Goal: Task Accomplishment & Management: Manage account settings

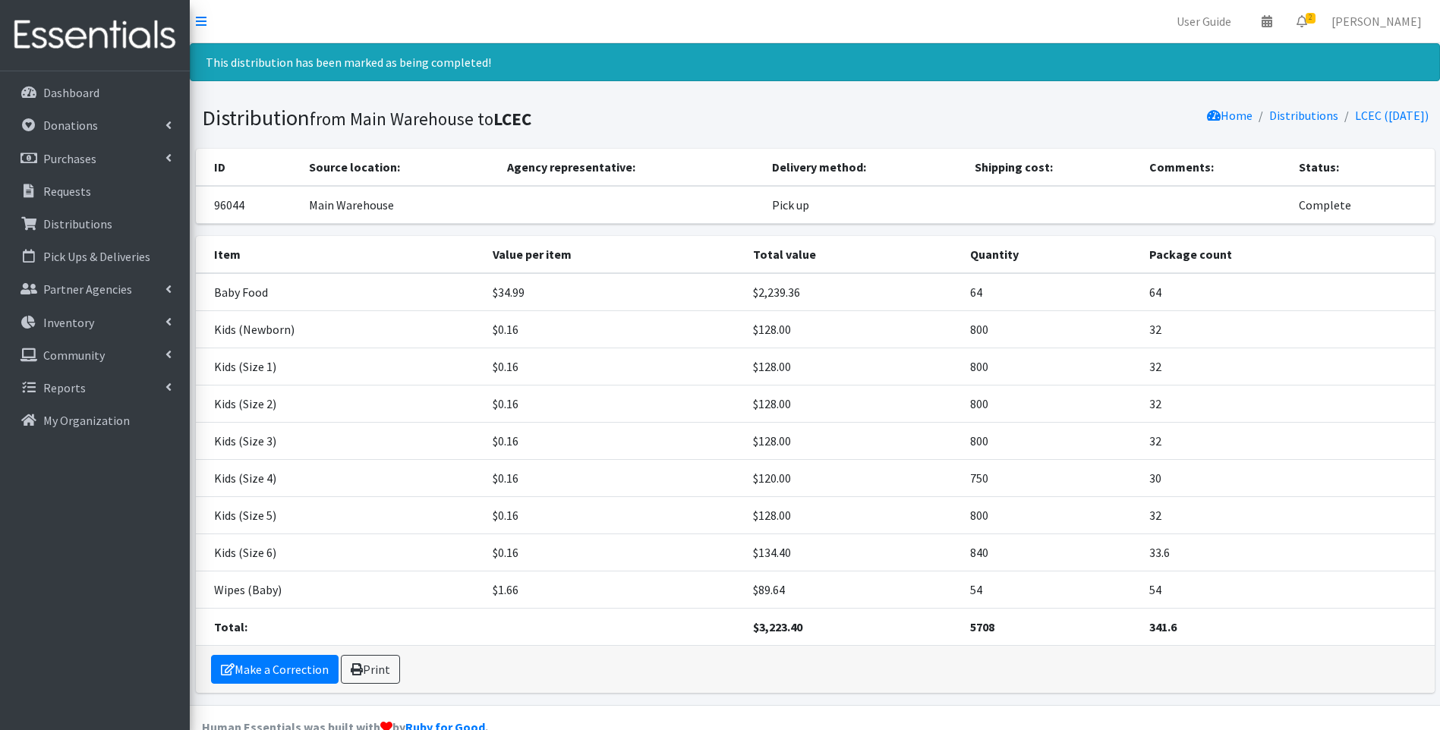
click at [131, 23] on img at bounding box center [95, 35] width 178 height 51
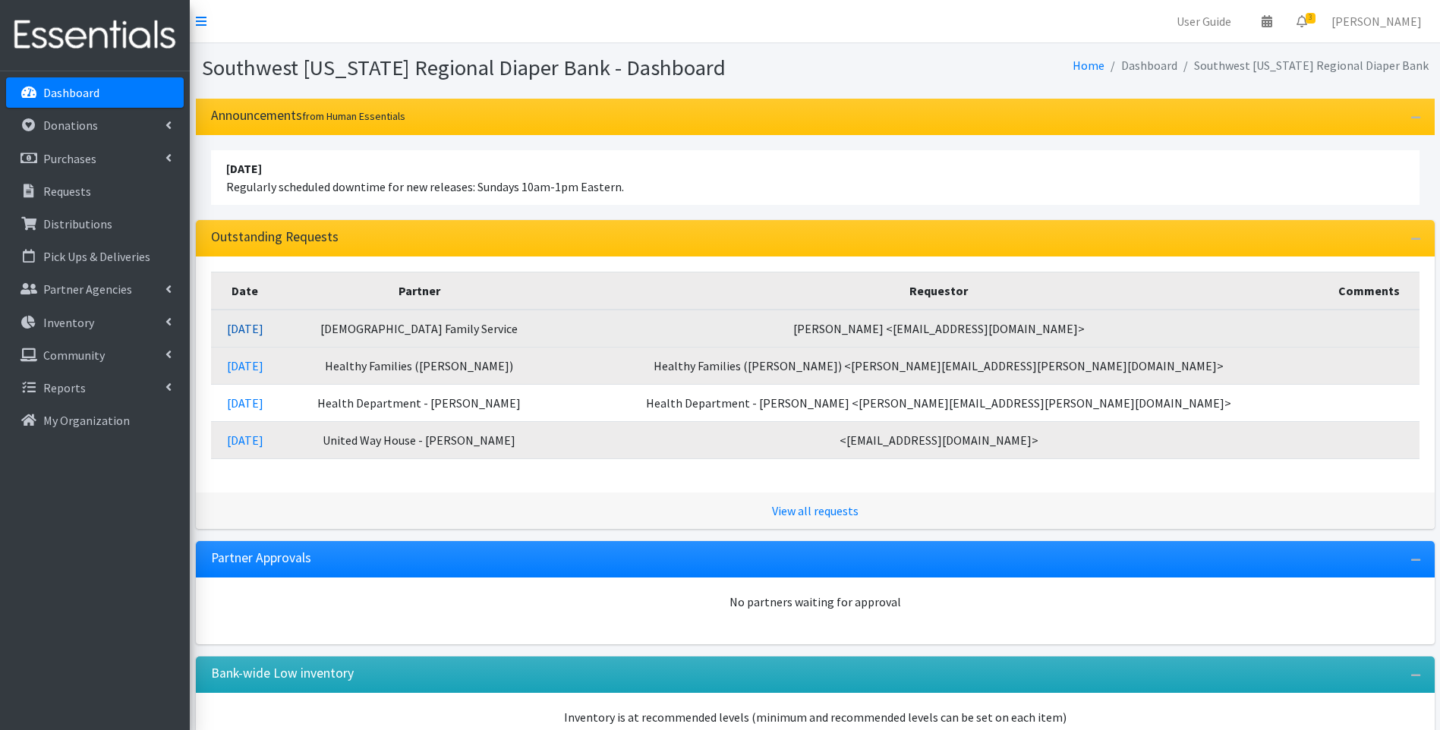
click at [263, 323] on link "[DATE]" at bounding box center [245, 328] width 36 height 15
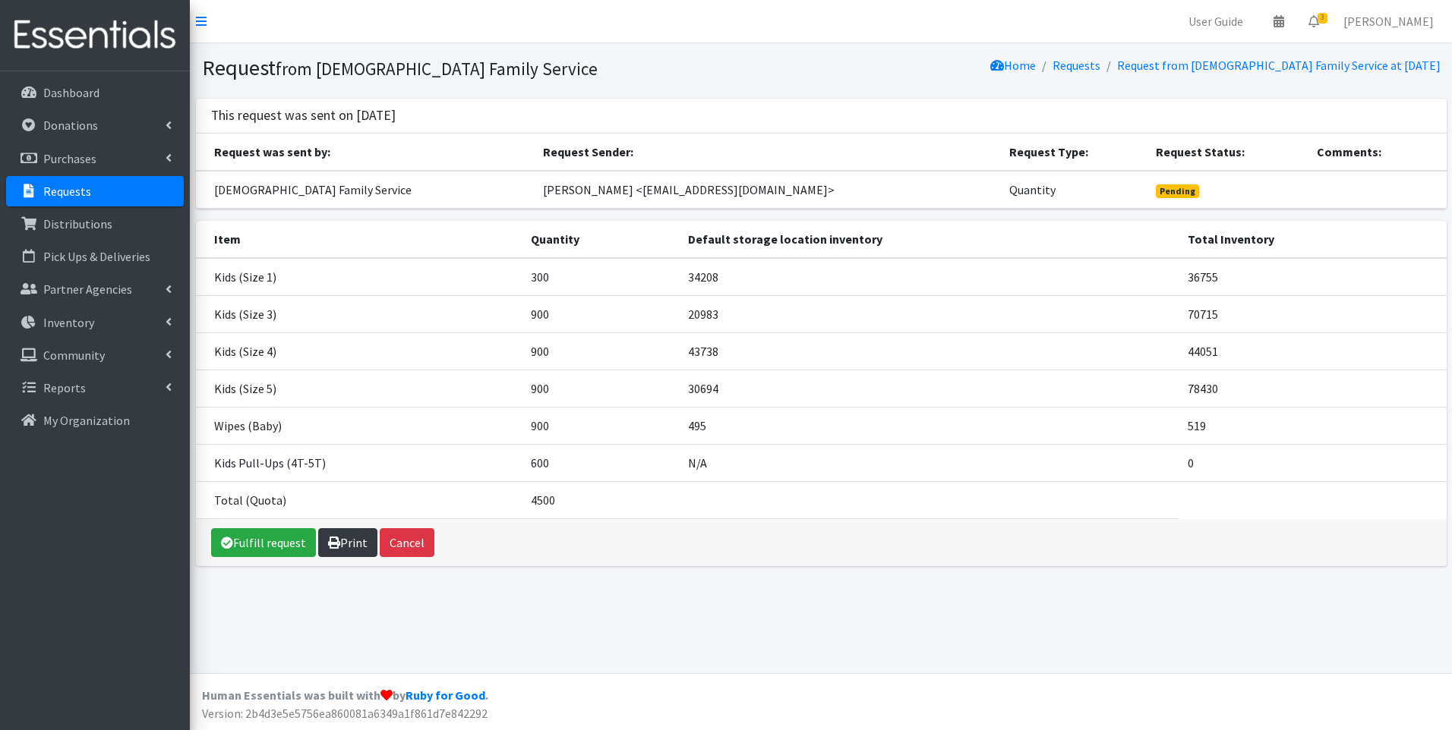
click at [366, 540] on link "Print" at bounding box center [347, 542] width 59 height 29
click at [78, 86] on p "Dashboard" at bounding box center [71, 92] width 56 height 15
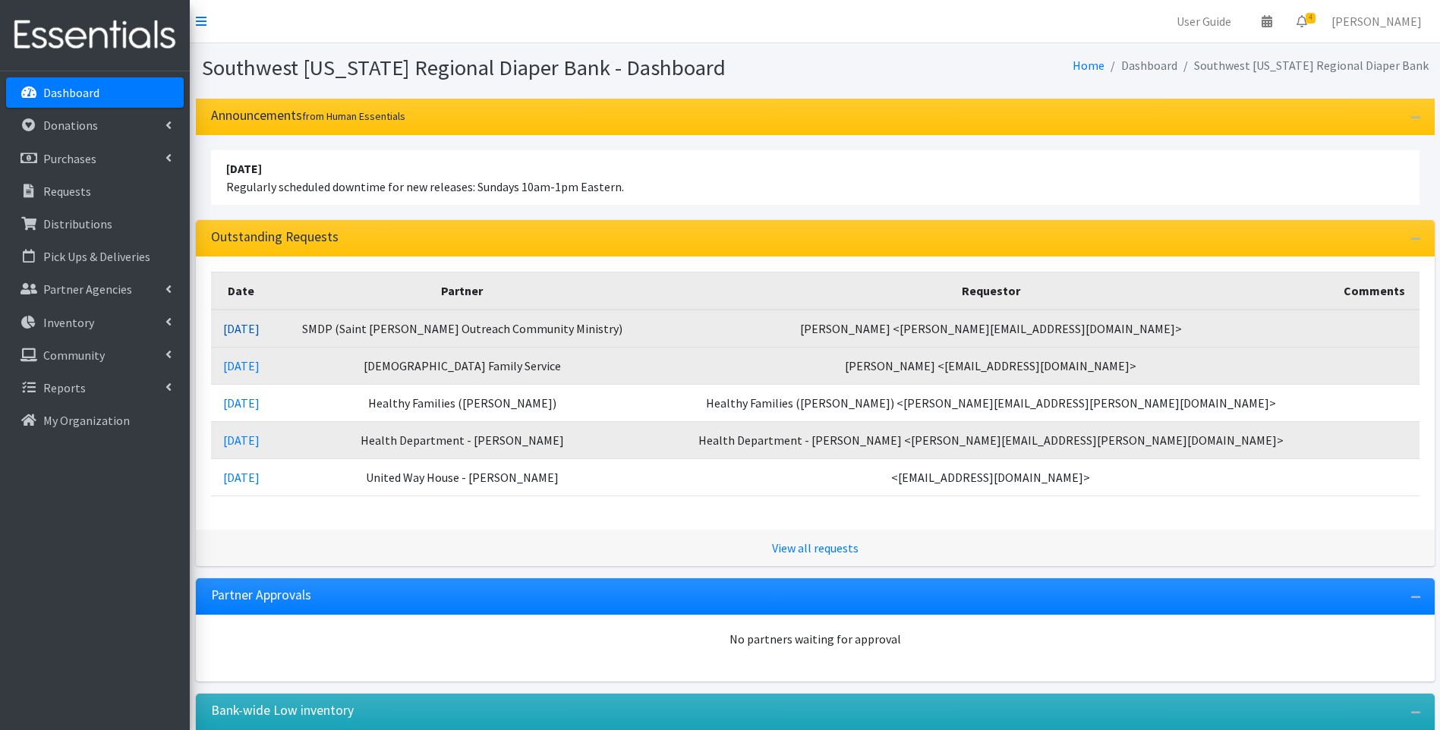
click at [260, 321] on link "09/03/2025" at bounding box center [241, 328] width 36 height 15
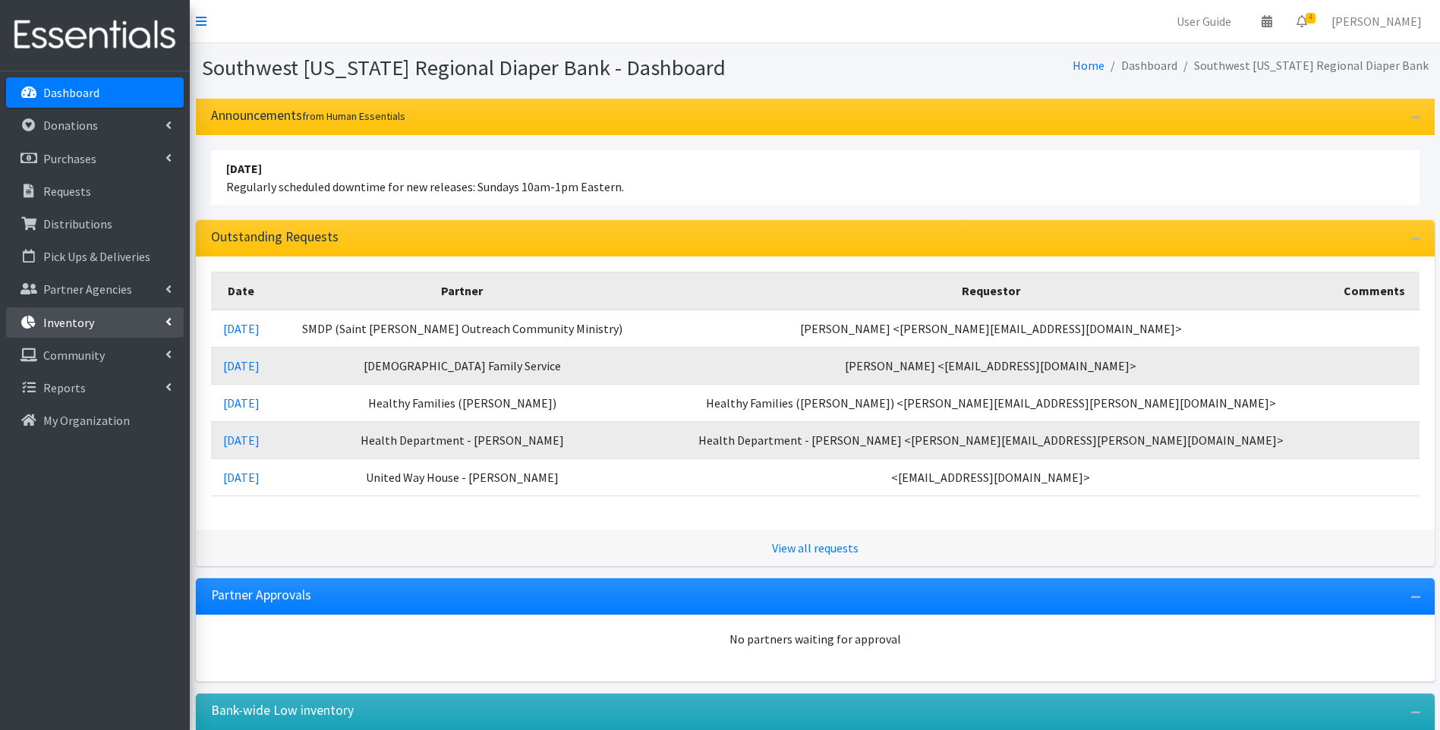
click at [90, 327] on p "Inventory" at bounding box center [68, 322] width 51 height 15
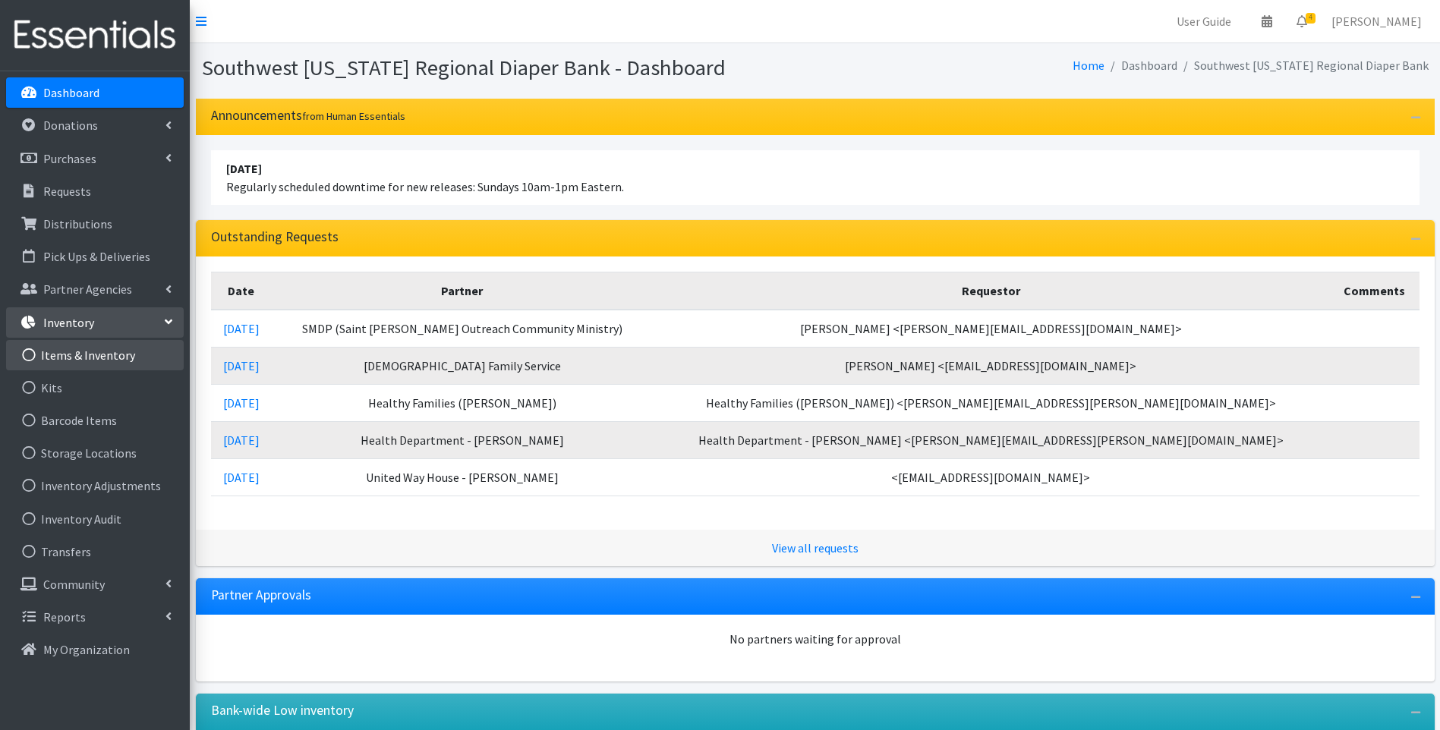
click at [83, 348] on link "Items & Inventory" at bounding box center [95, 355] width 178 height 30
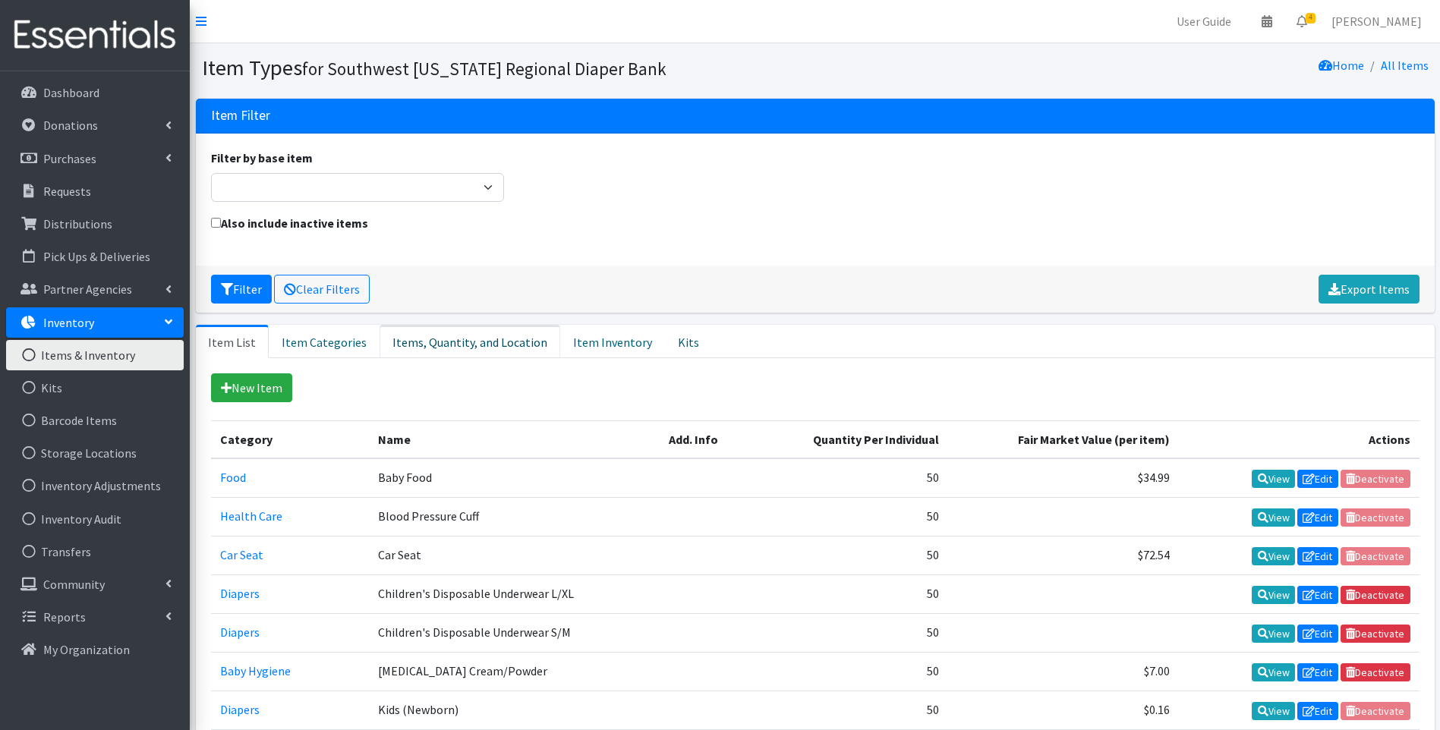
click at [444, 339] on link "Items, Quantity, and Location" at bounding box center [470, 341] width 181 height 33
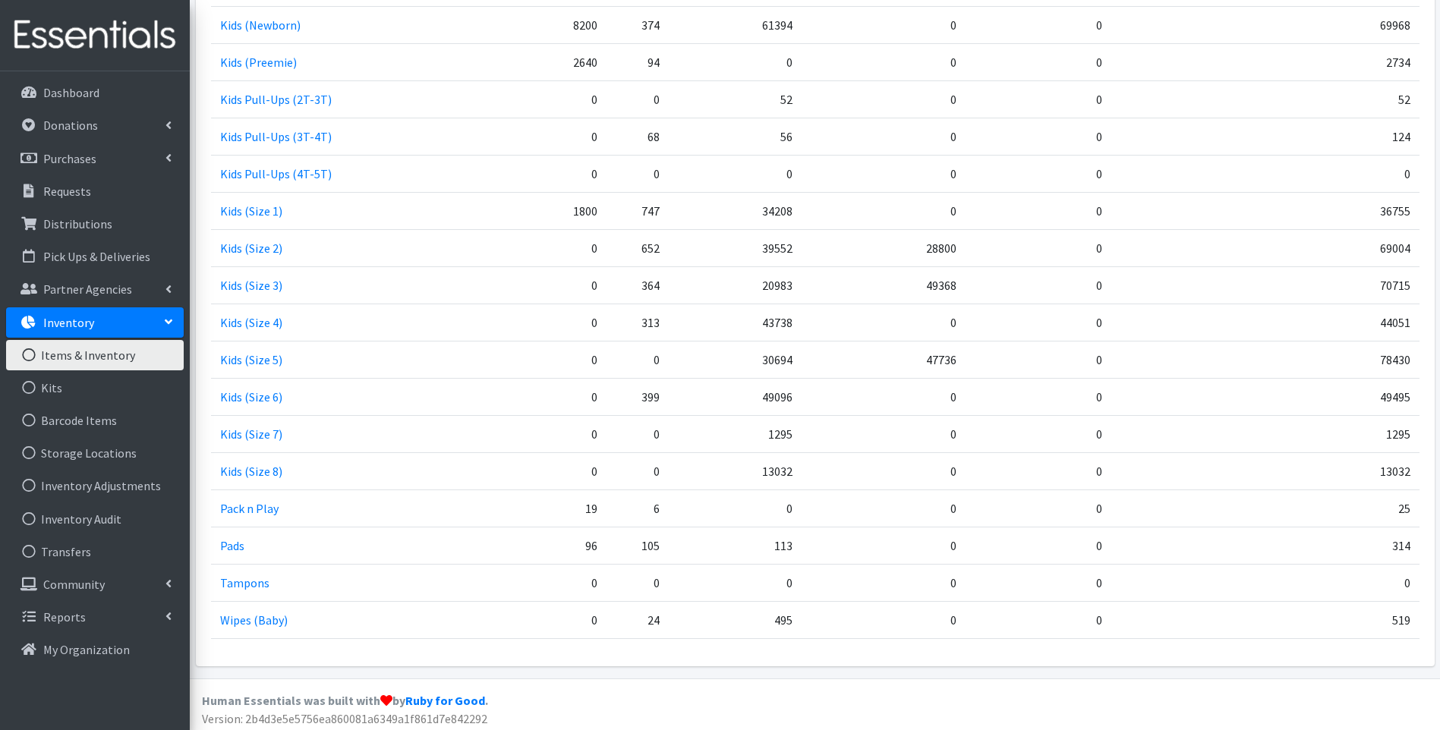
scroll to position [681, 0]
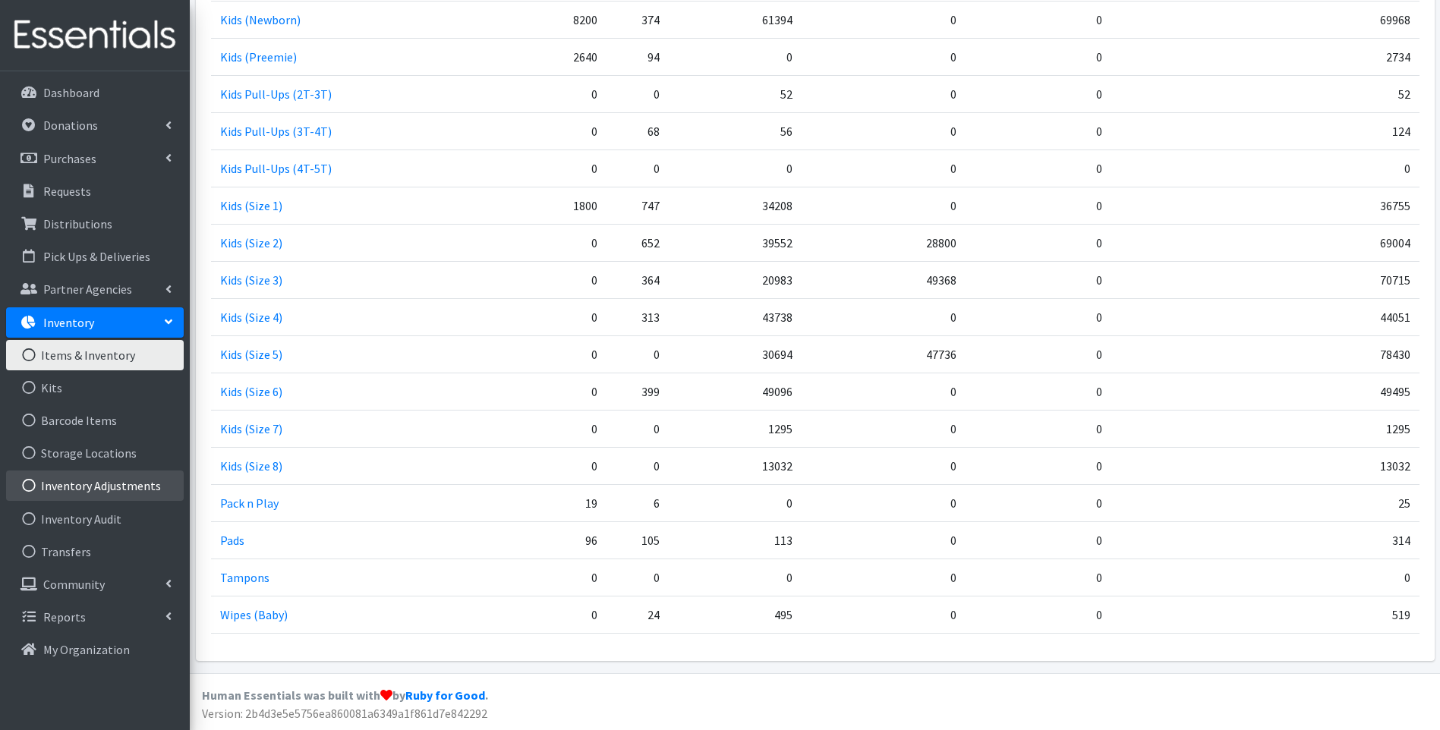
click at [110, 485] on link "Inventory Adjustments" at bounding box center [95, 486] width 178 height 30
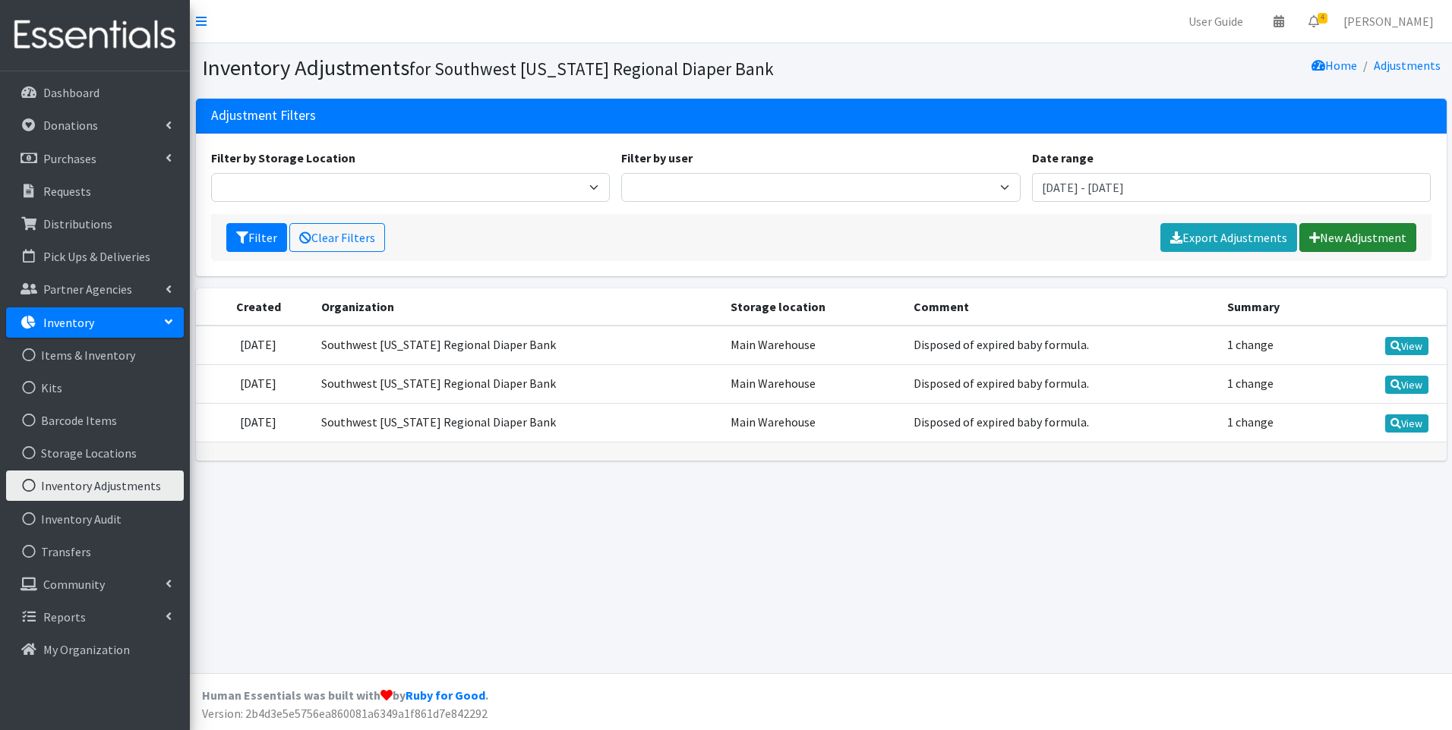
click at [1354, 232] on link "New Adjustment" at bounding box center [1357, 237] width 117 height 29
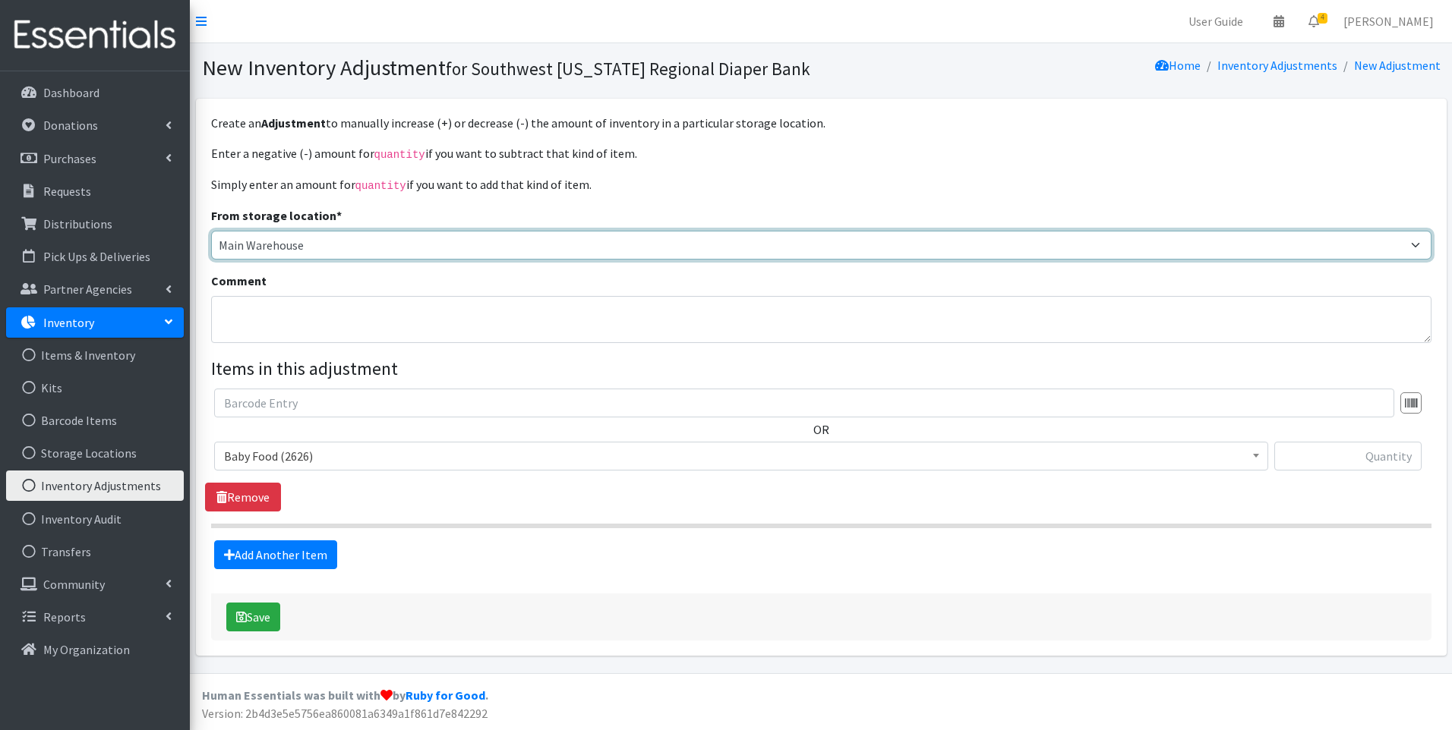
click at [326, 245] on select "Winkler Office Main Warehouse United Way Warehouse" at bounding box center [821, 245] width 1220 height 29
select select "293"
click at [211, 231] on select "Winkler Office Main Warehouse United Way Warehouse" at bounding box center [821, 245] width 1220 height 29
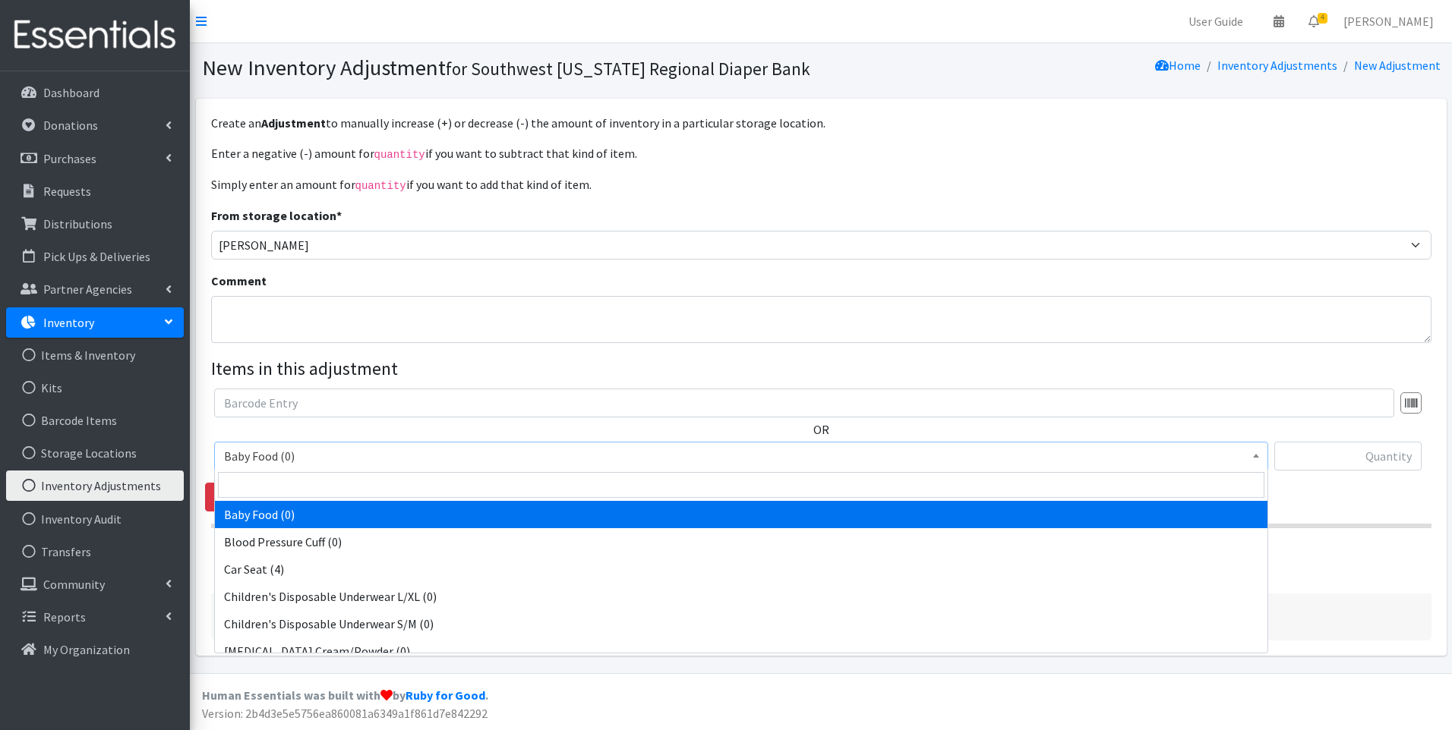
click at [287, 456] on span "Baby Food (0)" at bounding box center [741, 456] width 1034 height 21
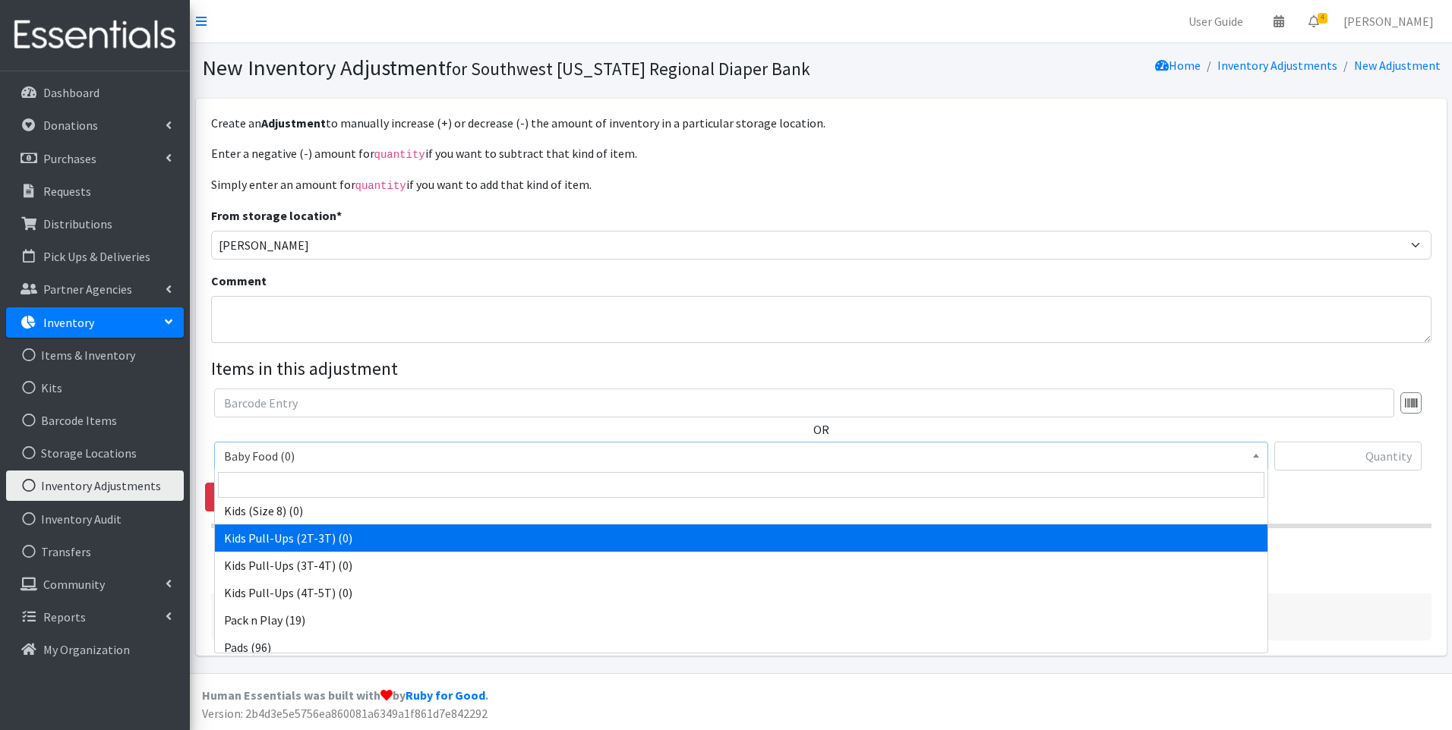
scroll to position [477, 0]
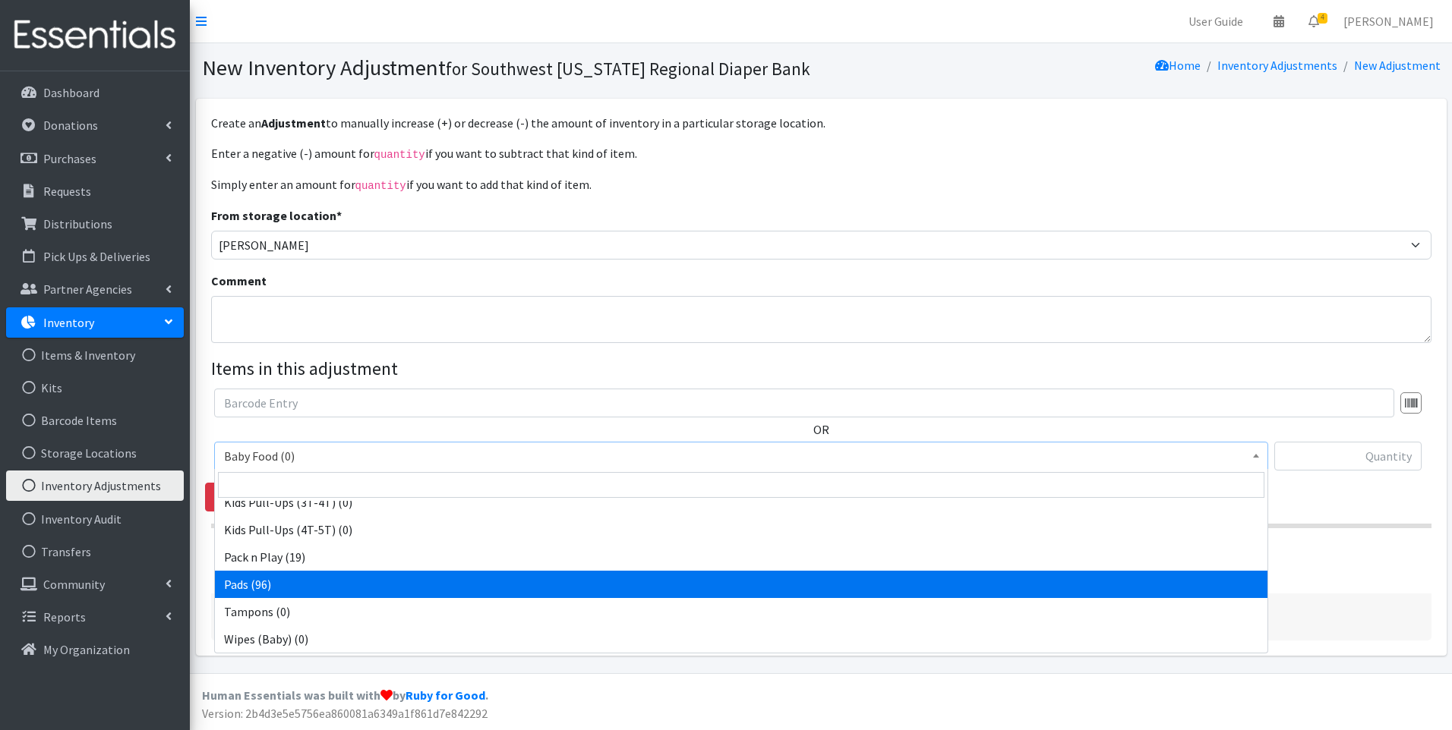
select select "10040"
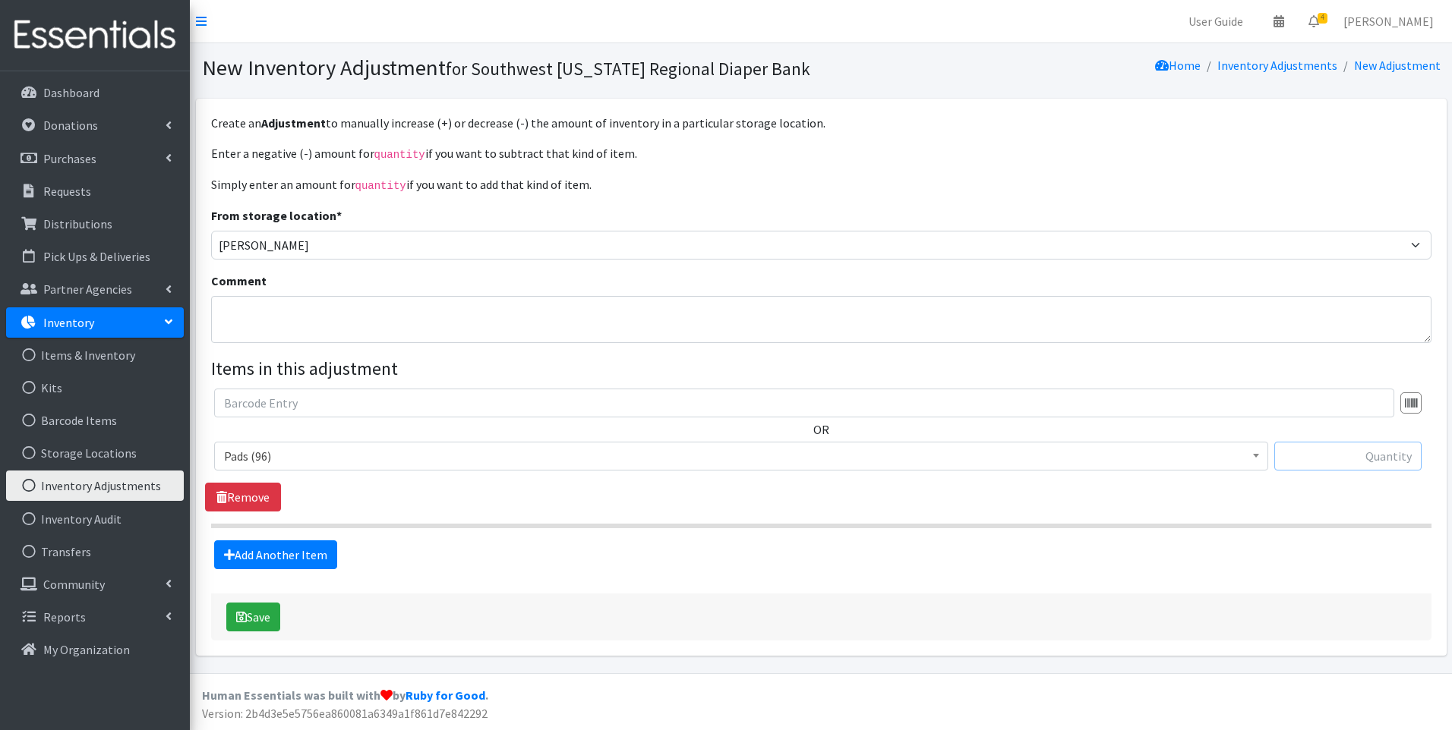
click at [1363, 450] on input "text" at bounding box center [1347, 456] width 147 height 29
click at [374, 323] on textarea "Comment" at bounding box center [821, 319] width 1220 height 47
drag, startPoint x: 1399, startPoint y: 453, endPoint x: 1418, endPoint y: 451, distance: 19.8
click at [1418, 451] on input "-60" at bounding box center [1347, 456] width 147 height 29
type input "-72"
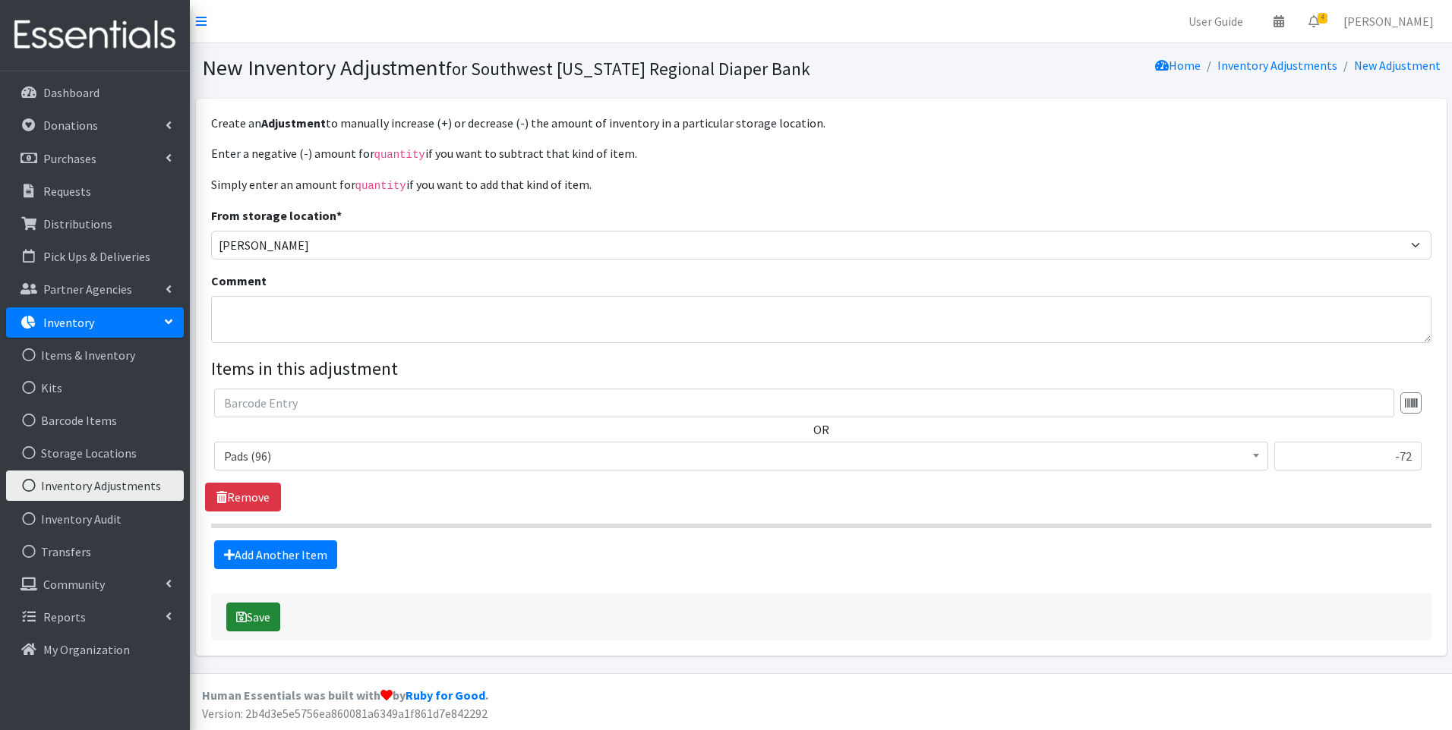
click at [249, 622] on button "Save" at bounding box center [253, 617] width 54 height 29
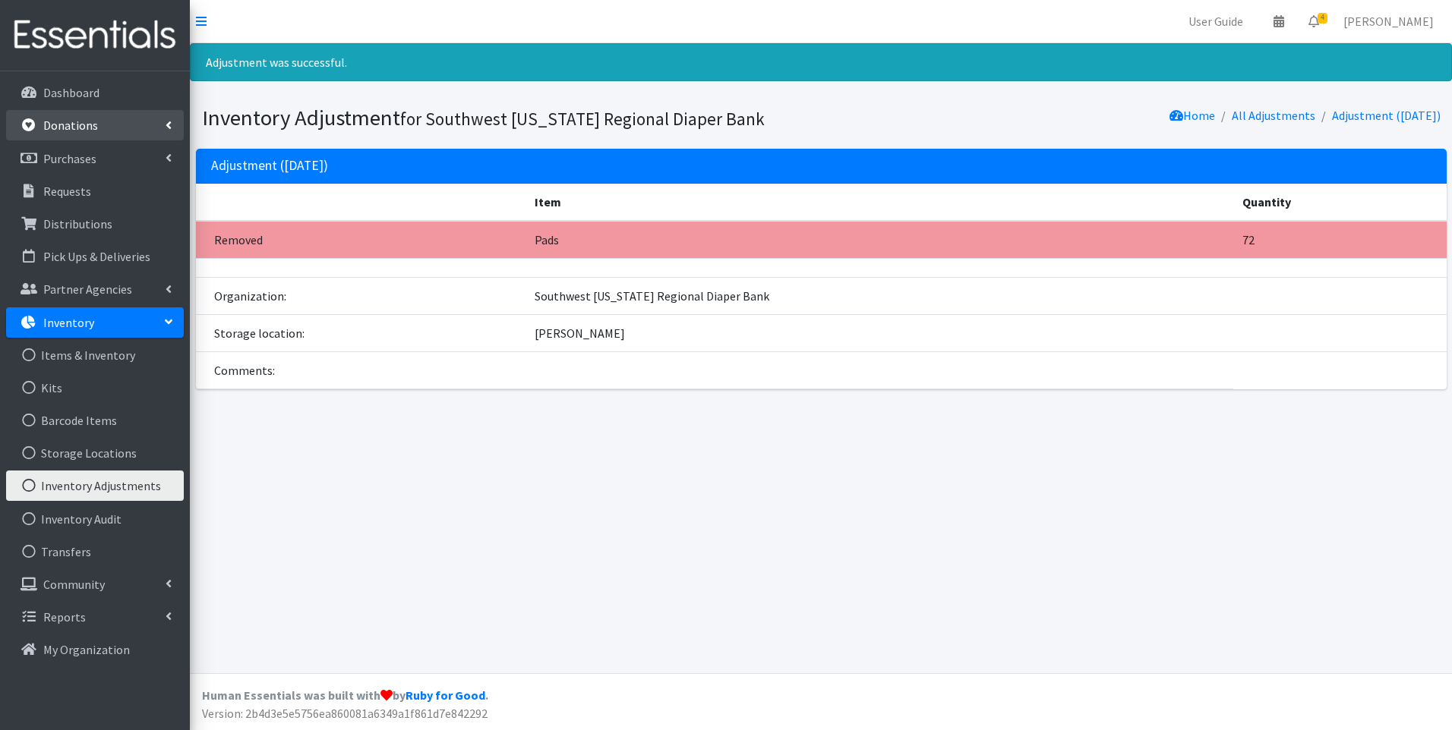
click at [93, 121] on p "Donations" at bounding box center [70, 125] width 55 height 15
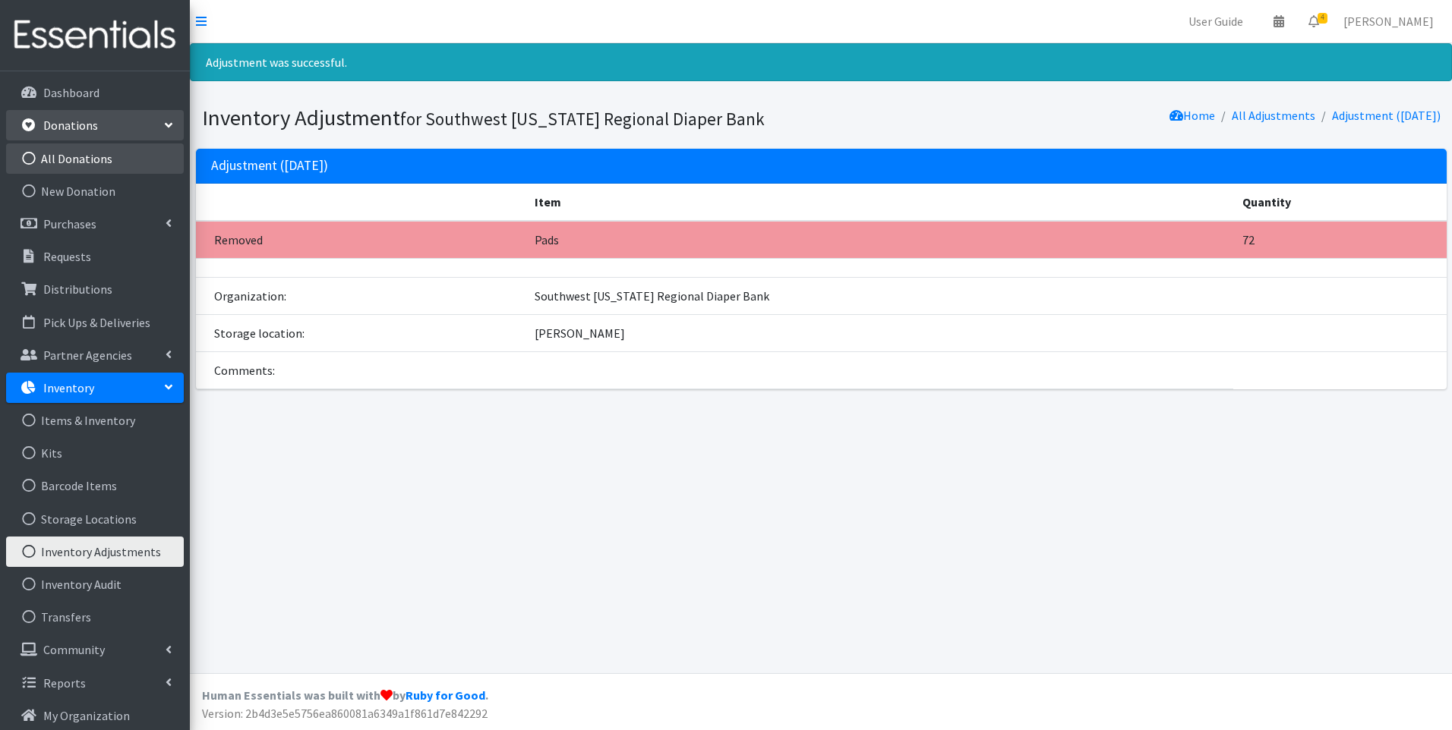
click at [108, 150] on link "All Donations" at bounding box center [95, 158] width 178 height 30
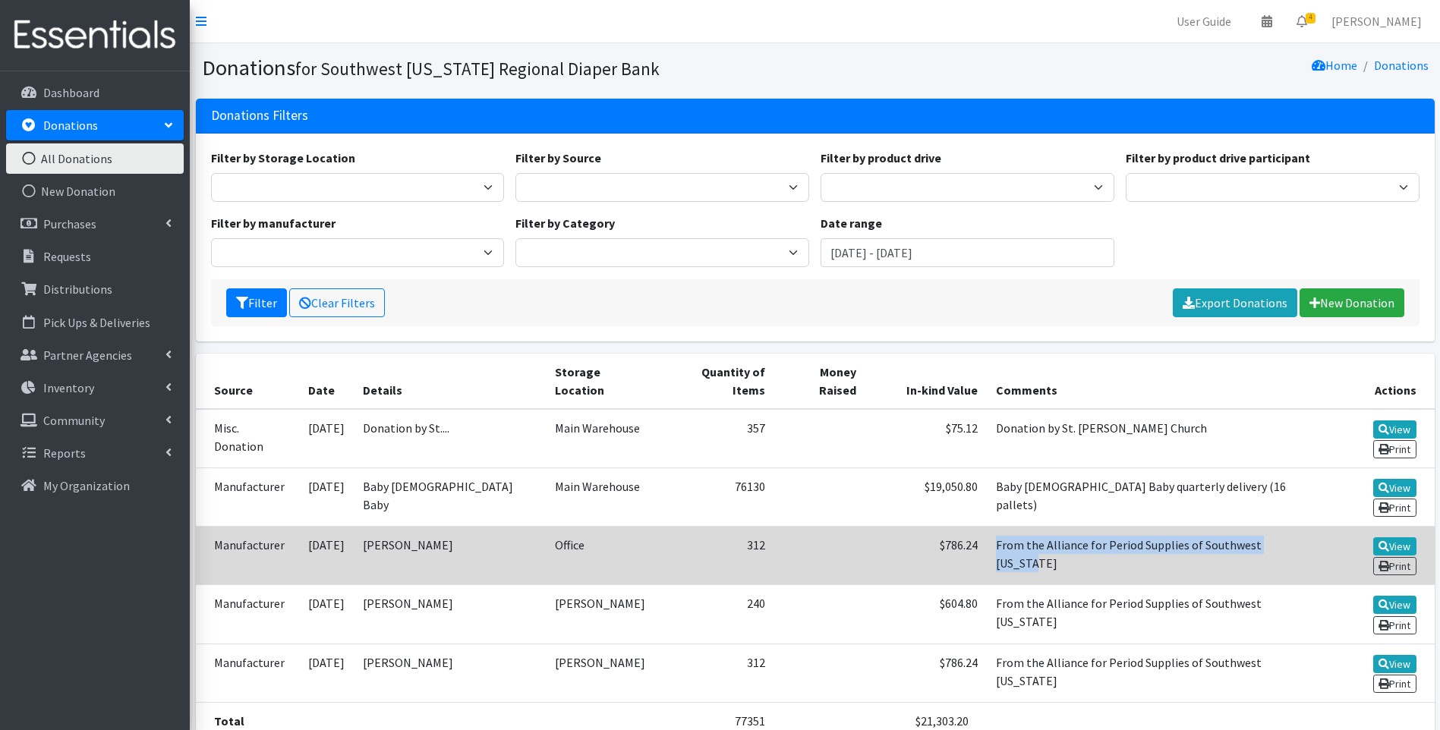
drag, startPoint x: 977, startPoint y: 488, endPoint x: 1272, endPoint y: 494, distance: 294.6
click at [1272, 527] on td "From the Alliance for Period Supplies of Southwest [US_STATE]" at bounding box center [1155, 556] width 336 height 58
drag, startPoint x: 1272, startPoint y: 494, endPoint x: 1219, endPoint y: 487, distance: 53.6
copy td "From the Alliance for Period Supplies of Southwest [US_STATE]"
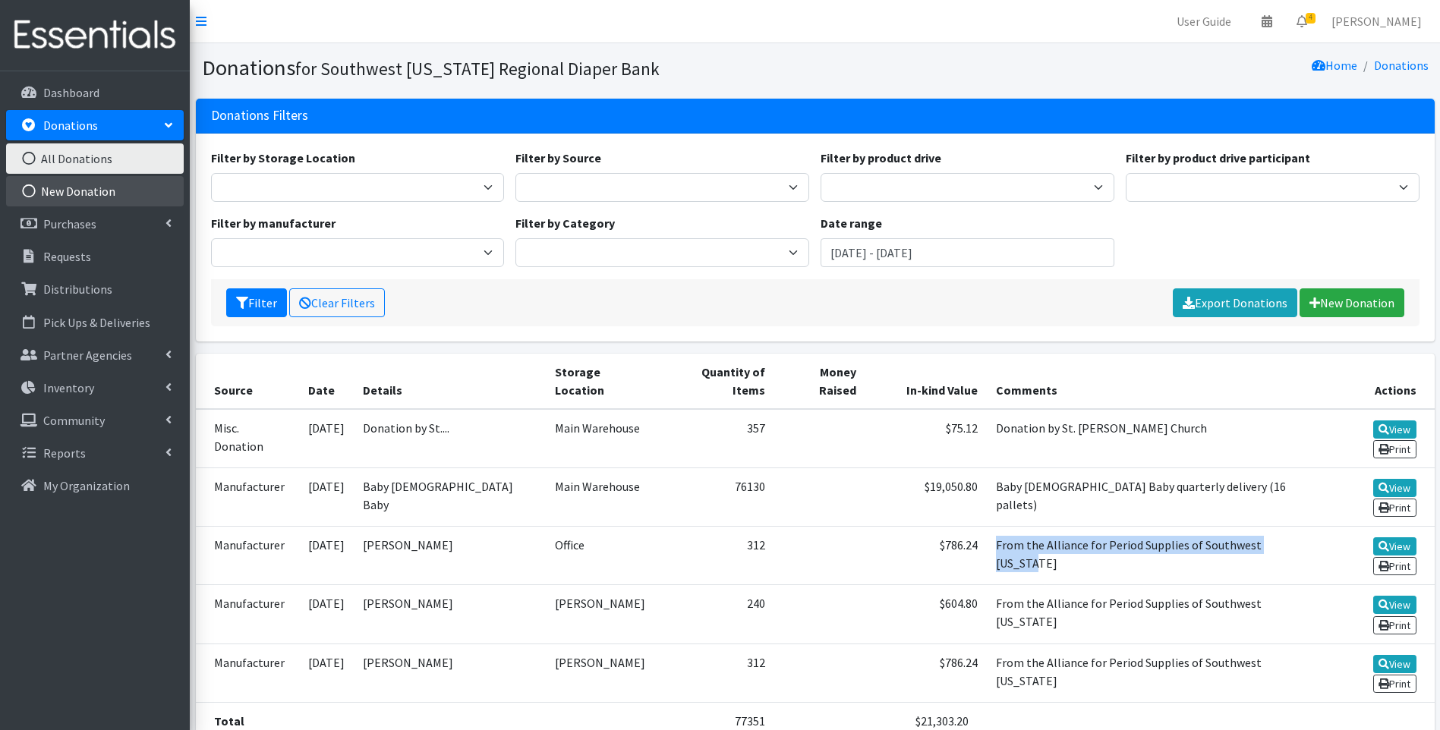
click at [111, 189] on link "New Donation" at bounding box center [95, 191] width 178 height 30
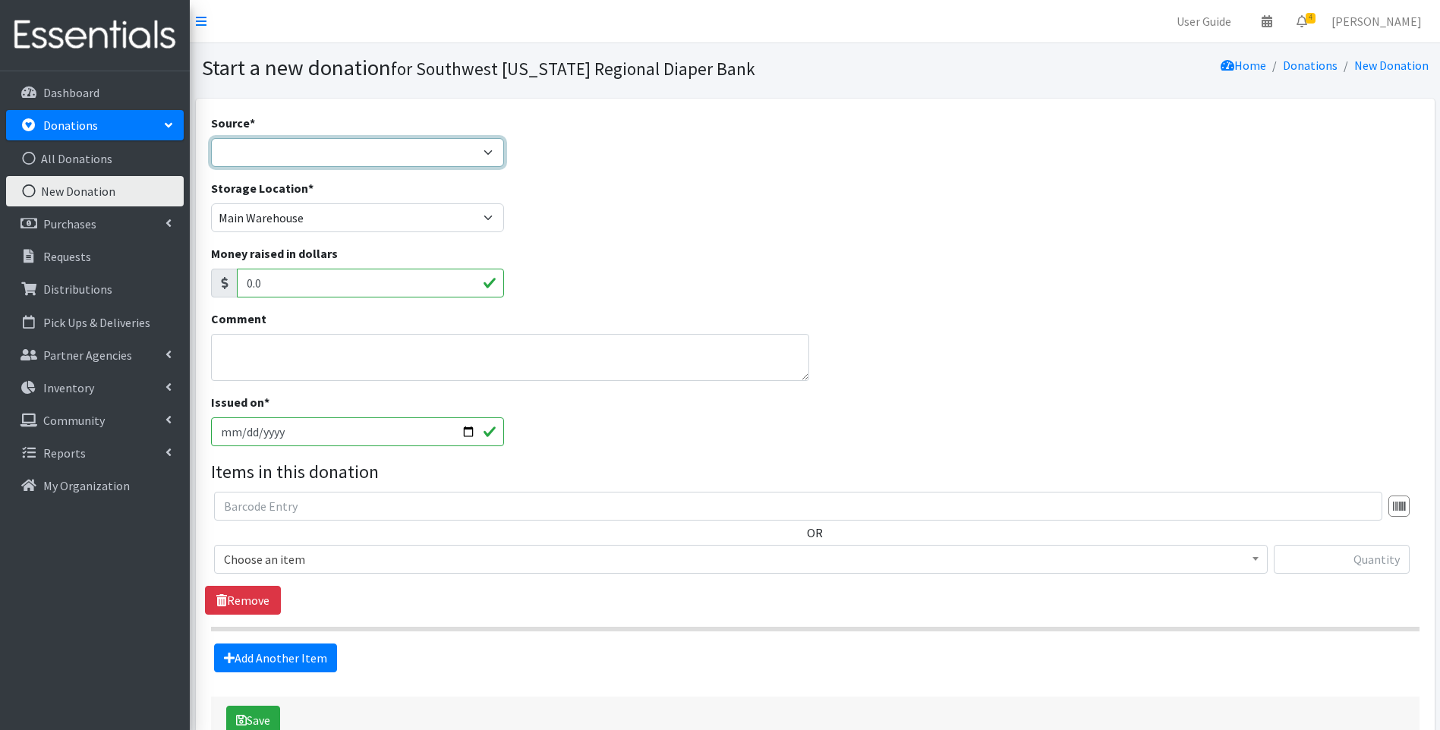
click at [267, 162] on select "Product Drive Manufacturer Donation Site Misc. Donation" at bounding box center [358, 152] width 294 height 29
select select "Manufacturer"
click at [211, 138] on select "Product Drive Manufacturer Donation Site Misc. Donation" at bounding box center [358, 152] width 294 height 29
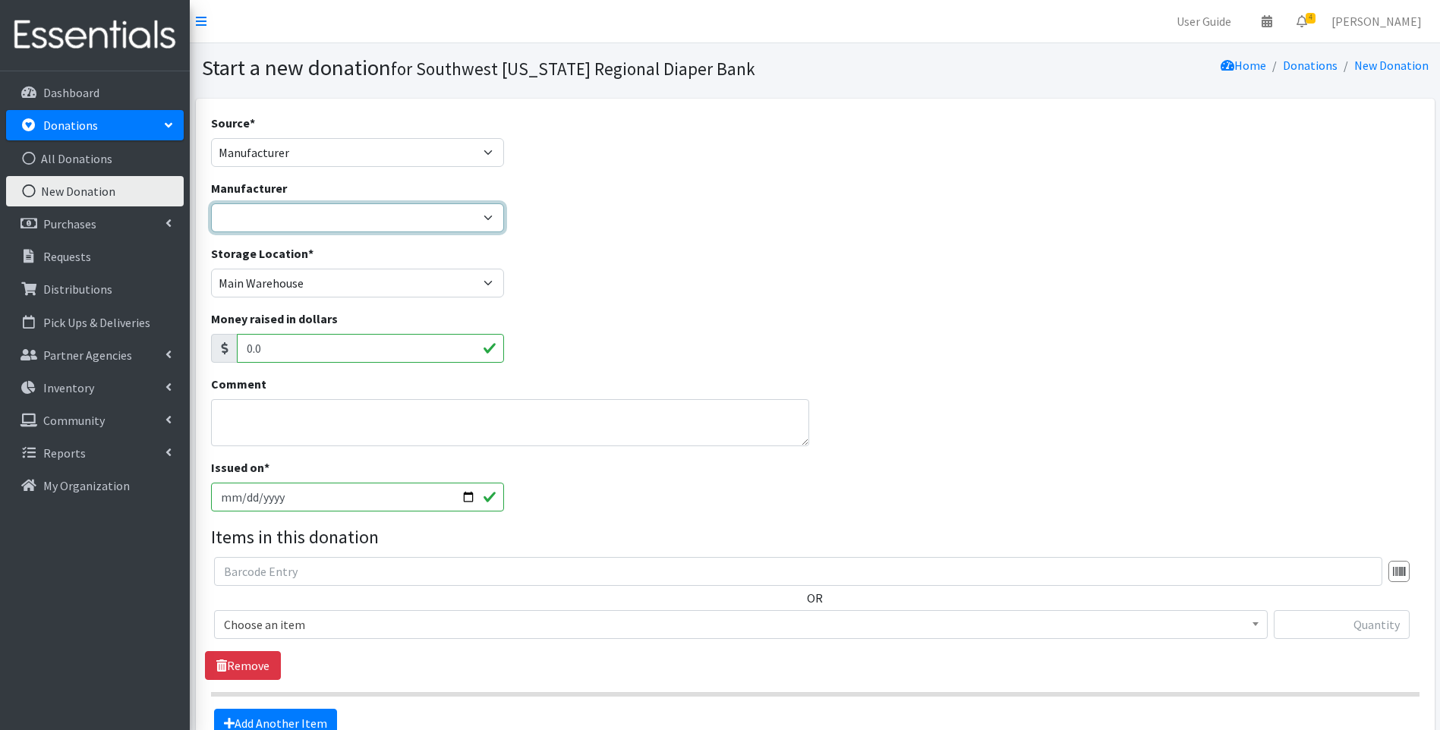
click at [295, 223] on select "Acme Baby 2 Baby Huggies/National Diaper Bank McKesson Meals of Hope ---Create …" at bounding box center [358, 217] width 294 height 29
select select "211"
click at [211, 203] on select "Acme Baby 2 Baby Huggies/National Diaper Bank McKesson Meals of Hope ---Create …" at bounding box center [358, 217] width 294 height 29
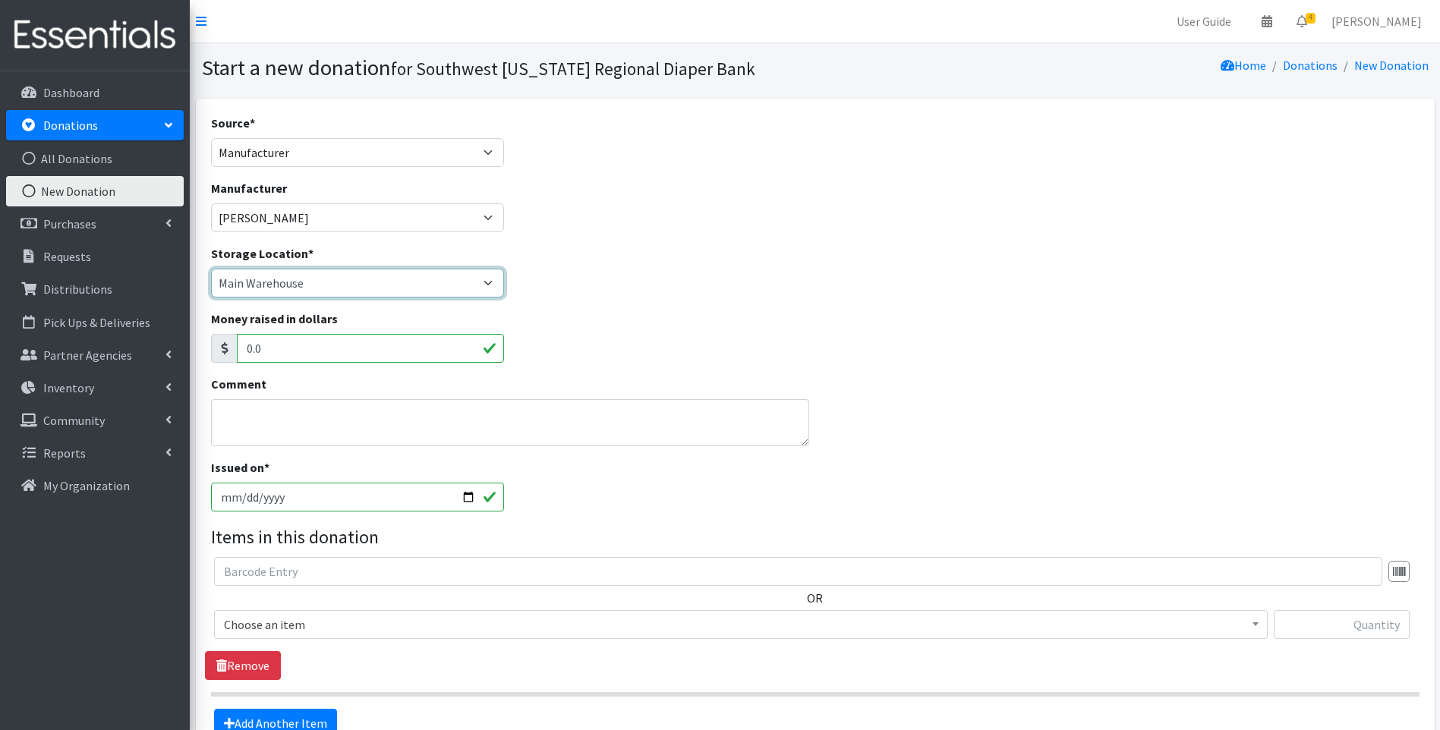
click at [298, 292] on select "Main Warehouse Office United Way Warehouse Winkler" at bounding box center [358, 283] width 294 height 29
select select "293"
click at [211, 269] on select "Main Warehouse Office United Way Warehouse Winkler" at bounding box center [358, 283] width 294 height 29
click at [313, 421] on textarea "Comment" at bounding box center [510, 422] width 599 height 47
paste textarea "From the Alliance for Period Supplies of Southwest Florida"
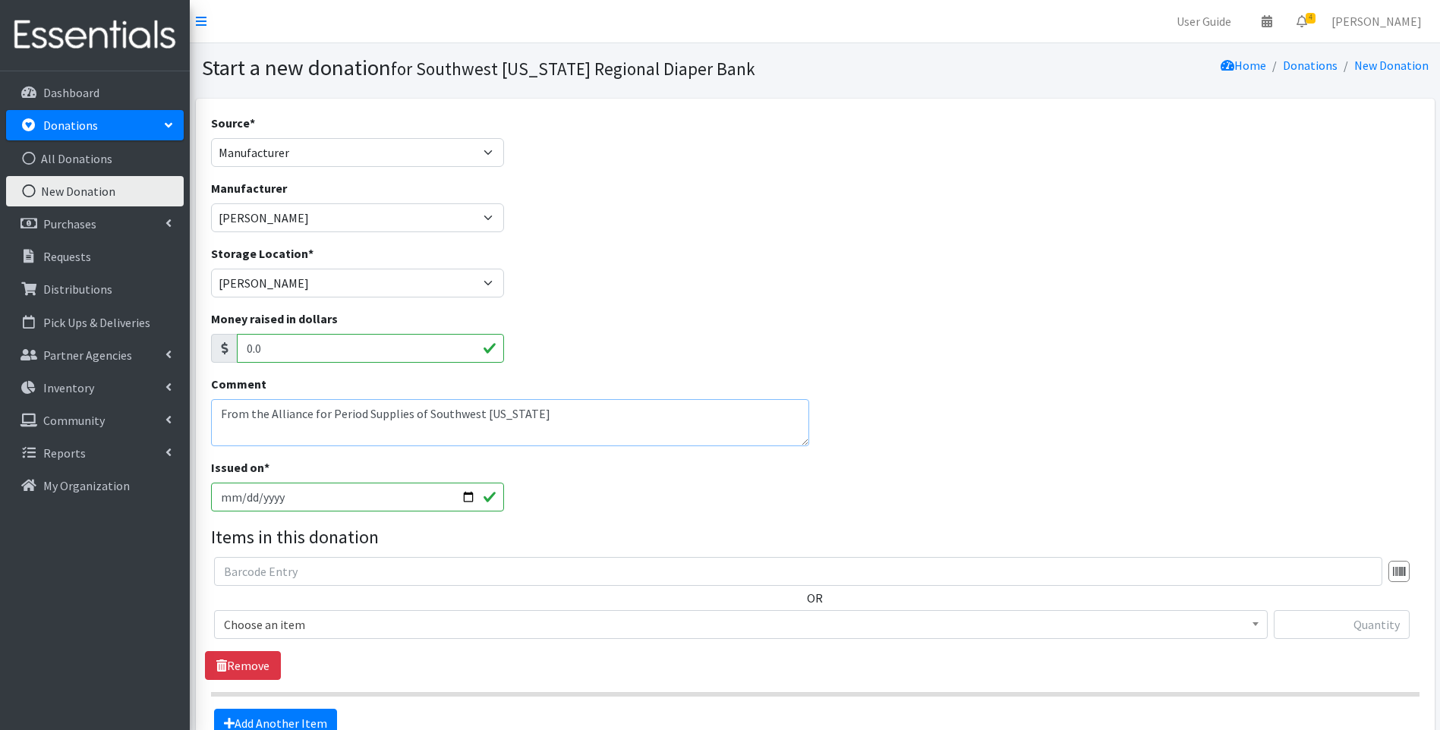
type textarea "From the Alliance for Period Supplies of Southwest Florida"
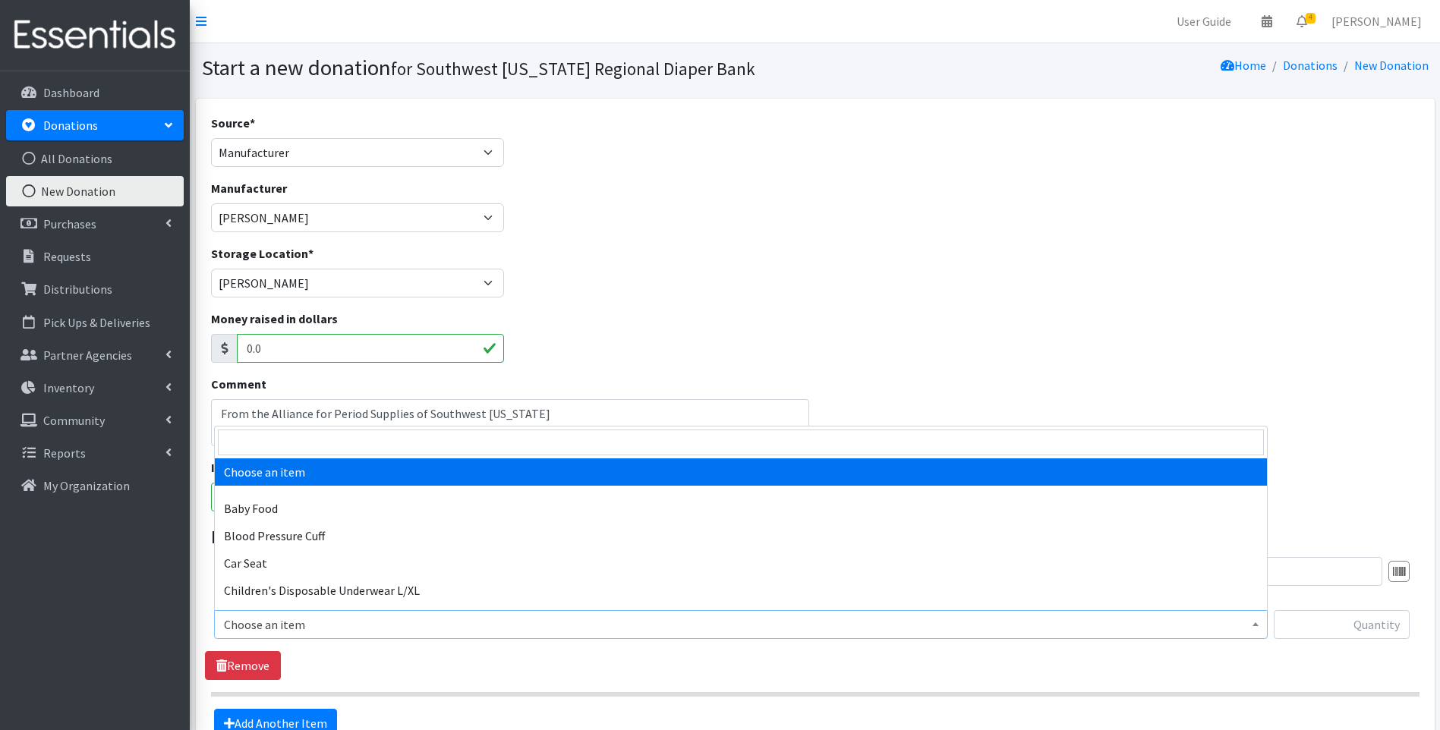
drag, startPoint x: 400, startPoint y: 616, endPoint x: 395, endPoint y: 609, distance: 9.3
click at [395, 611] on span "Choose an item" at bounding box center [741, 624] width 1054 height 29
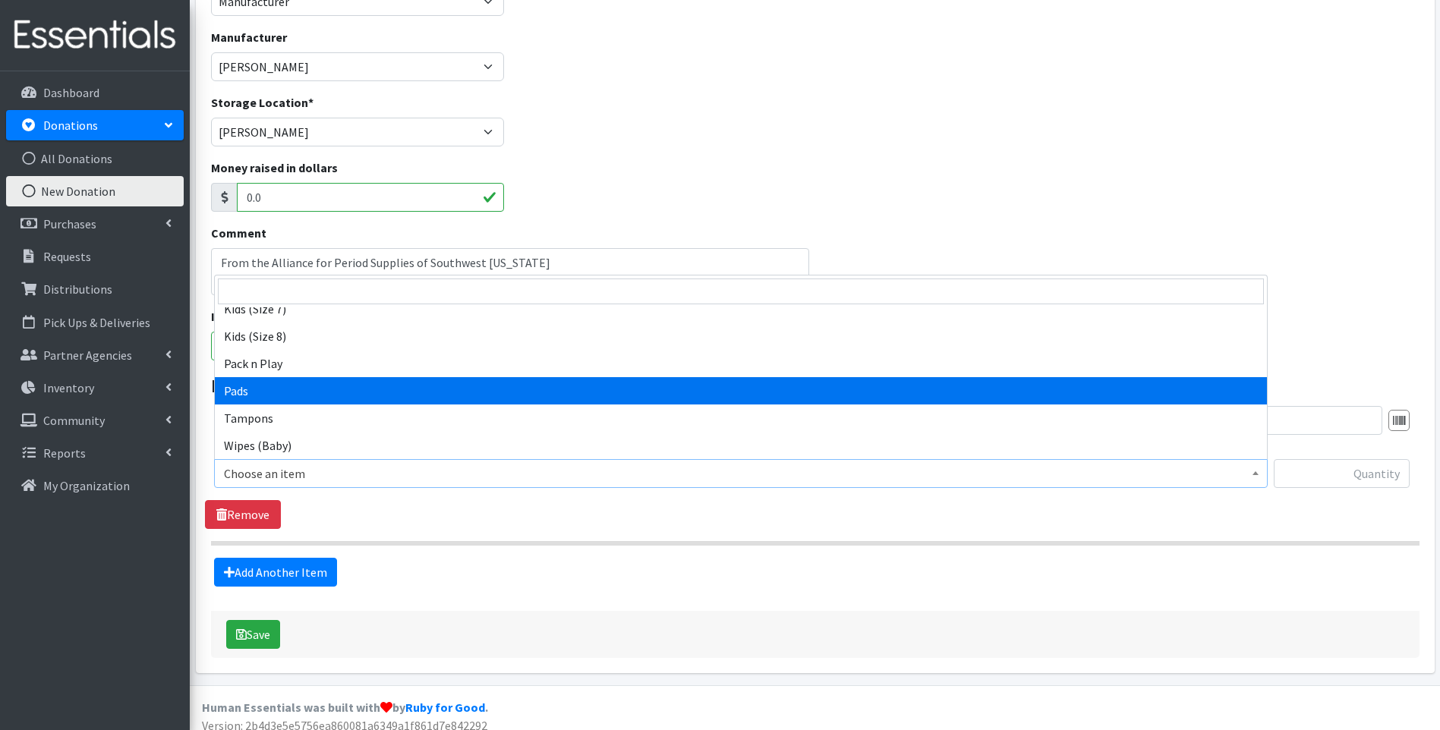
scroll to position [163, 0]
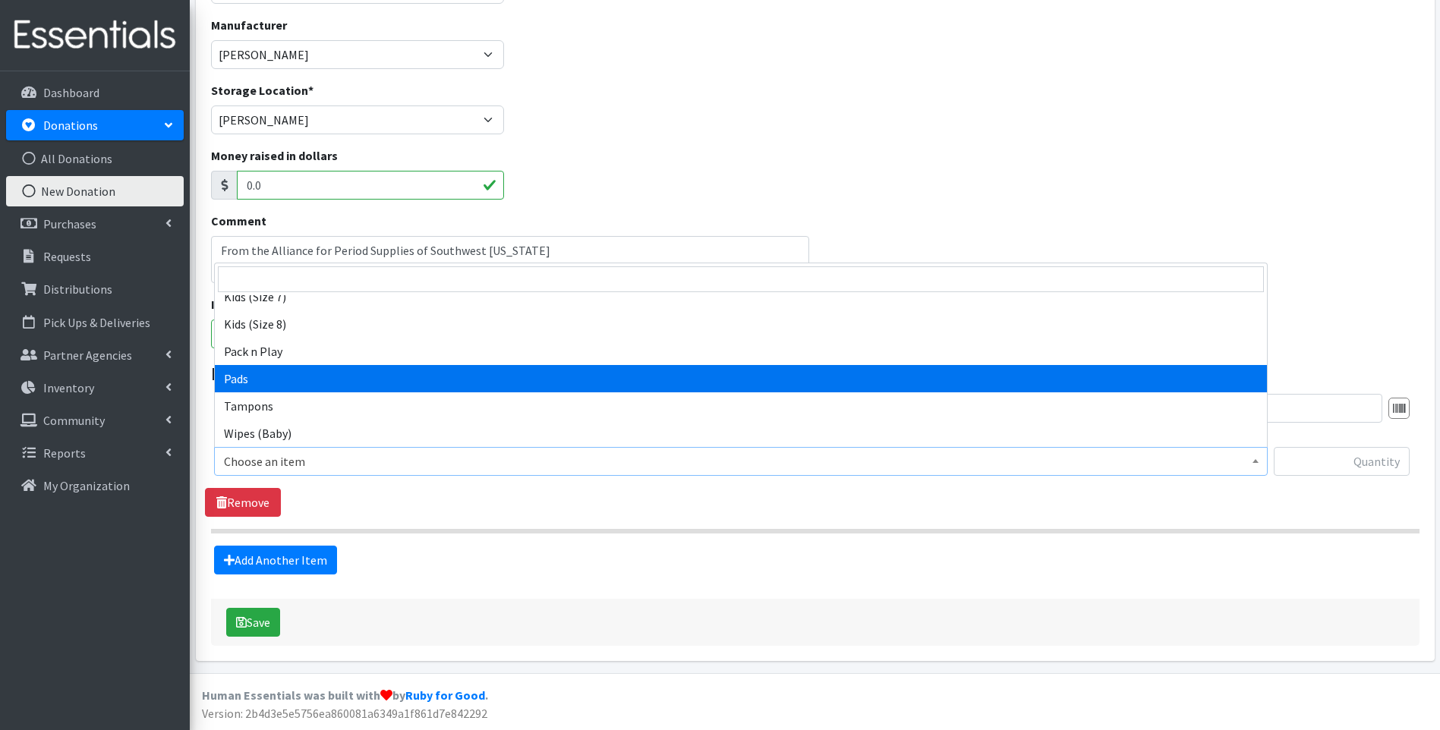
select select "10040"
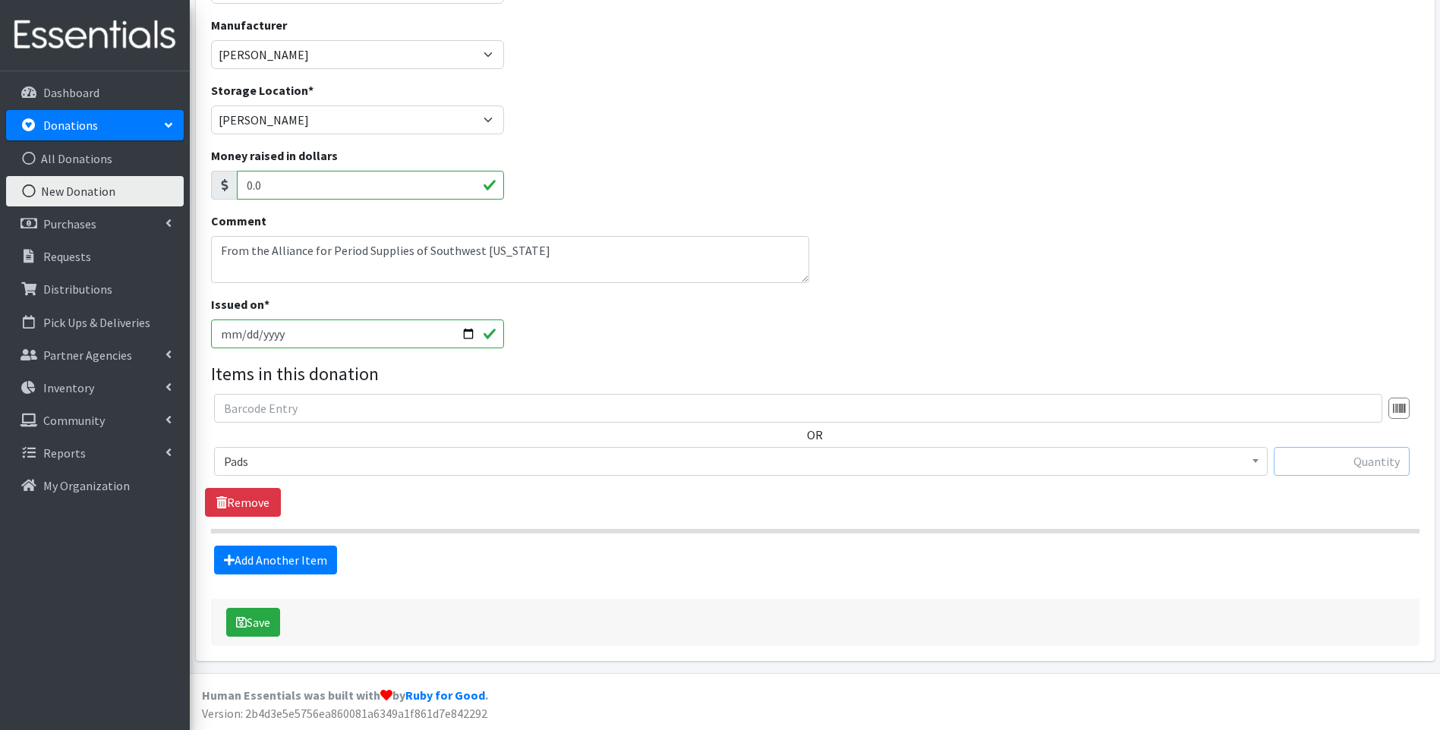
click at [1302, 456] on input "text" at bounding box center [1342, 461] width 136 height 29
type input "312"
click at [242, 622] on icon "submit" at bounding box center [241, 622] width 11 height 12
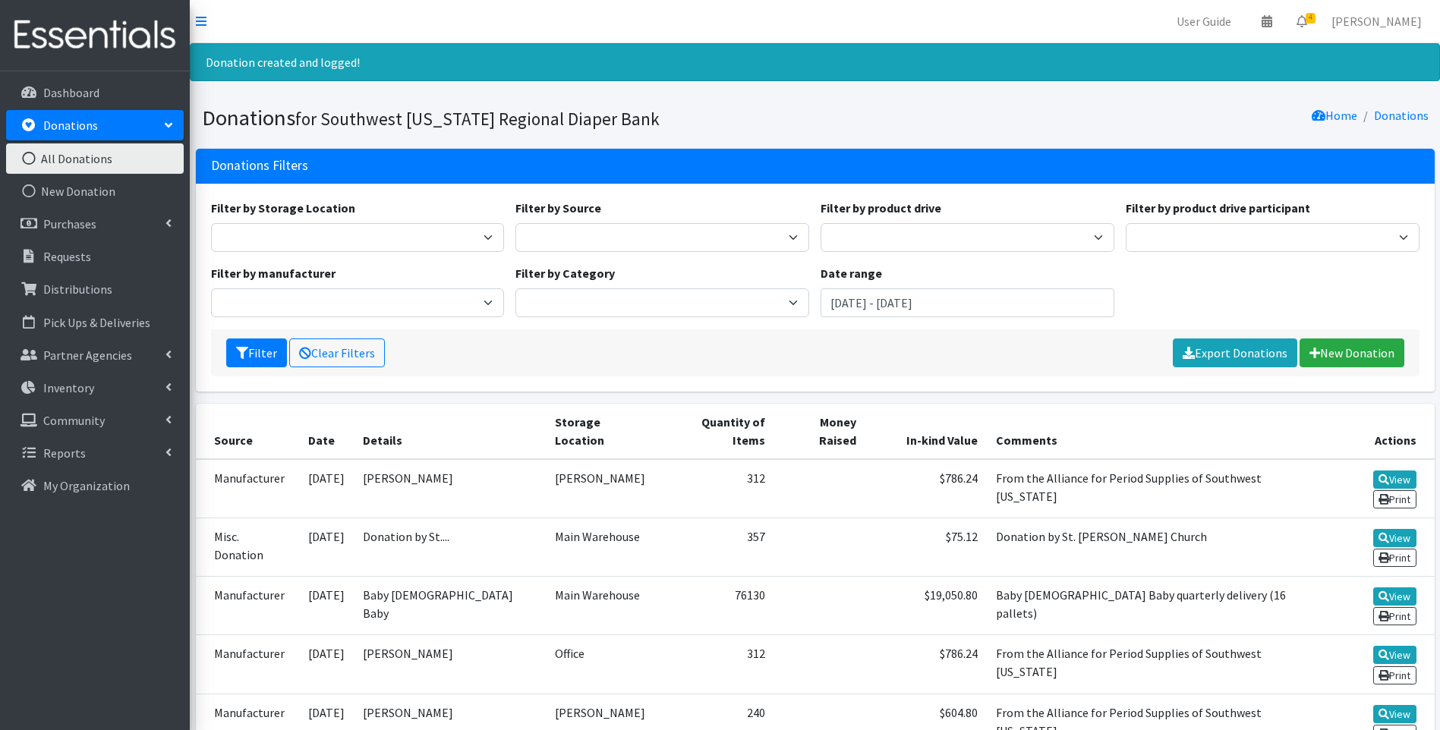
click at [94, 35] on img at bounding box center [95, 35] width 178 height 51
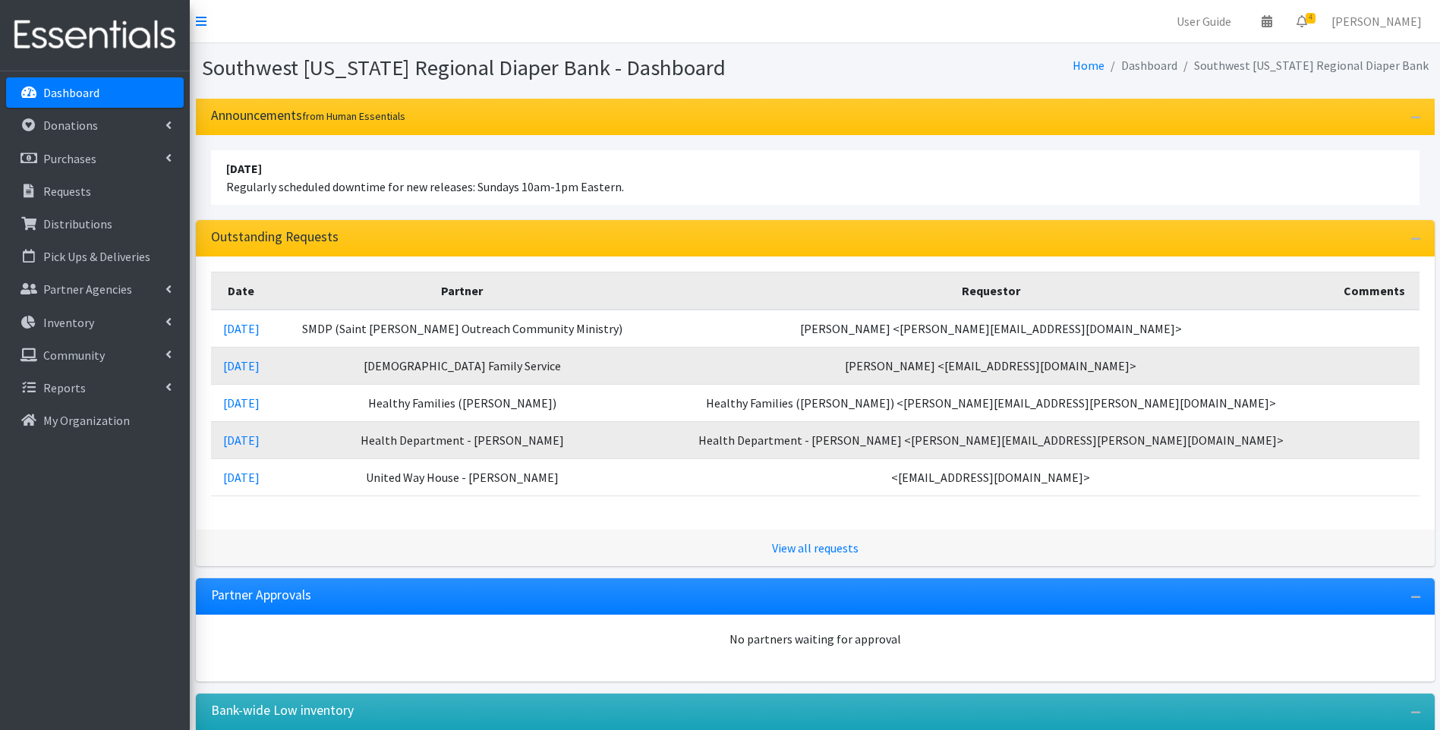
click at [962, 90] on div "Southwest Florida Regional Diaper Bank - Dashboard Home Dashboard Southwest Flo…" at bounding box center [815, 70] width 1250 height 55
click at [793, 163] on li "April 16 2023 Regularly scheduled downtime for new releases: Sundays 10am-1pm E…" at bounding box center [815, 177] width 1209 height 55
click at [85, 216] on p "Distributions" at bounding box center [77, 223] width 69 height 15
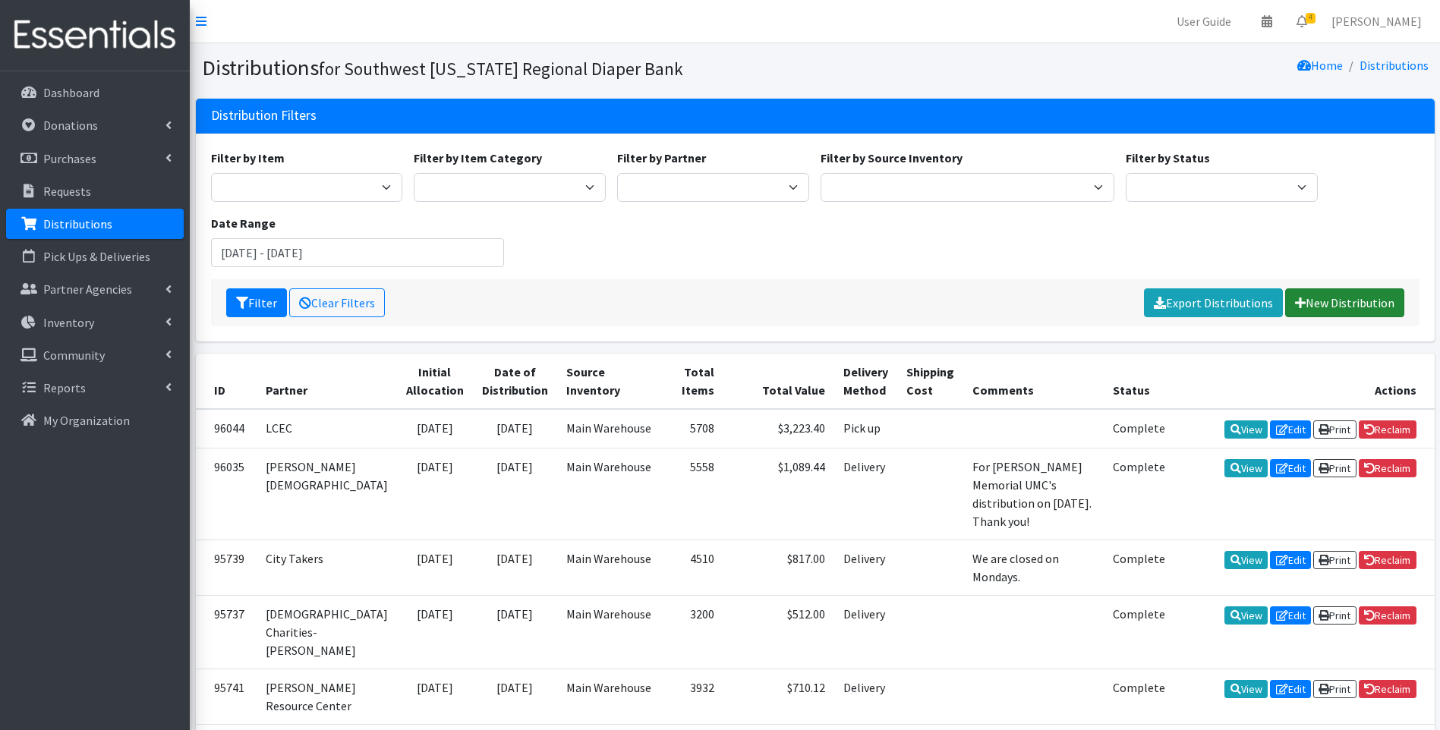
click at [1363, 299] on link "New Distribution" at bounding box center [1344, 303] width 119 height 29
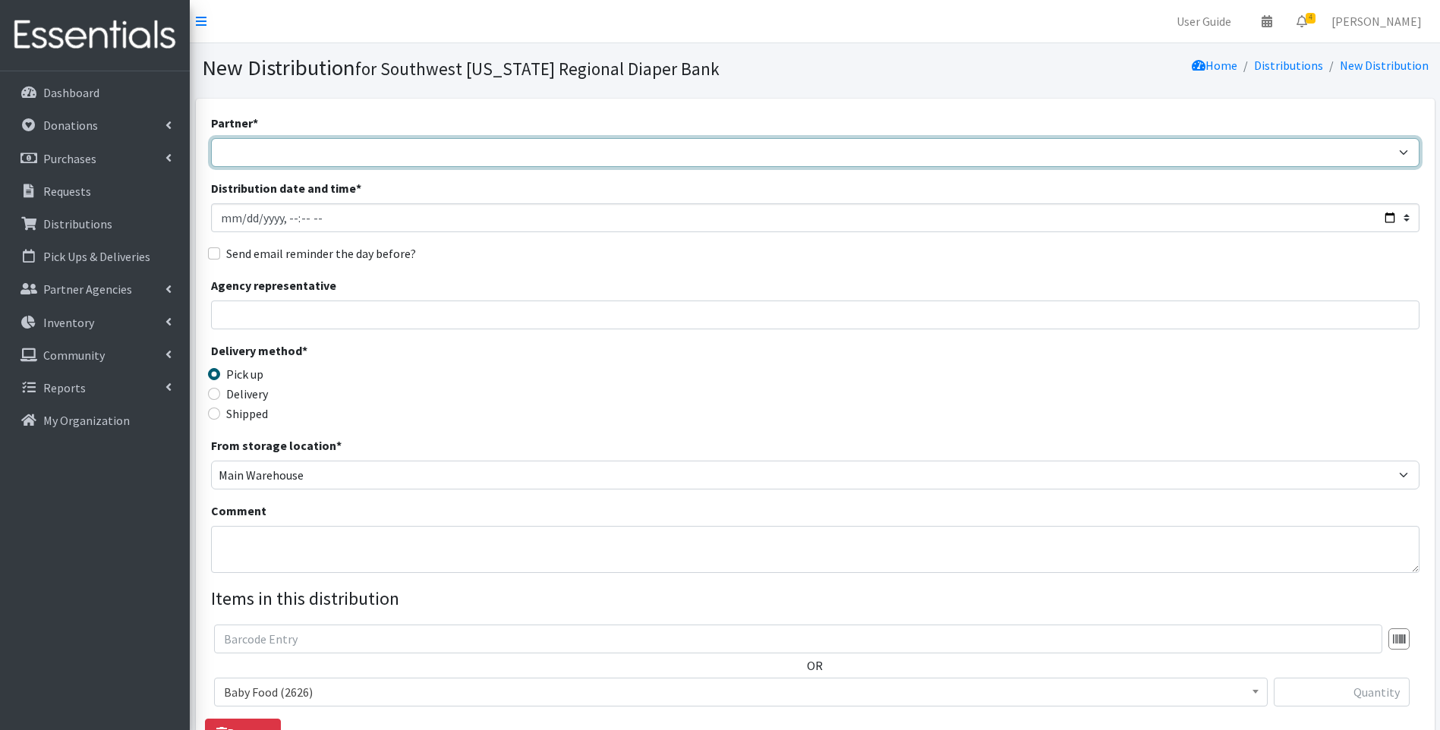
click at [423, 156] on select "ACT Abuse Counseling & Treatment Bayshore Fire Department [PERSON_NAME][GEOGRAP…" at bounding box center [815, 152] width 1209 height 29
select select "4196"
click at [211, 138] on select "ACT Abuse Counseling & Treatment Bayshore Fire Department [PERSON_NAME][GEOGRAP…" at bounding box center [815, 152] width 1209 height 29
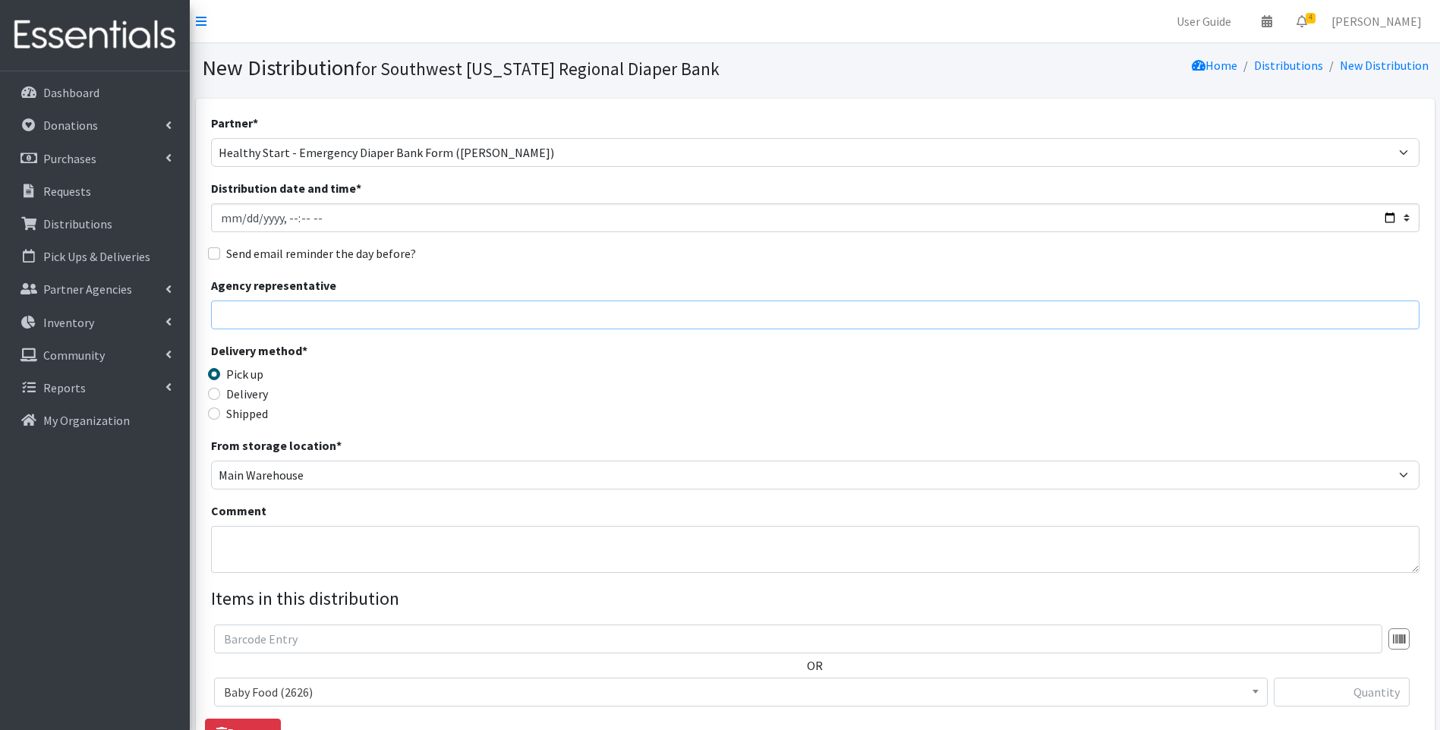
click at [307, 321] on input "Agency representative" at bounding box center [815, 315] width 1209 height 29
type input "[PERSON_NAME]"
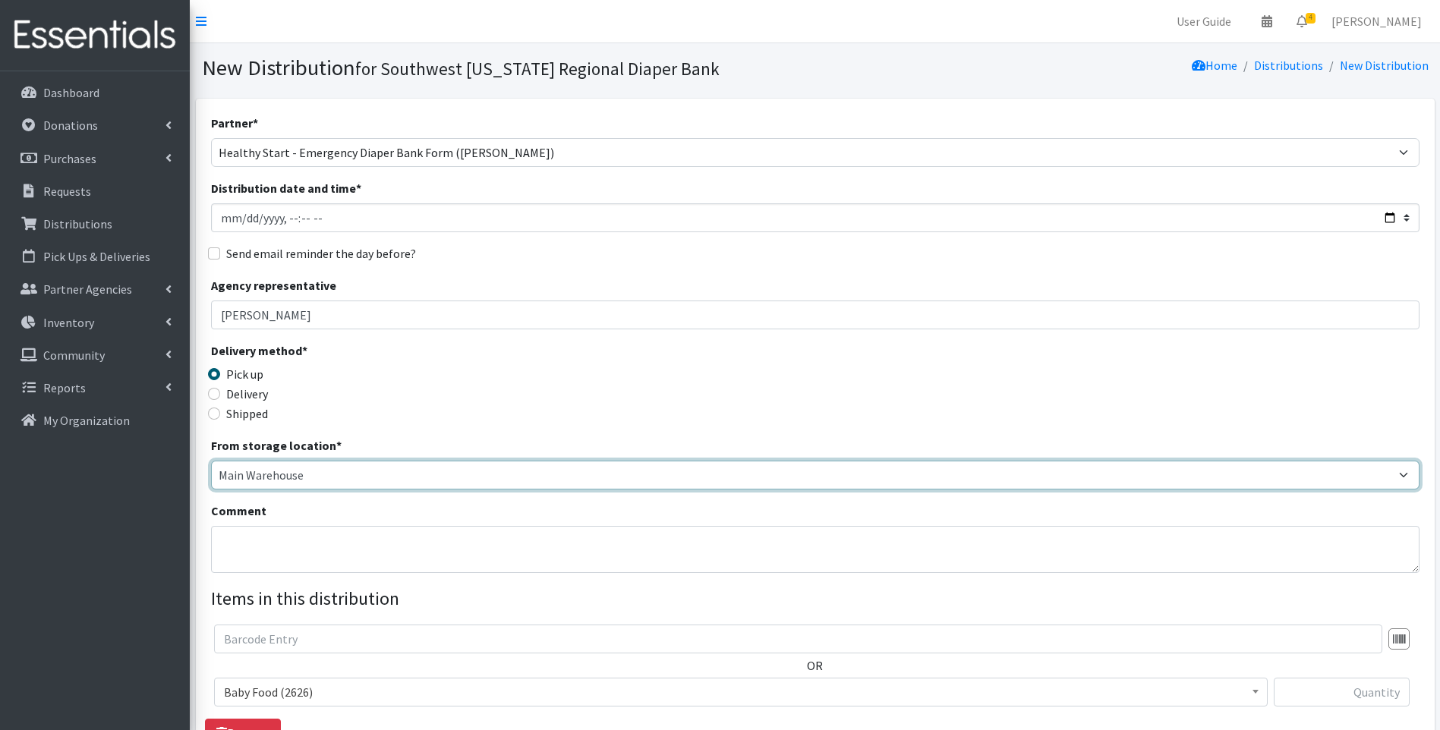
click at [287, 475] on select "Main Warehouse Office [GEOGRAPHIC_DATA] Warehouse [PERSON_NAME]" at bounding box center [815, 475] width 1209 height 29
select select "335"
click at [211, 461] on select "Main Warehouse Office [GEOGRAPHIC_DATA] Warehouse [PERSON_NAME]" at bounding box center [815, 475] width 1209 height 29
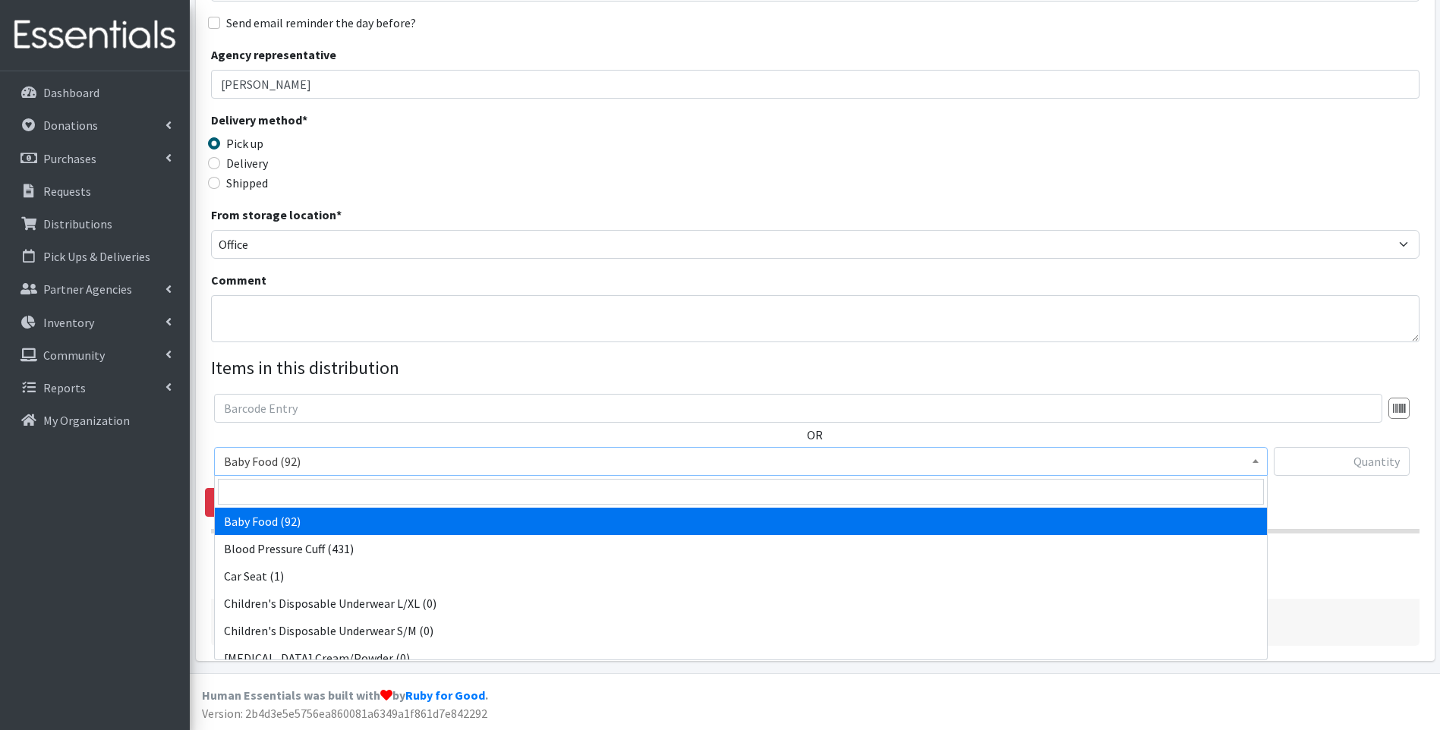
click at [381, 460] on span "Baby Food (92)" at bounding box center [741, 461] width 1034 height 21
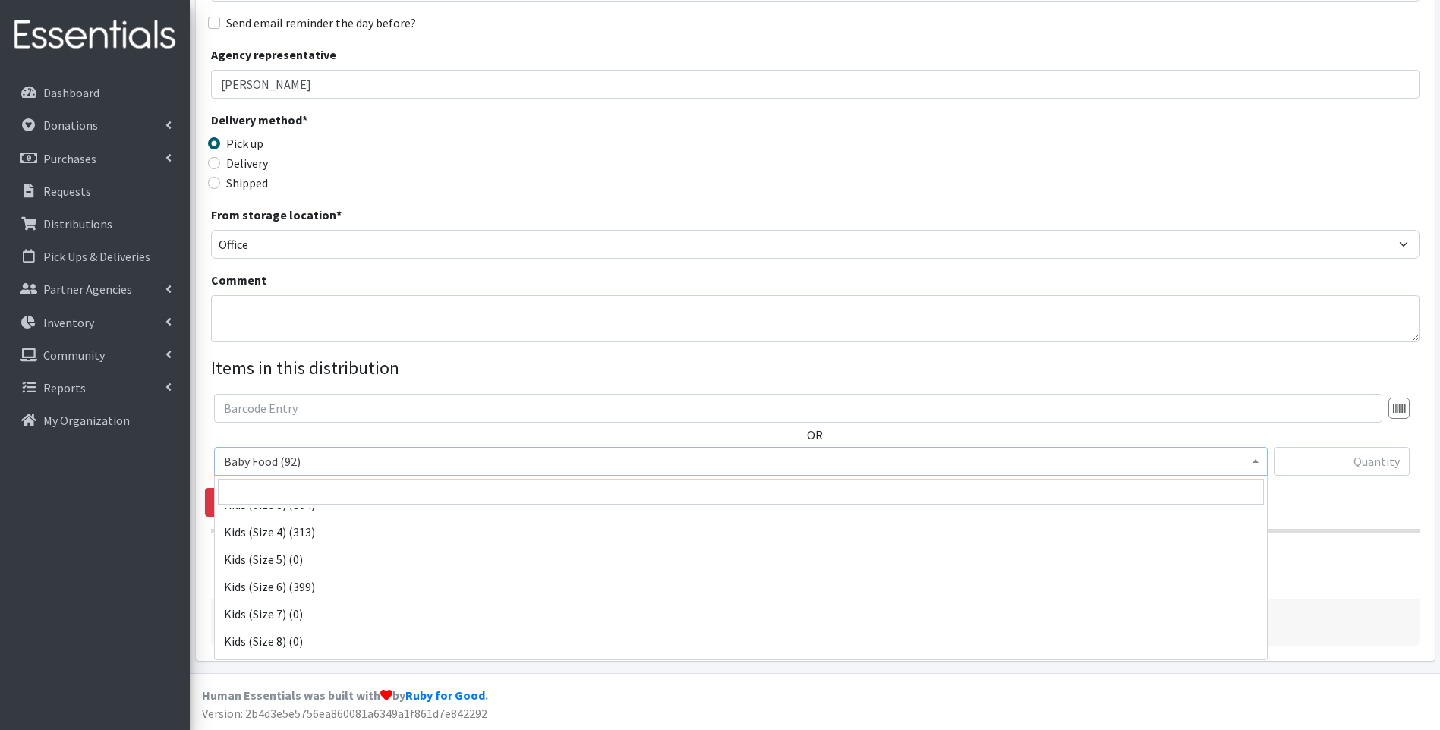
scroll to position [304, 0]
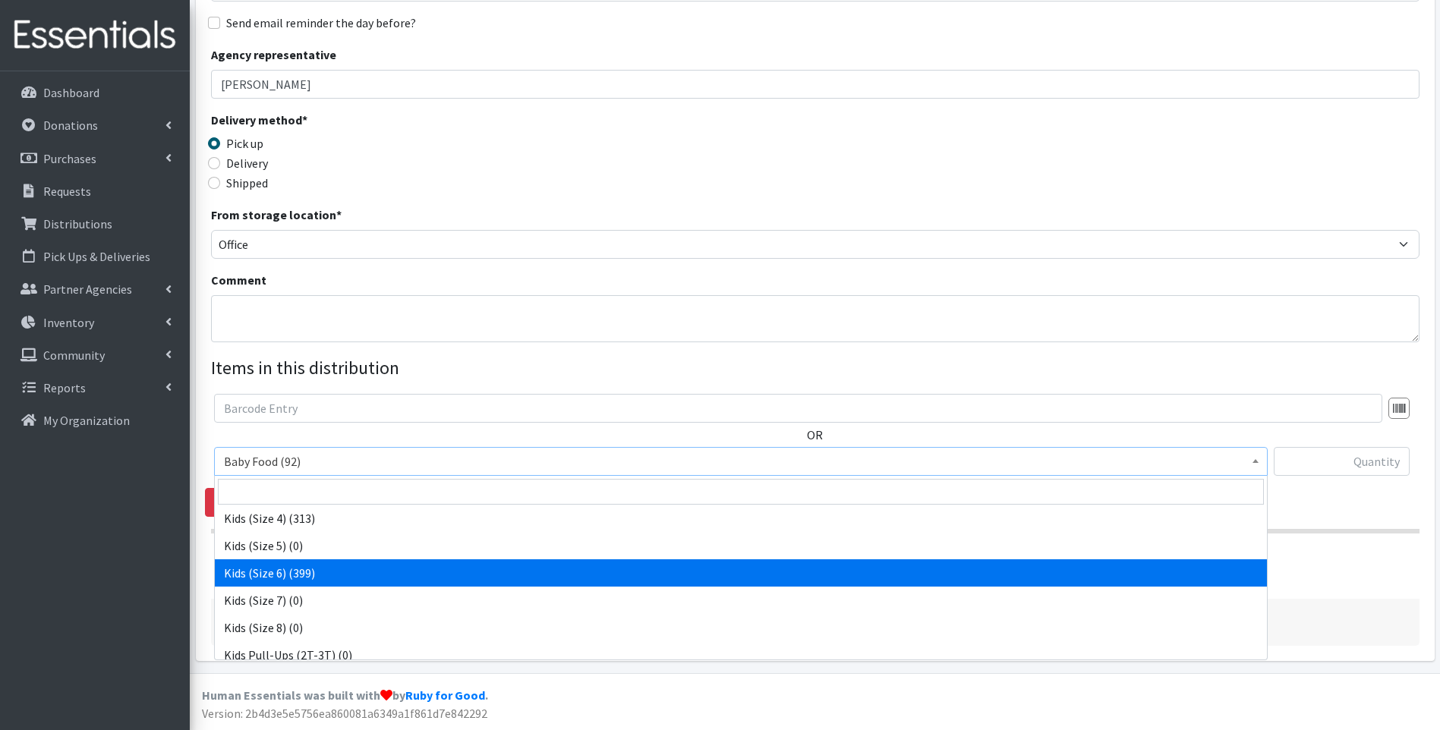
select select "10062"
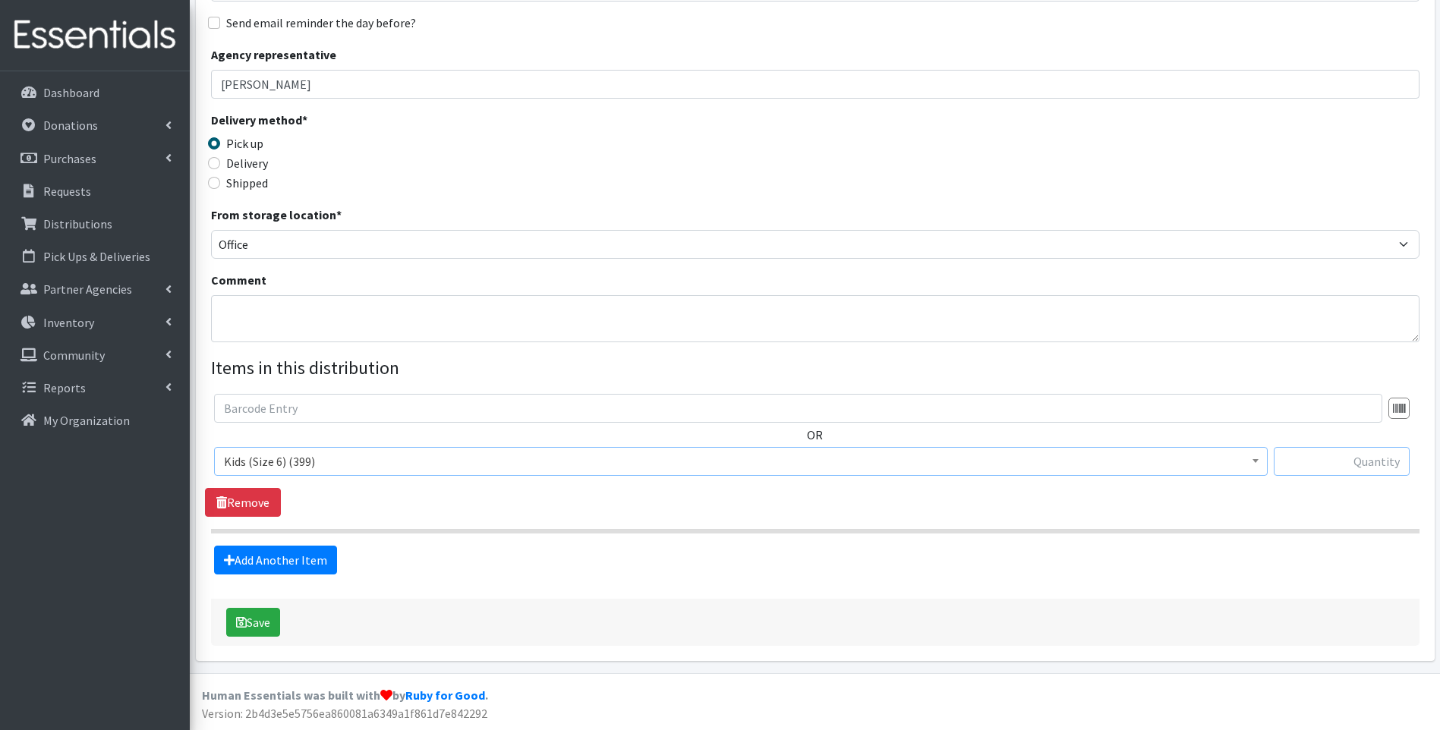
click at [1321, 449] on input "text" at bounding box center [1342, 461] width 136 height 29
type input "42"
click at [303, 561] on link "Add Another Item" at bounding box center [275, 560] width 123 height 29
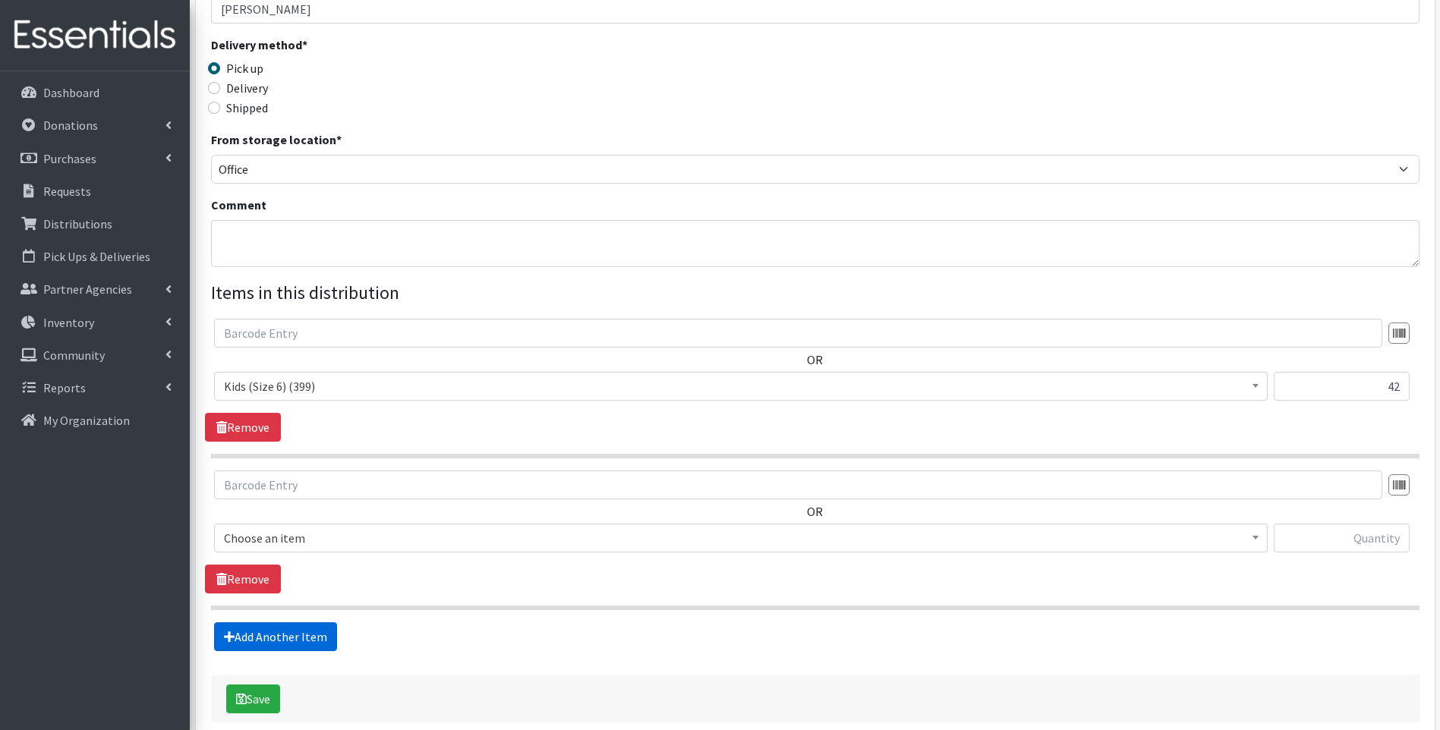
scroll to position [383, 0]
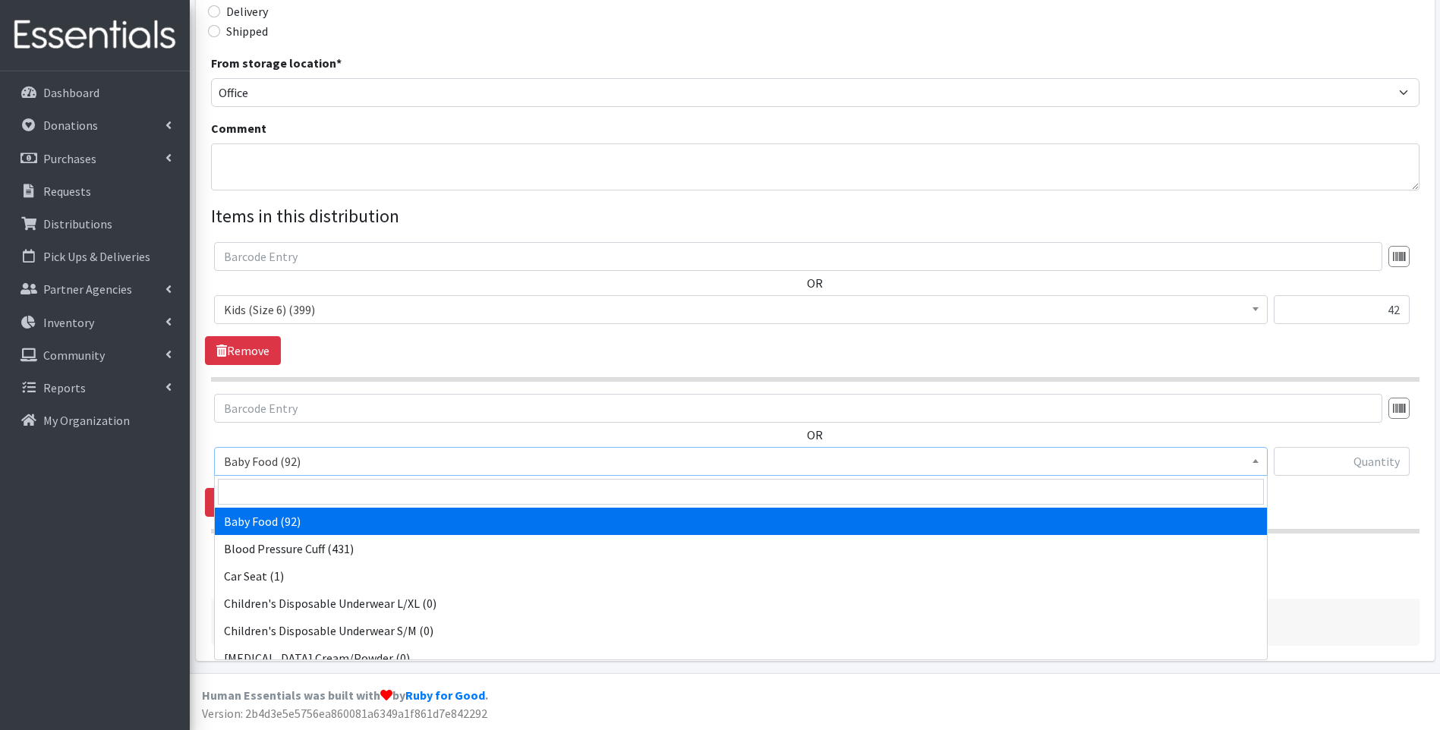
drag, startPoint x: 385, startPoint y: 468, endPoint x: 374, endPoint y: 493, distance: 26.5
click at [384, 470] on span "Baby Food (92)" at bounding box center [741, 461] width 1034 height 21
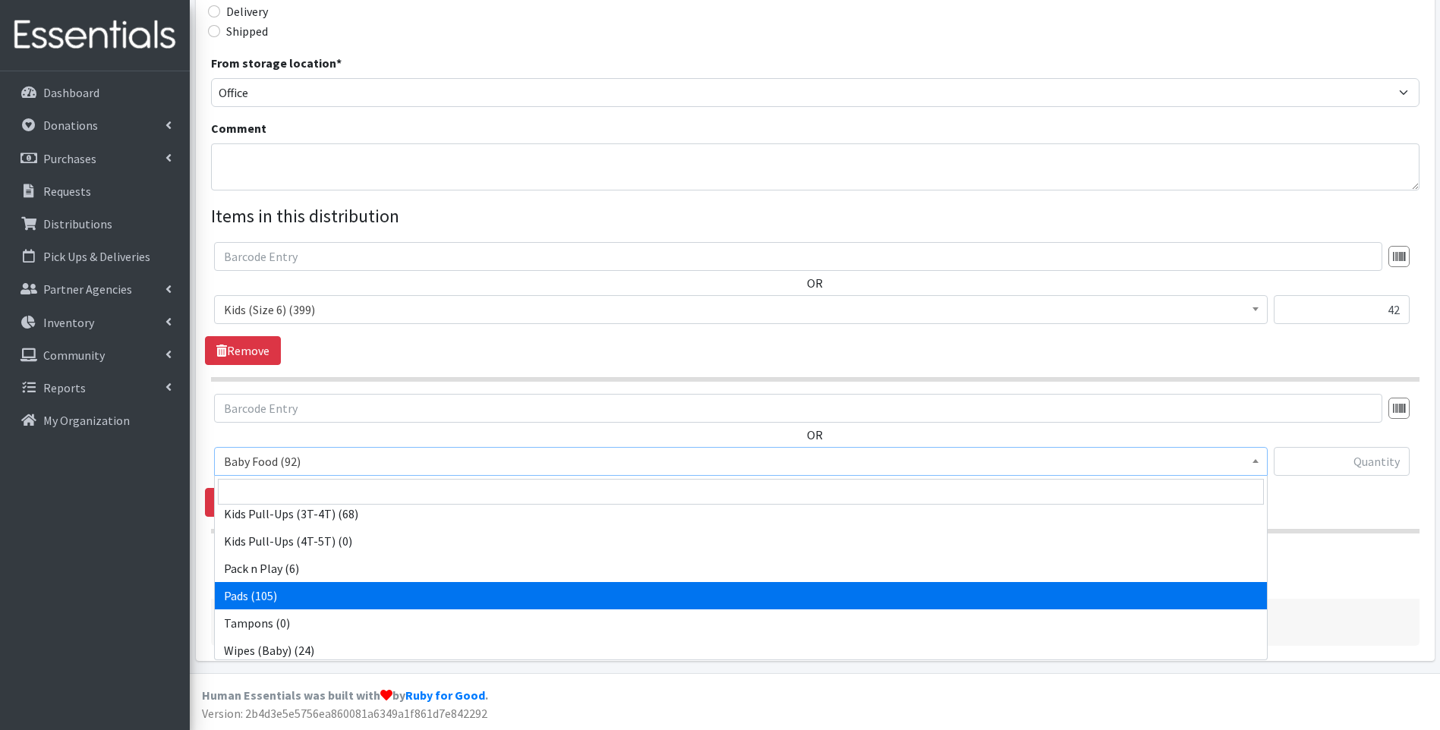
scroll to position [477, 0]
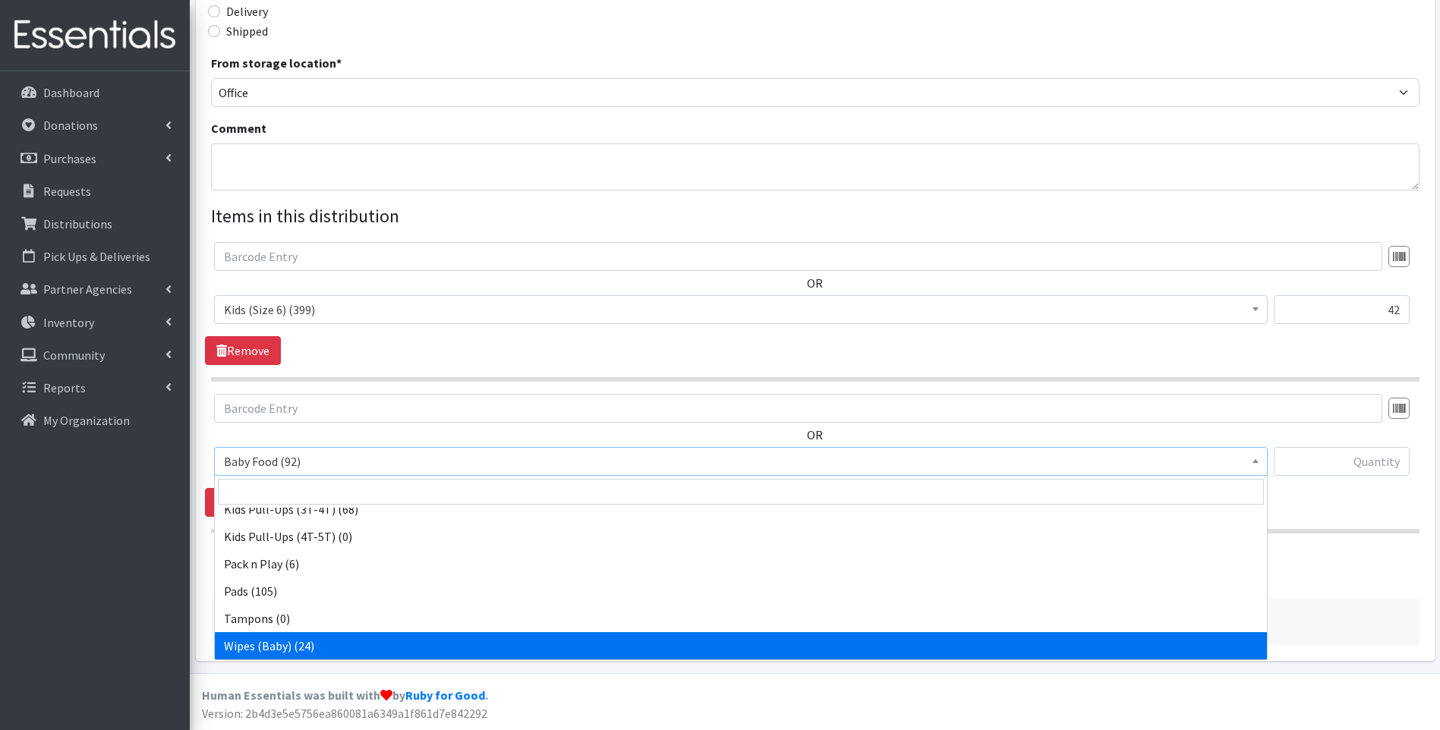
select select "10041"
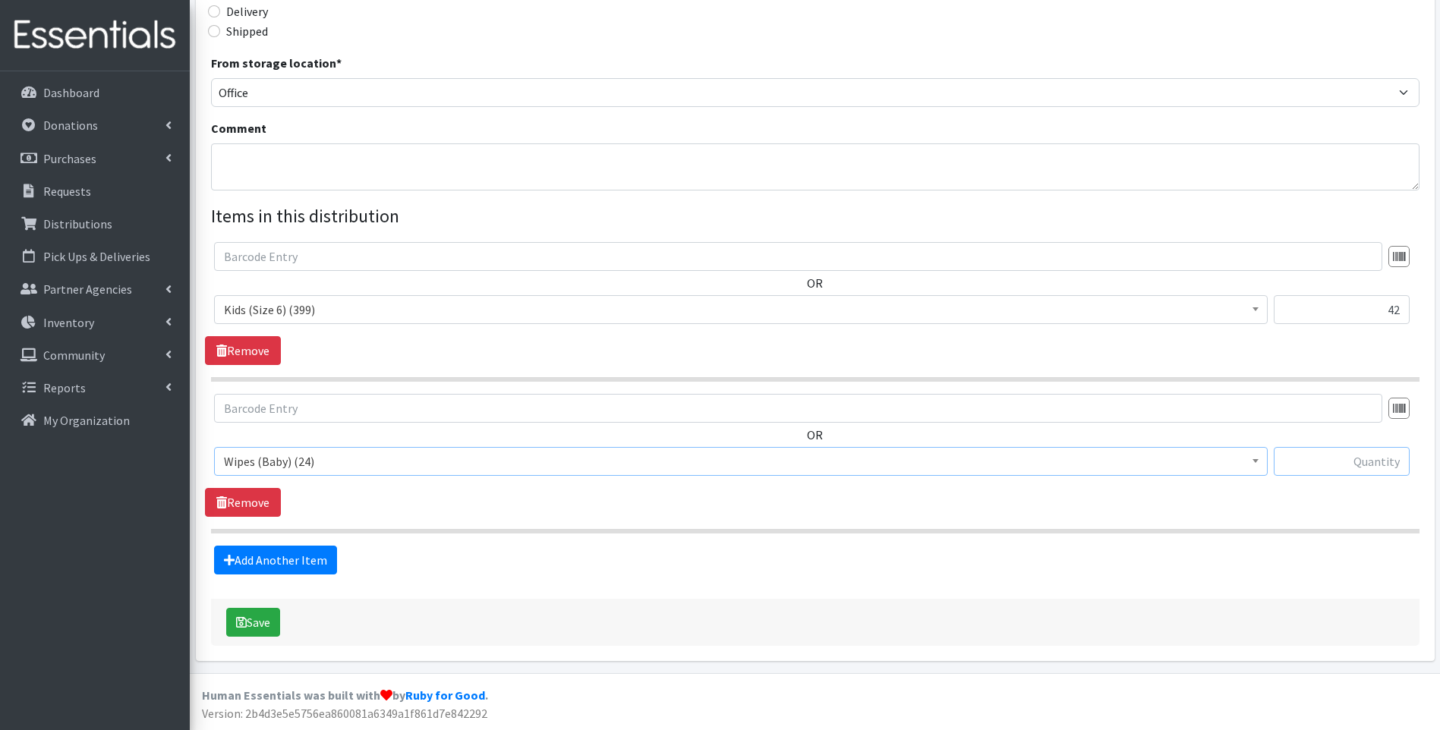
click at [1318, 463] on input "text" at bounding box center [1342, 461] width 136 height 29
type input "1"
click at [262, 617] on button "Save" at bounding box center [253, 622] width 54 height 29
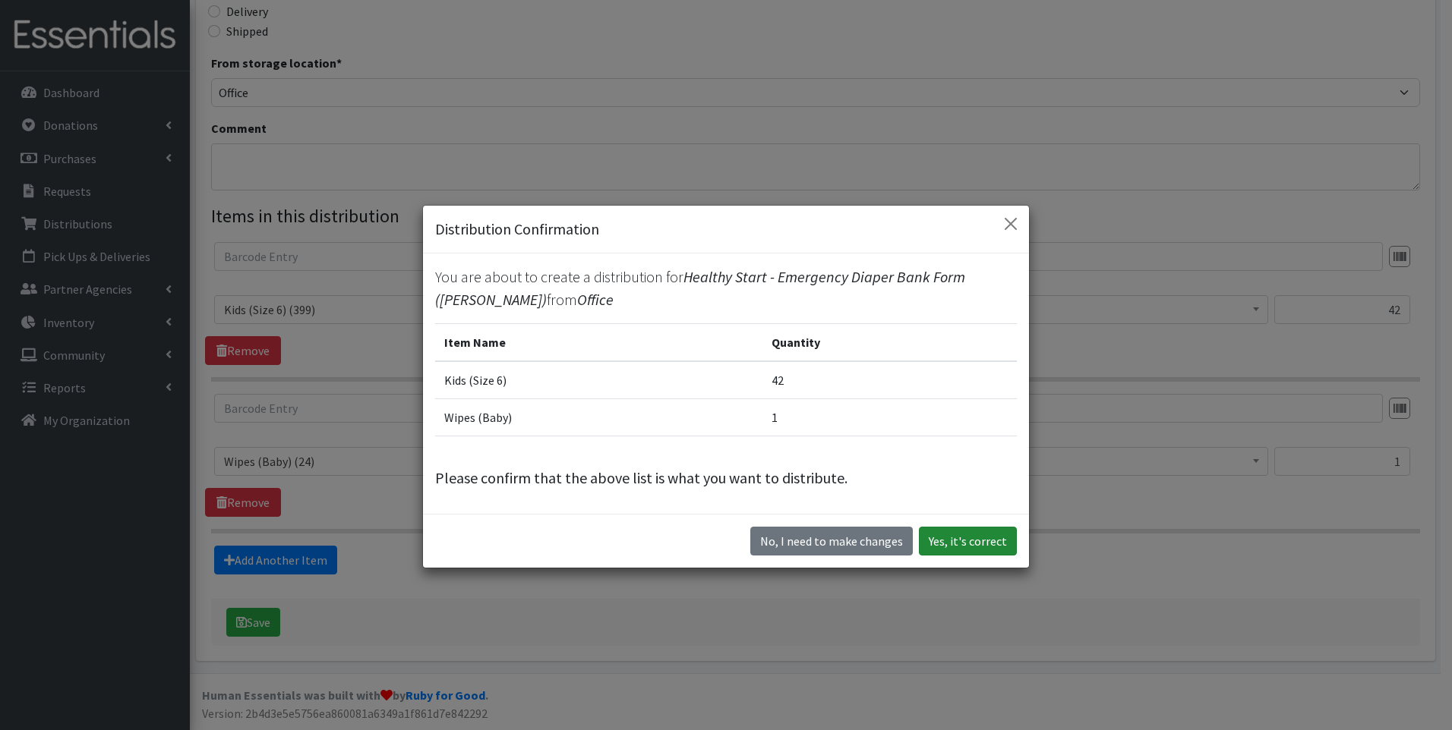
click at [966, 534] on button "Yes, it's correct" at bounding box center [968, 541] width 98 height 29
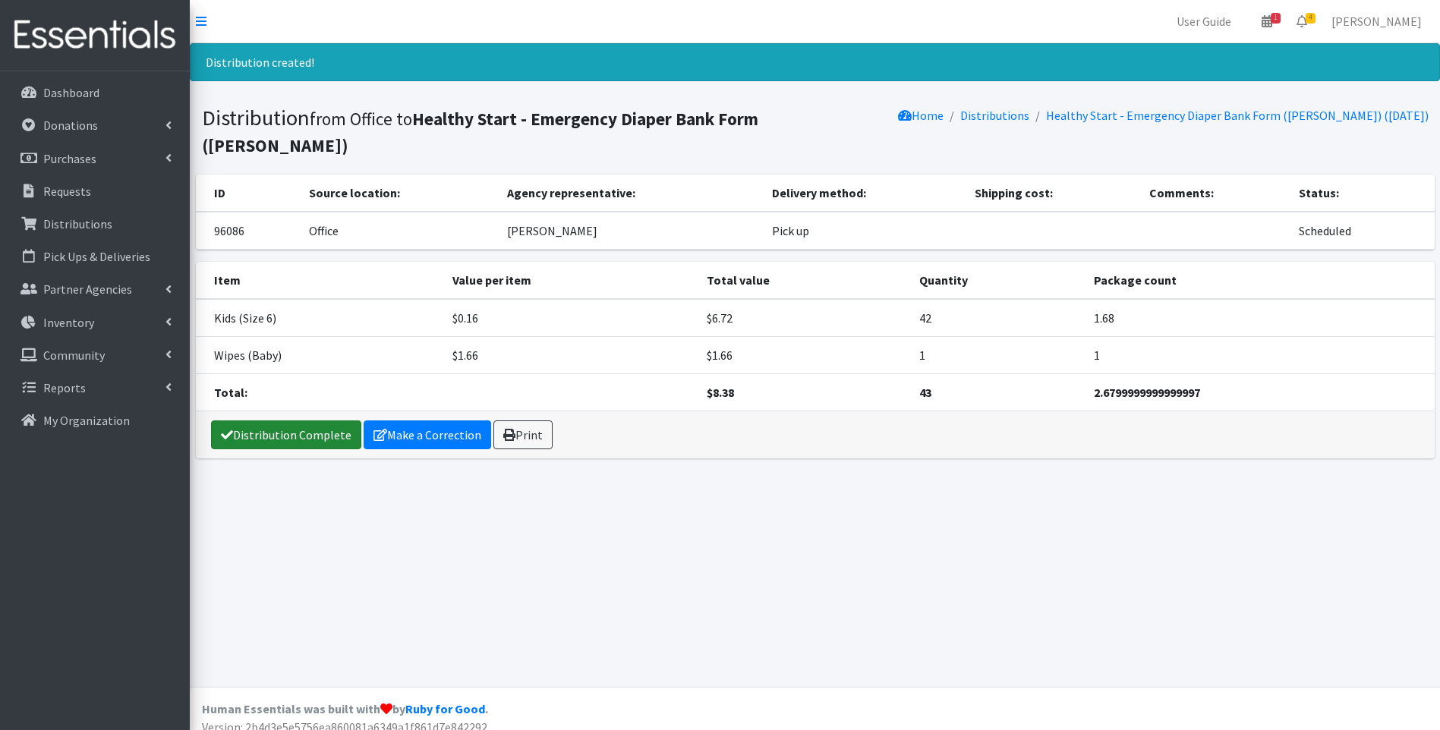
click at [305, 421] on link "Distribution Complete" at bounding box center [286, 435] width 150 height 29
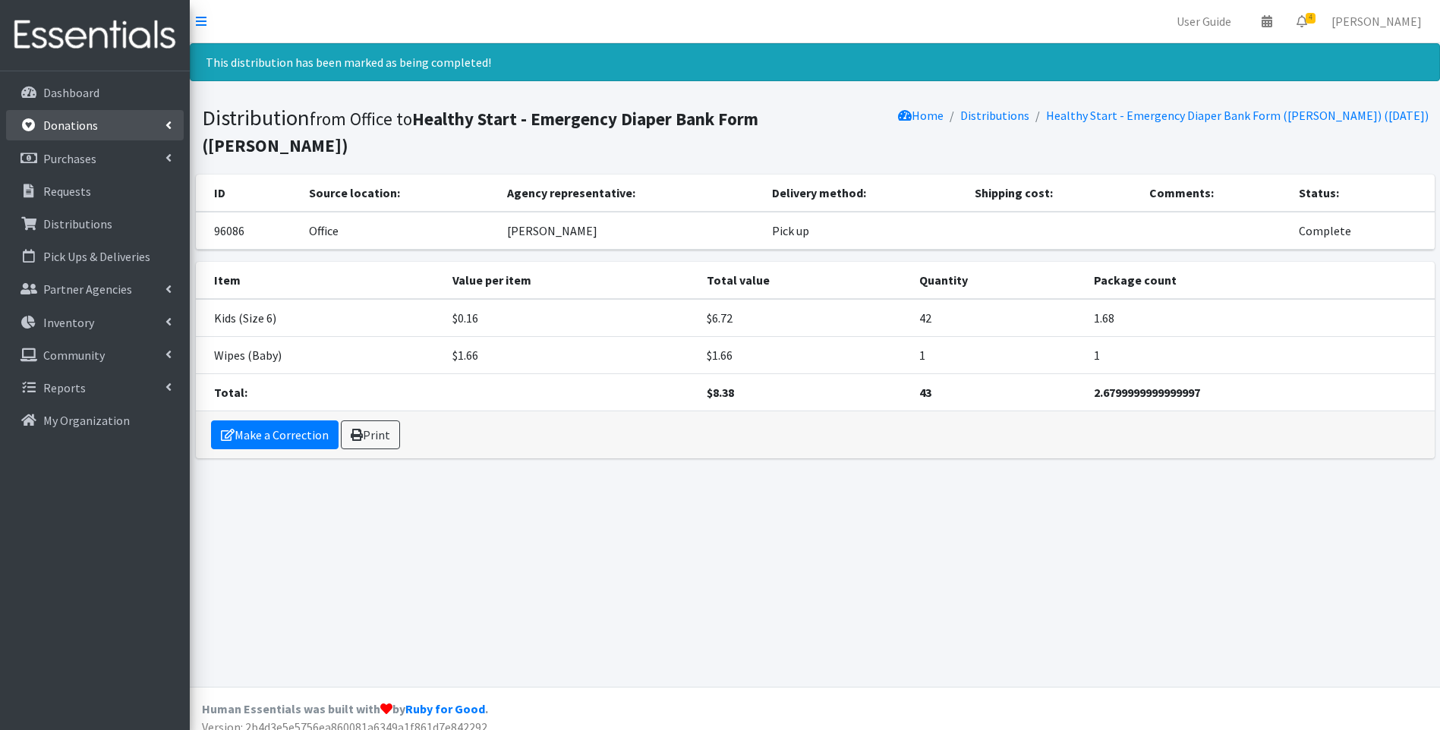
drag, startPoint x: 106, startPoint y: 121, endPoint x: 150, endPoint y: 132, distance: 45.5
click at [106, 120] on link "Donations" at bounding box center [95, 125] width 178 height 30
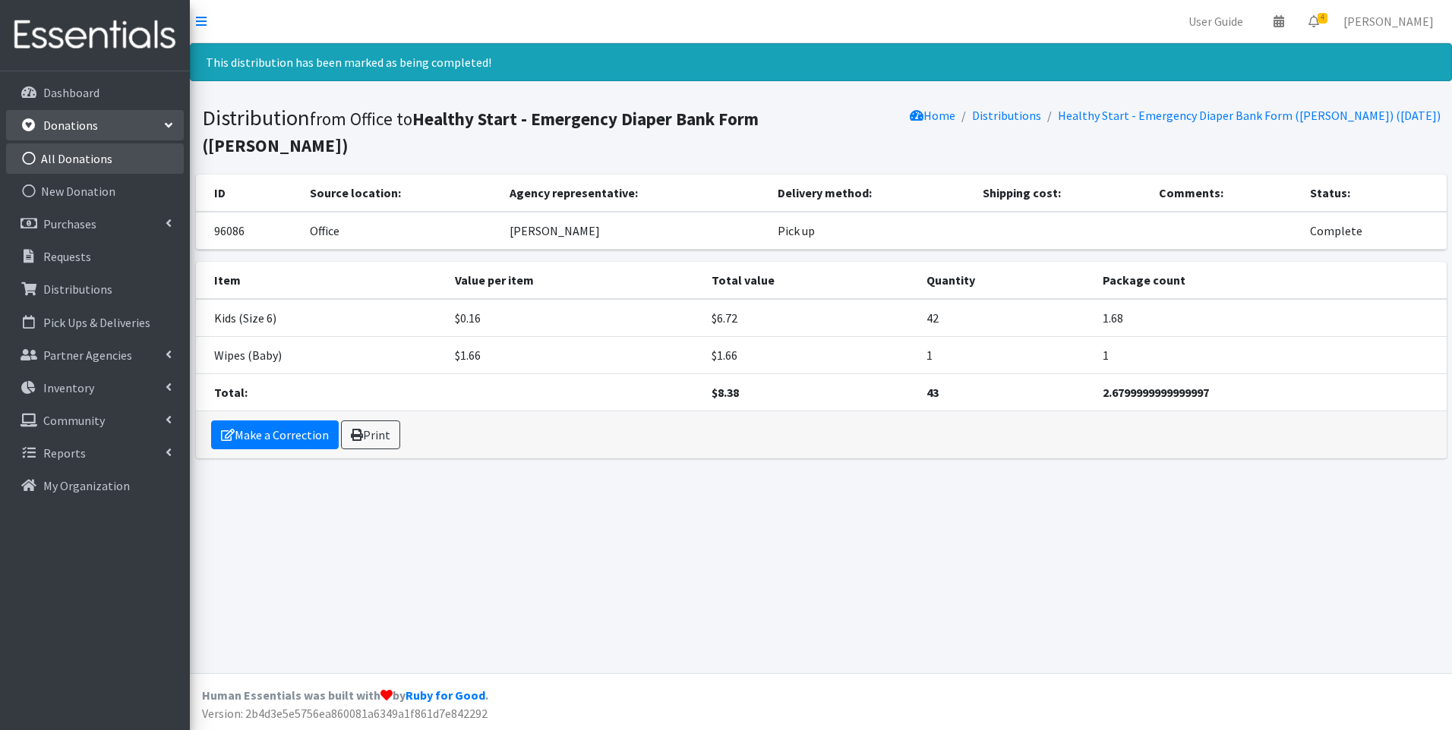
click at [104, 156] on link "All Donations" at bounding box center [95, 158] width 178 height 30
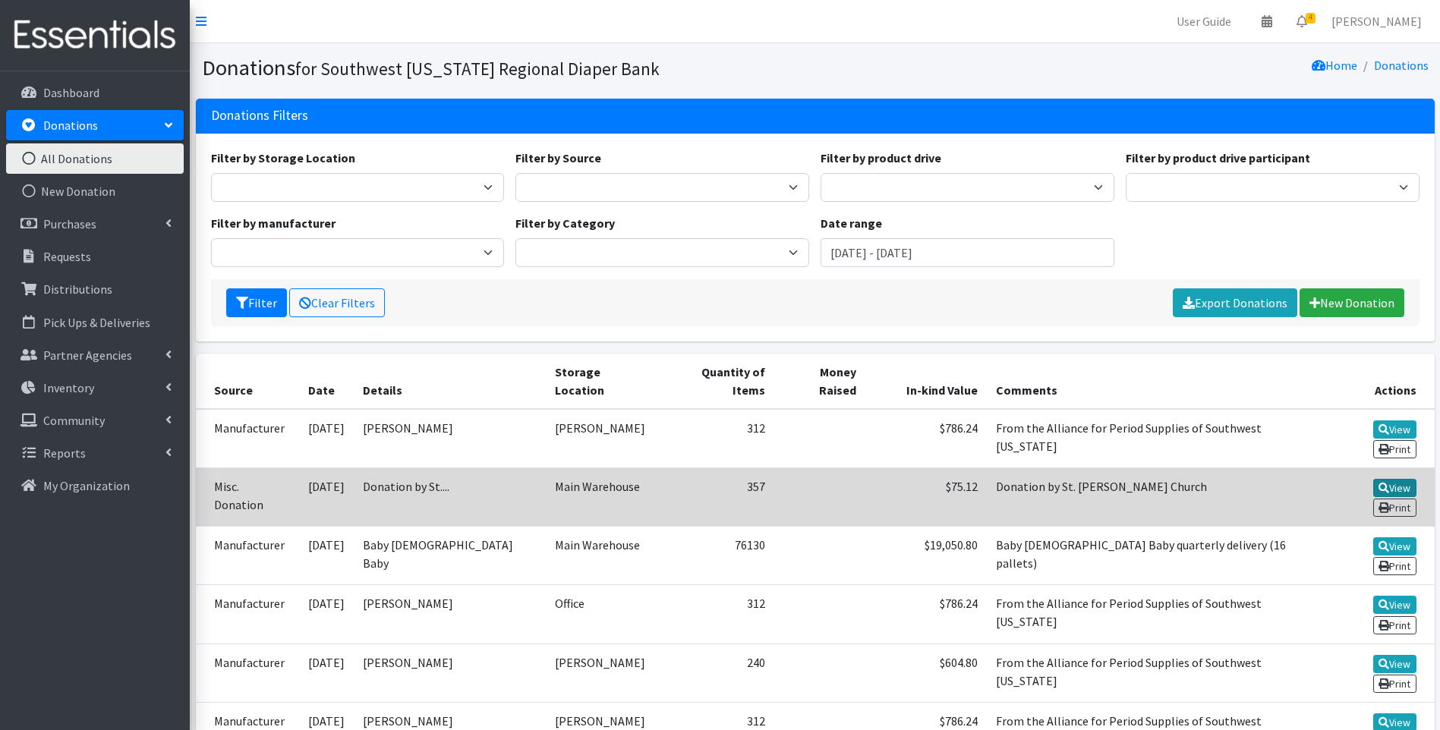
click at [1373, 479] on link "View" at bounding box center [1394, 488] width 43 height 18
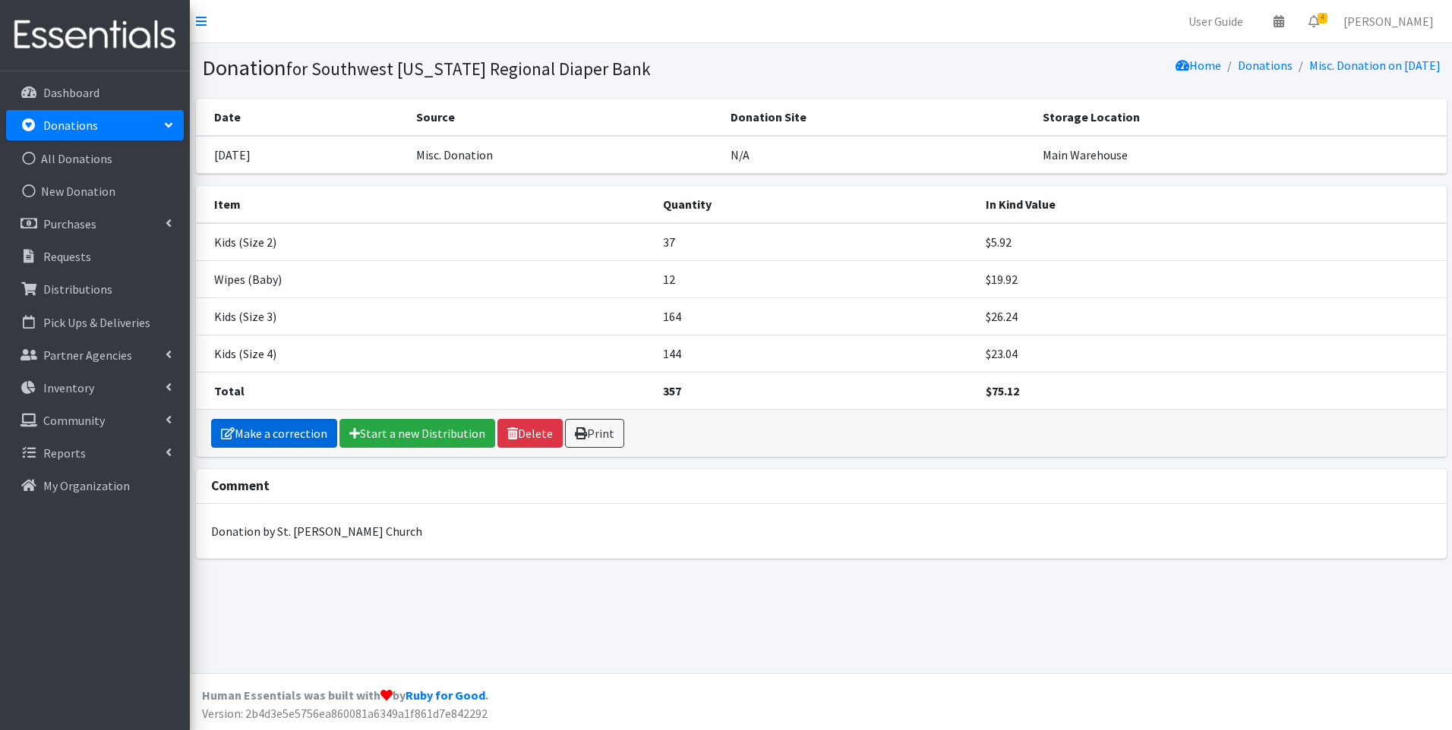
click at [290, 436] on link "Make a correction" at bounding box center [274, 433] width 126 height 29
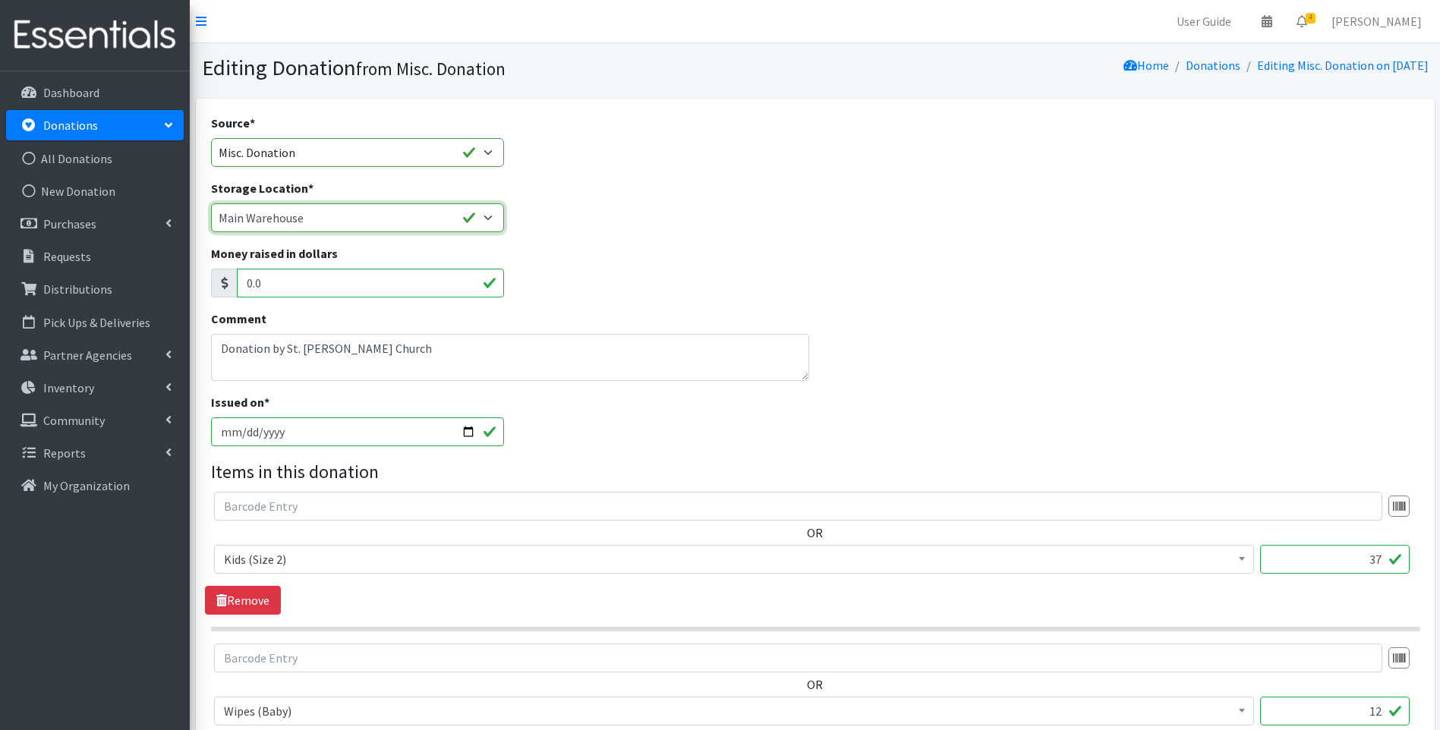
click at [487, 222] on select "Main Warehouse Office [GEOGRAPHIC_DATA] Warehouse [PERSON_NAME]" at bounding box center [358, 217] width 294 height 29
select select "335"
click at [211, 203] on select "Main Warehouse Office [GEOGRAPHIC_DATA] Warehouse [PERSON_NAME]" at bounding box center [358, 217] width 294 height 29
click at [742, 266] on div "Money raised in dollars 0.0" at bounding box center [815, 276] width 1220 height 65
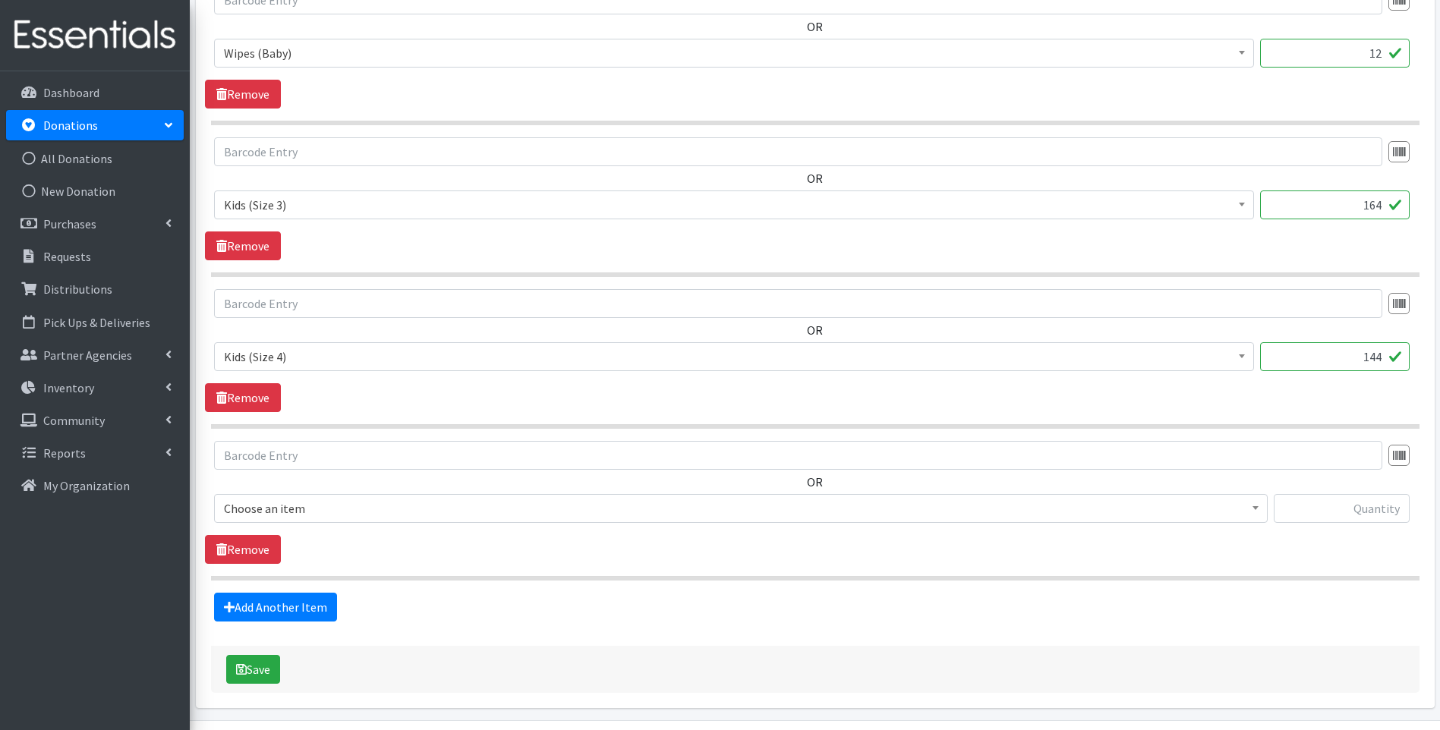
scroll to position [705, 0]
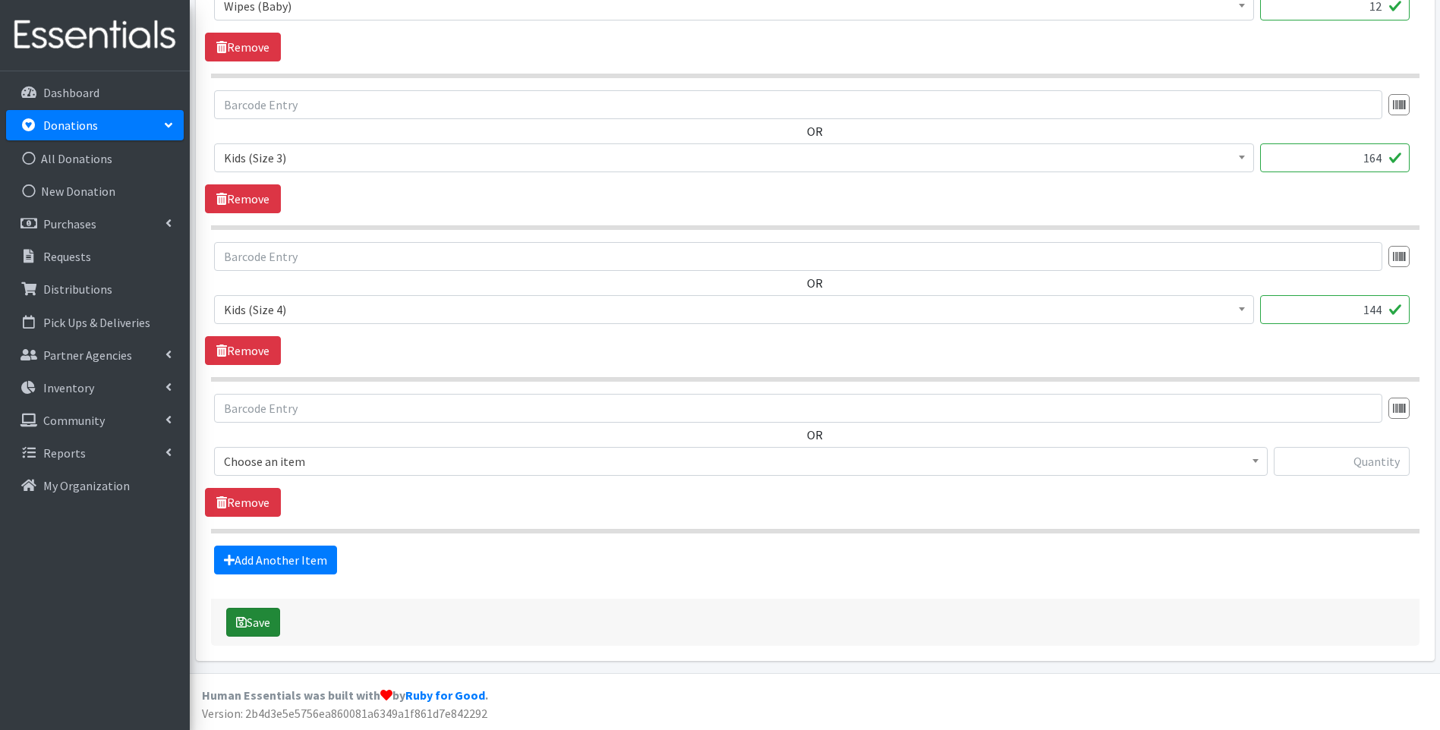
click at [248, 623] on button "Save" at bounding box center [253, 622] width 54 height 29
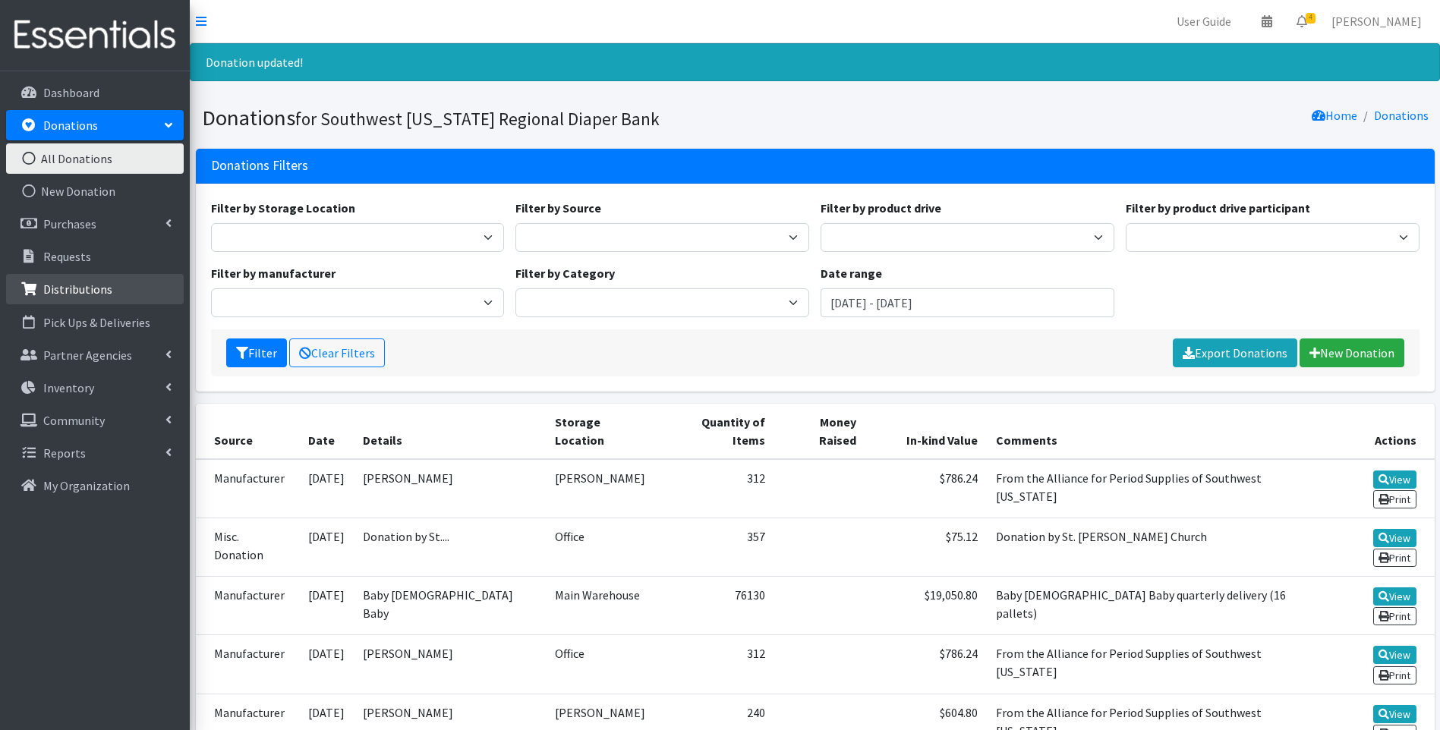
click at [102, 290] on p "Distributions" at bounding box center [77, 289] width 69 height 15
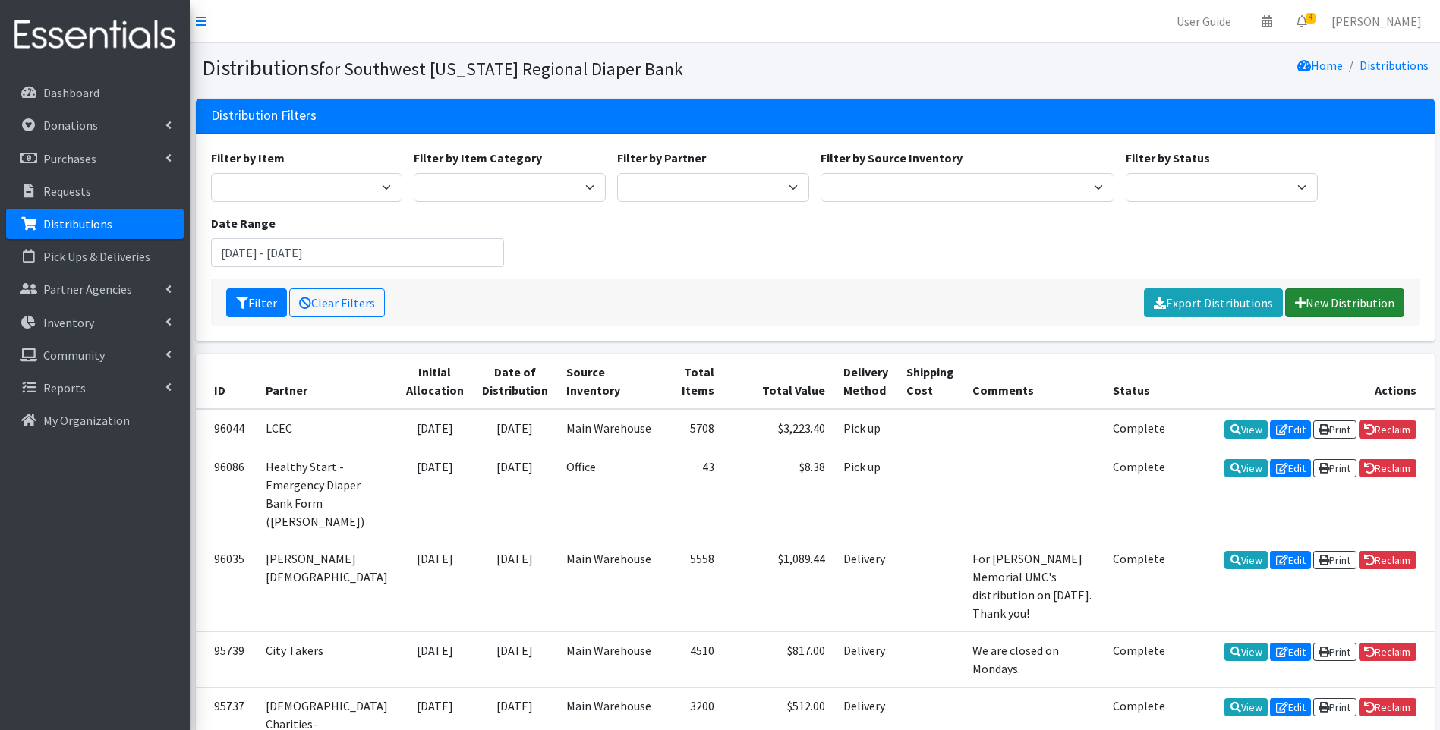
click at [1343, 295] on link "New Distribution" at bounding box center [1344, 303] width 119 height 29
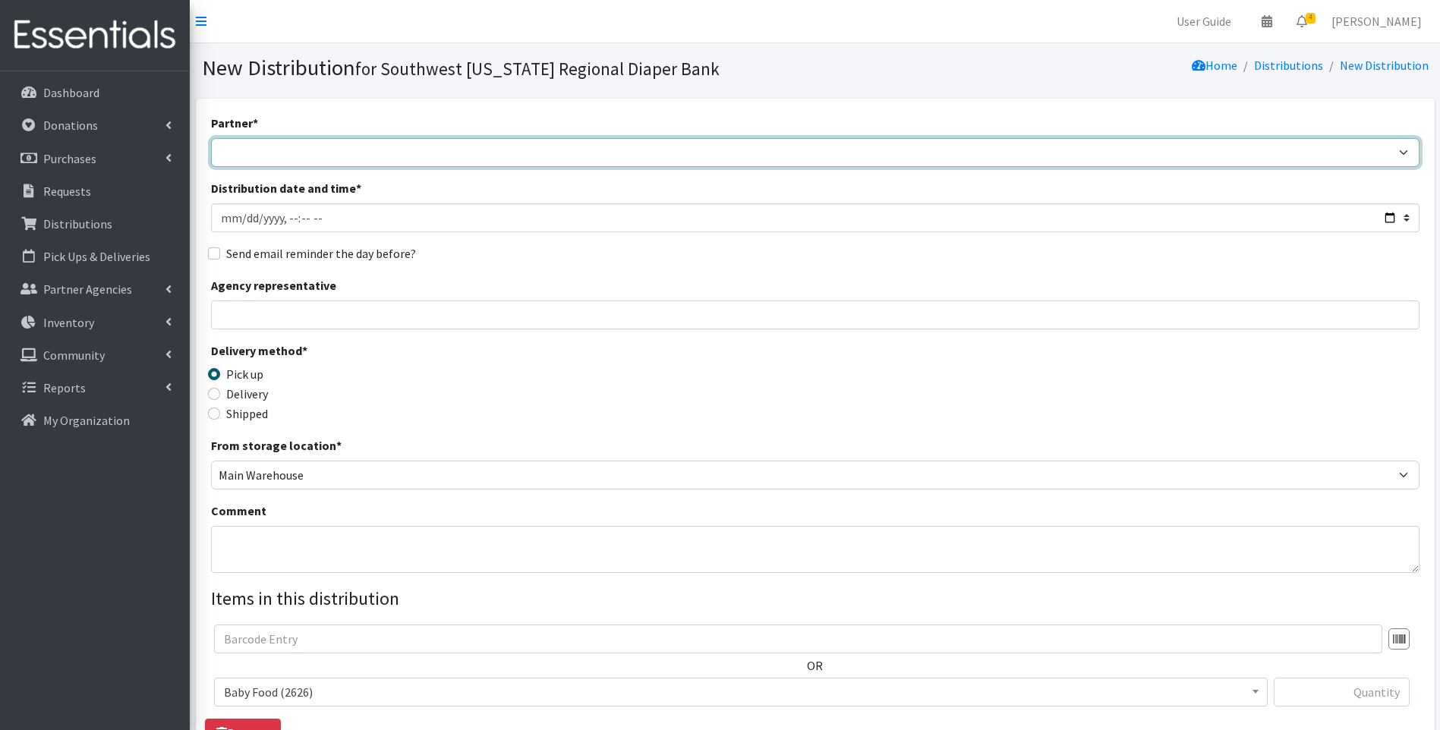
click at [484, 151] on select "ACT Abuse Counseling & Treatment Bayshore Fire Department [PERSON_NAME][GEOGRAP…" at bounding box center [815, 152] width 1209 height 29
select select "4196"
click at [211, 138] on select "ACT Abuse Counseling & Treatment Bayshore Fire Department Bonita Springs Assist…" at bounding box center [815, 152] width 1209 height 29
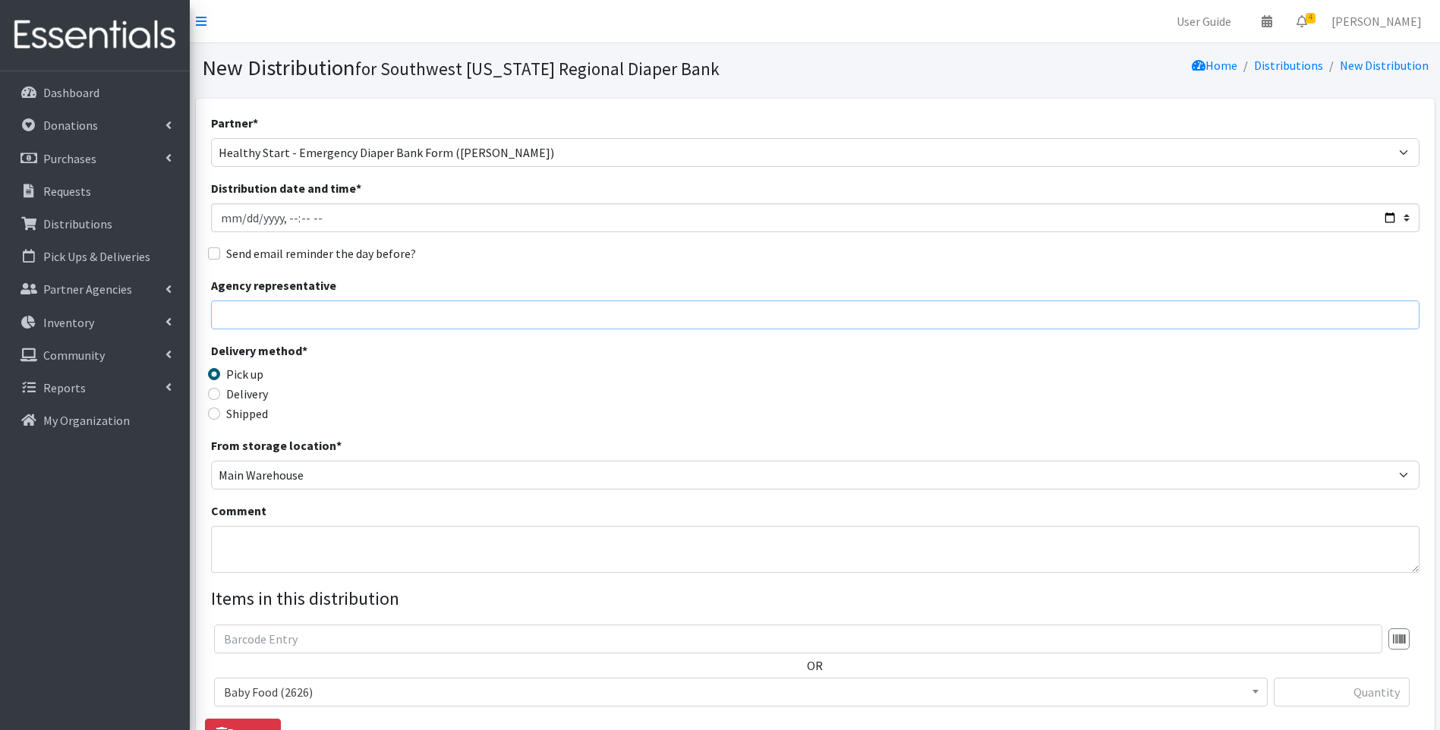
click at [463, 305] on input "Agency representative" at bounding box center [815, 315] width 1209 height 29
type input "Viviana"
type input "42"
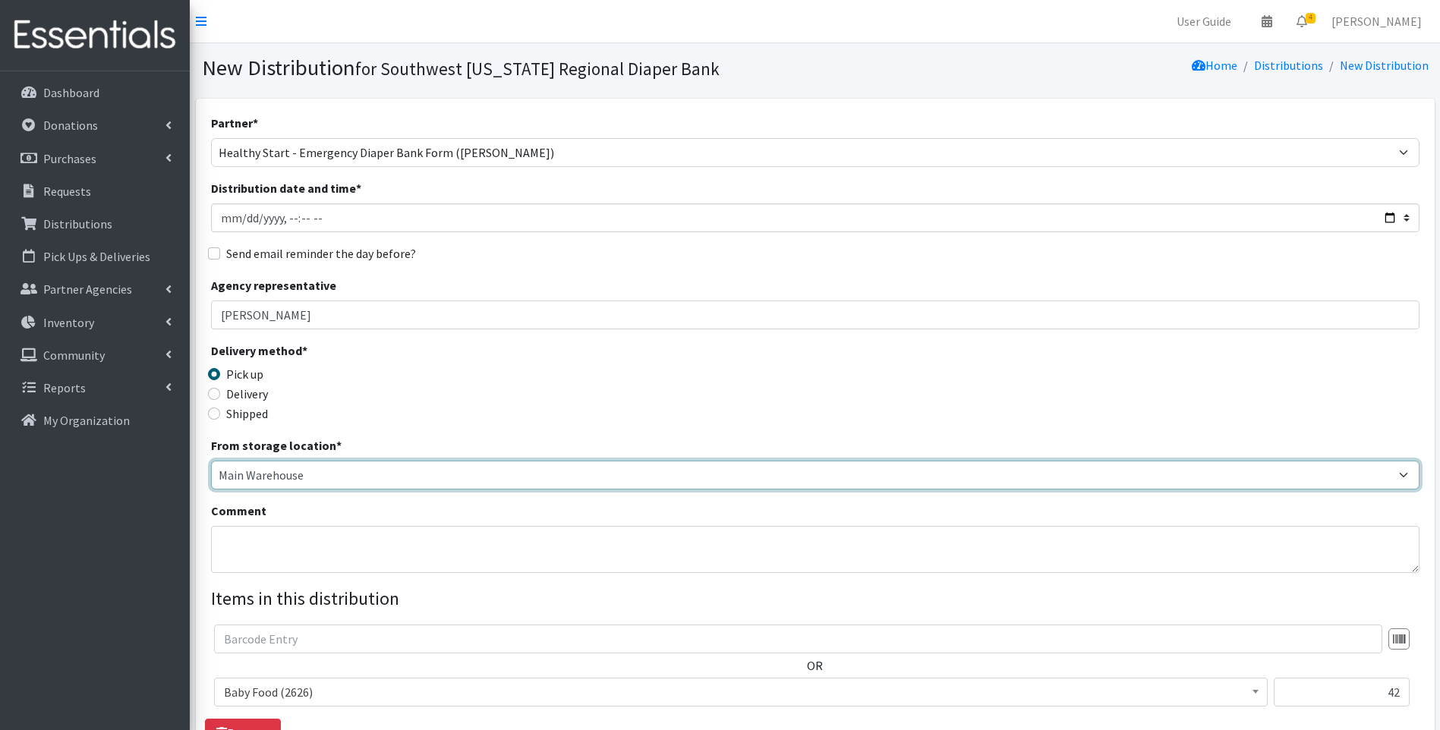
click at [269, 483] on select "Main Warehouse Office United Way Warehouse Winkler" at bounding box center [815, 475] width 1209 height 29
select select "335"
click at [211, 461] on select "Main Warehouse Office United Way Warehouse Winkler" at bounding box center [815, 475] width 1209 height 29
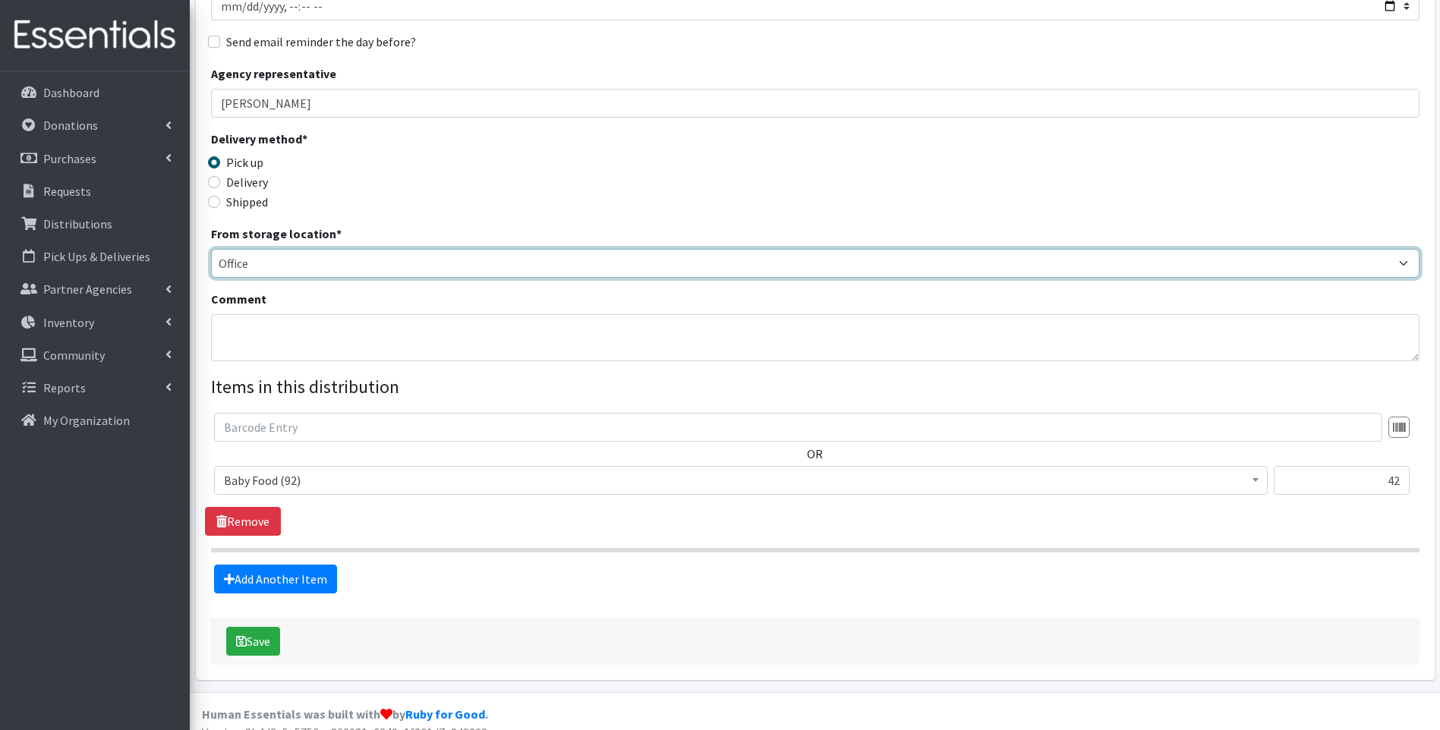
scroll to position [231, 0]
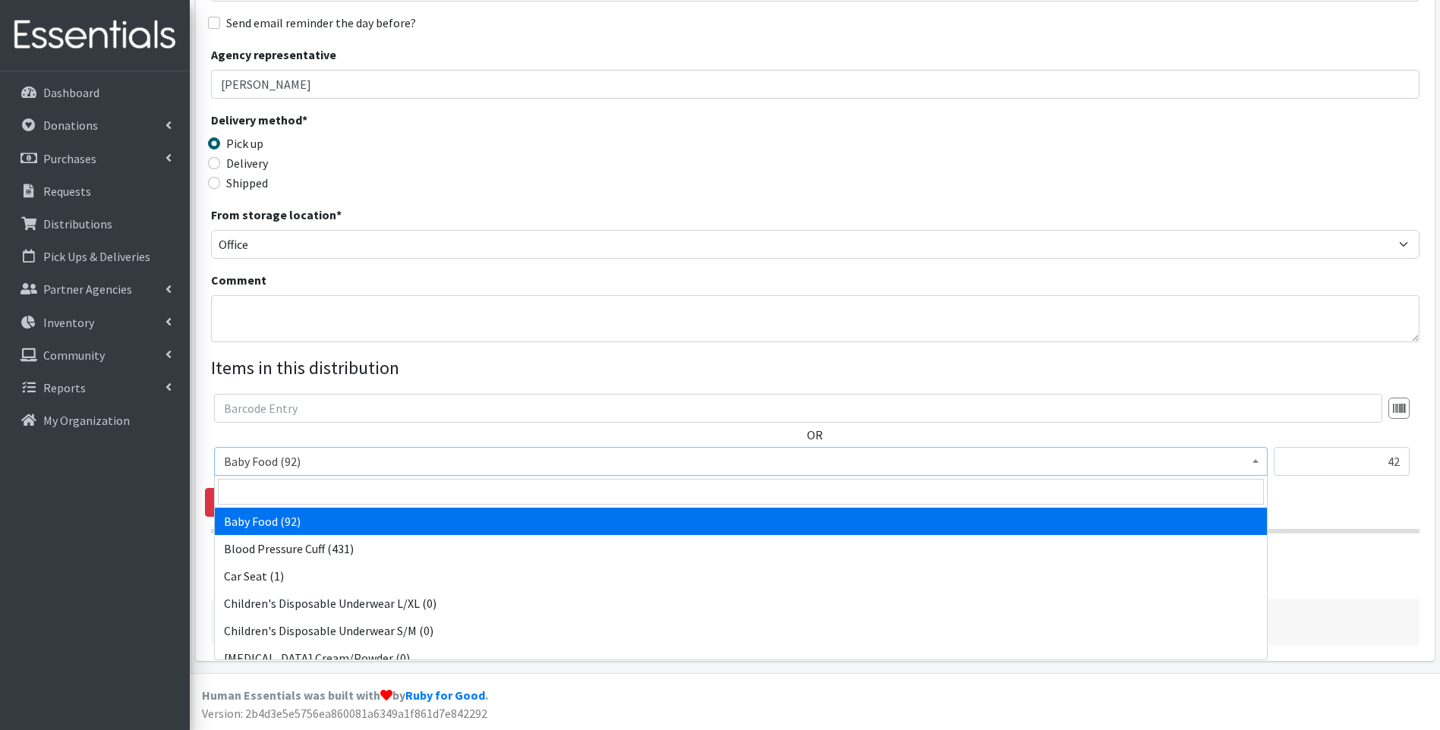
click at [330, 460] on span "Baby Food (92)" at bounding box center [741, 461] width 1034 height 21
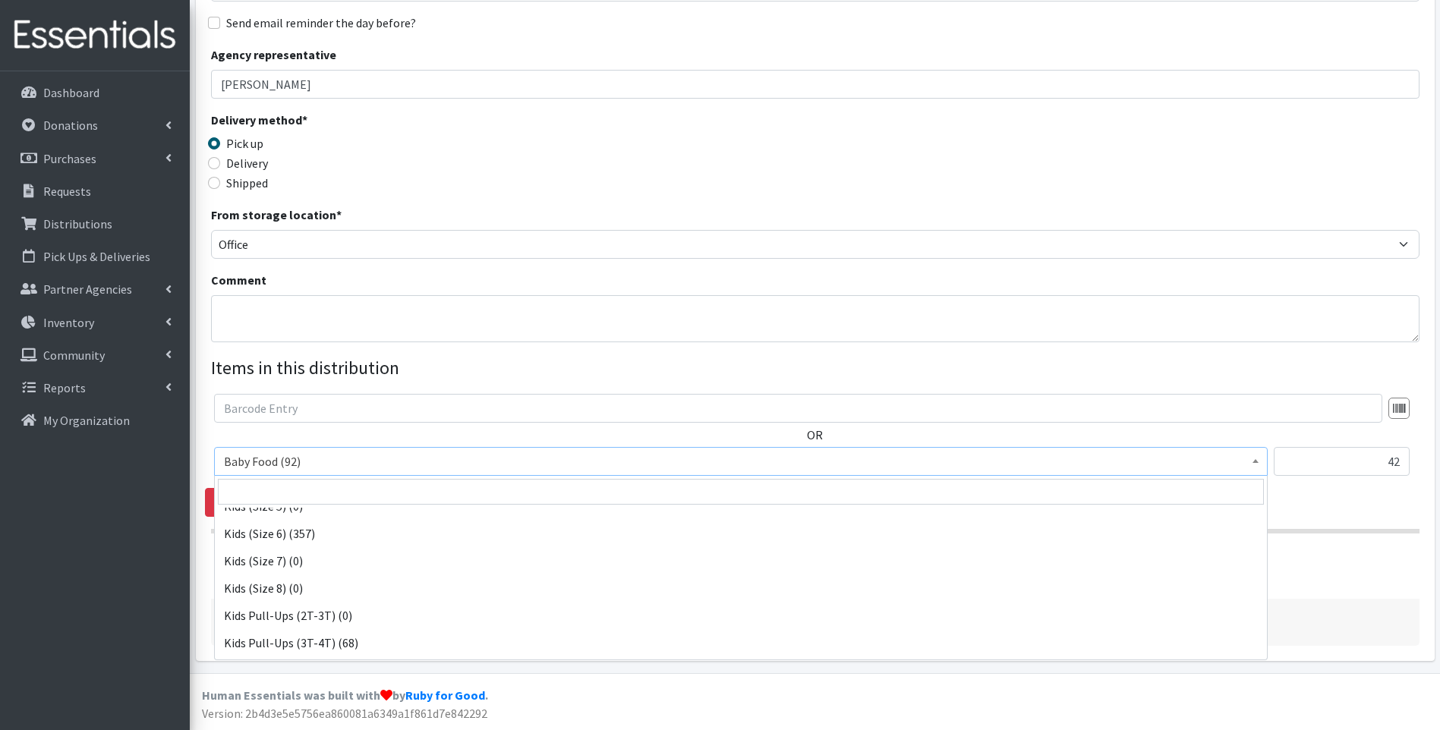
scroll to position [325, 0]
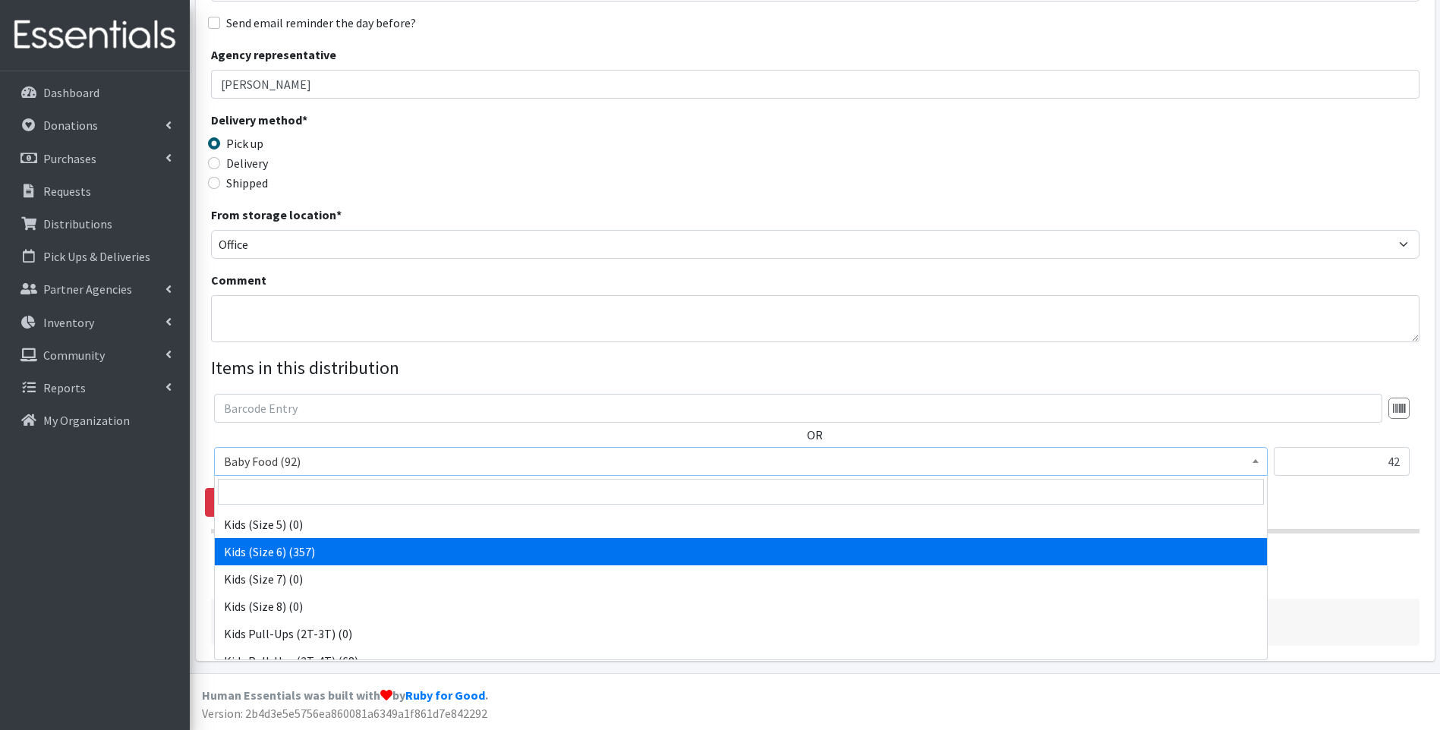
select select "10062"
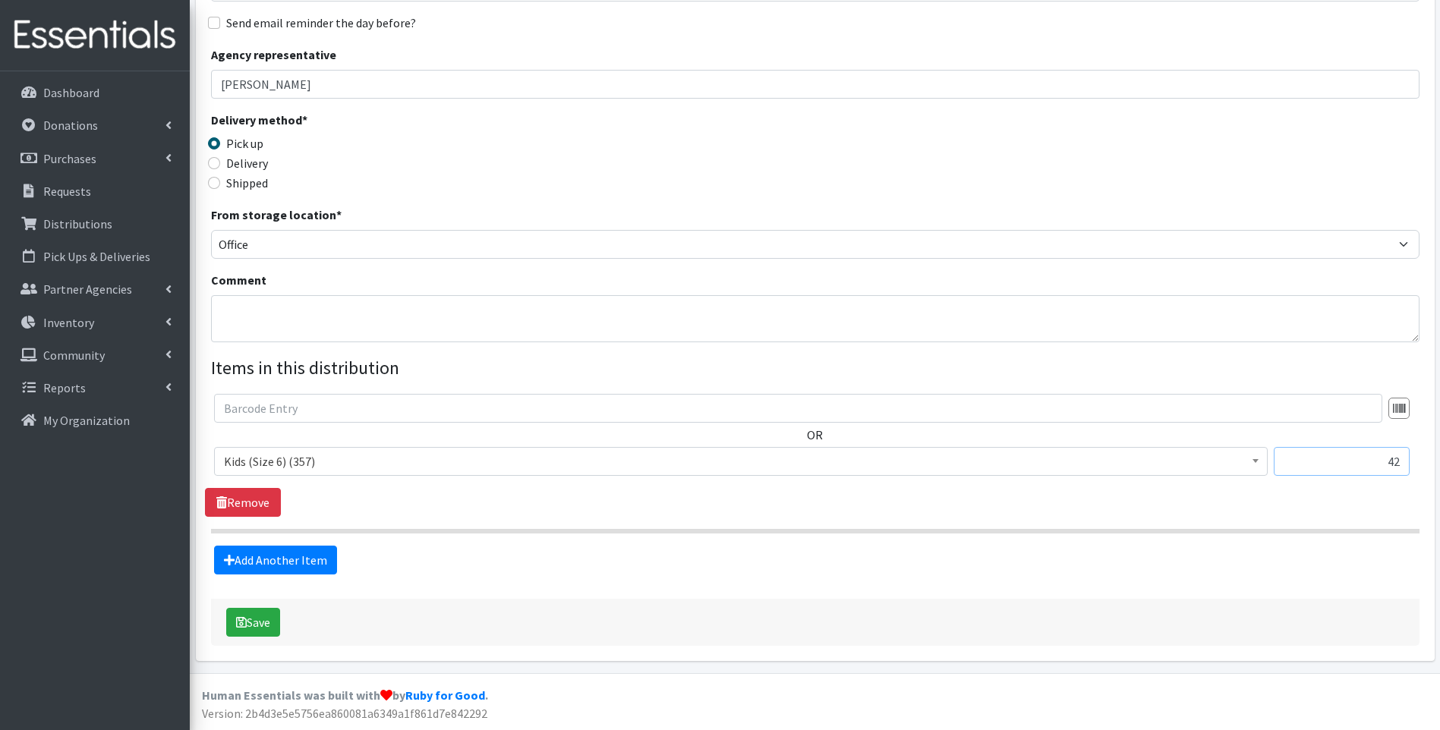
drag, startPoint x: 1317, startPoint y: 453, endPoint x: 1446, endPoint y: 440, distance: 130.4
click at [1439, 437] on html "User Guide 0 Pick-ups remaining this week View Calendar 4 4 Requests 0 Partner …" at bounding box center [720, 249] width 1440 height 961
type input "63"
click at [821, 566] on div "Add Another Item" at bounding box center [815, 560] width 1220 height 29
click at [313, 553] on link "Add Another Item" at bounding box center [275, 560] width 123 height 29
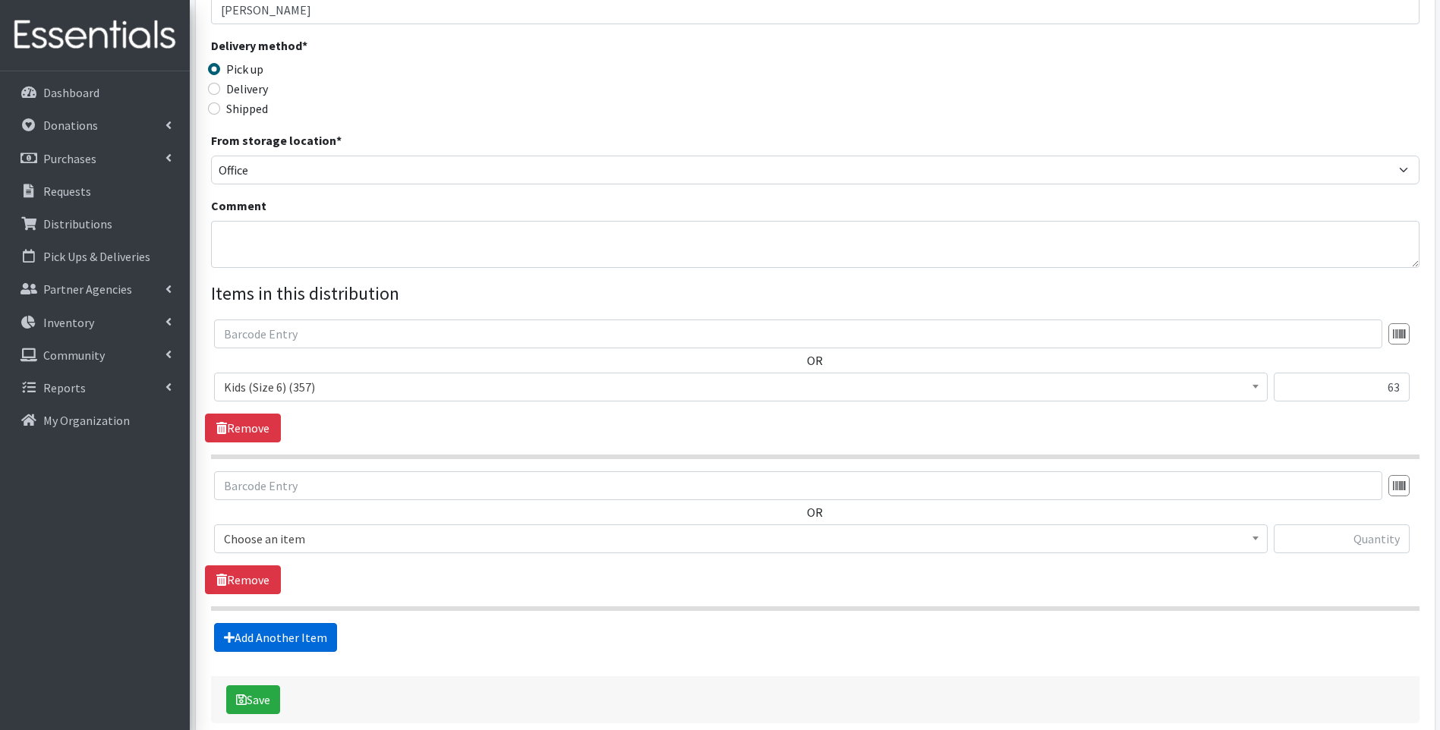
scroll to position [383, 0]
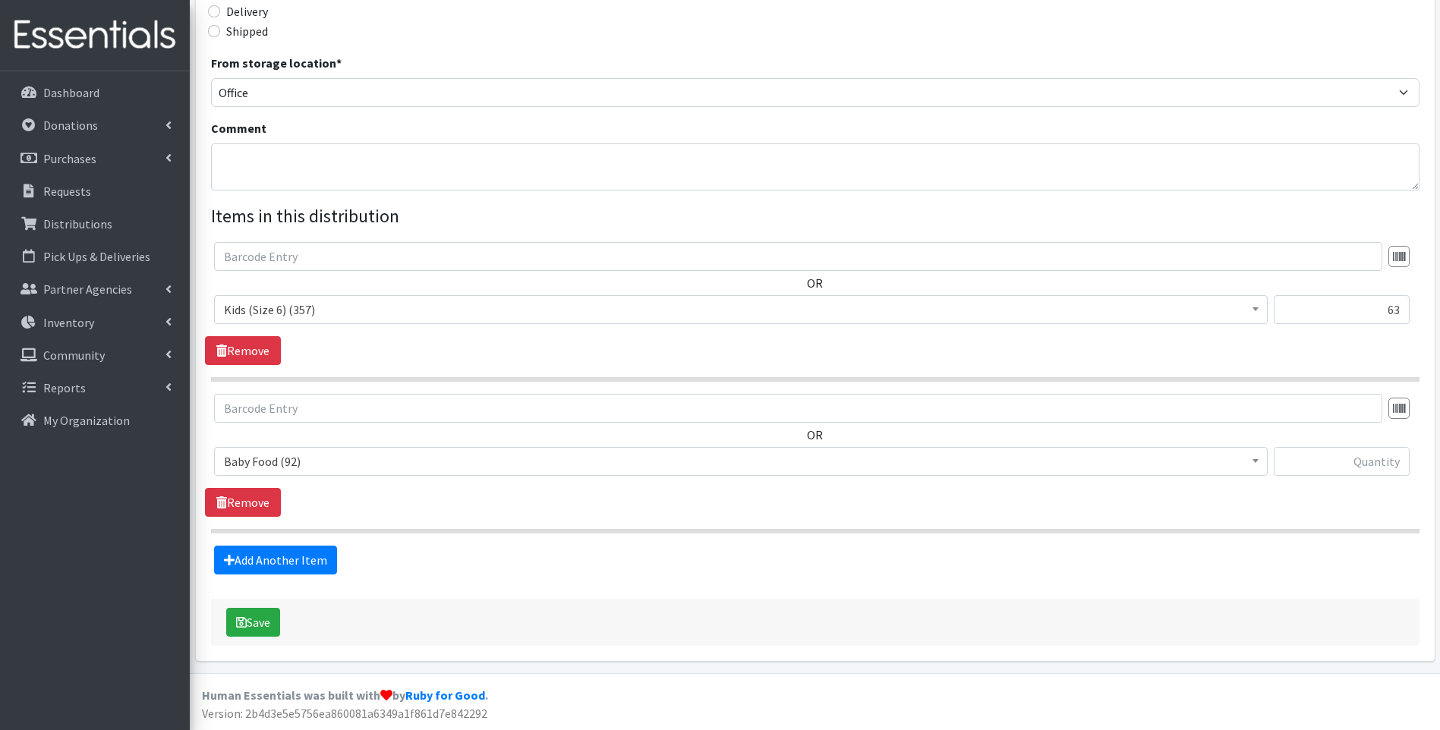
click at [375, 466] on span "Baby Food (92)" at bounding box center [741, 461] width 1034 height 21
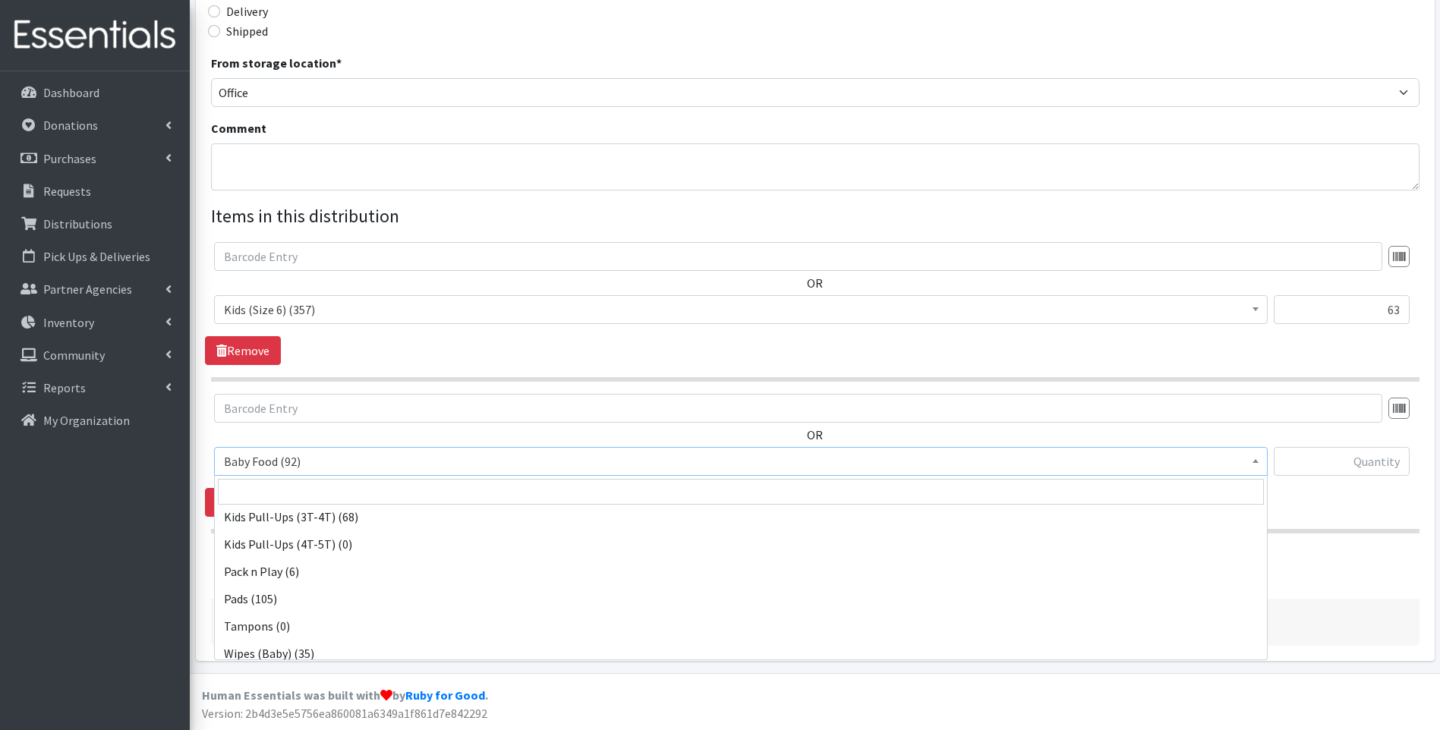
scroll to position [477, 0]
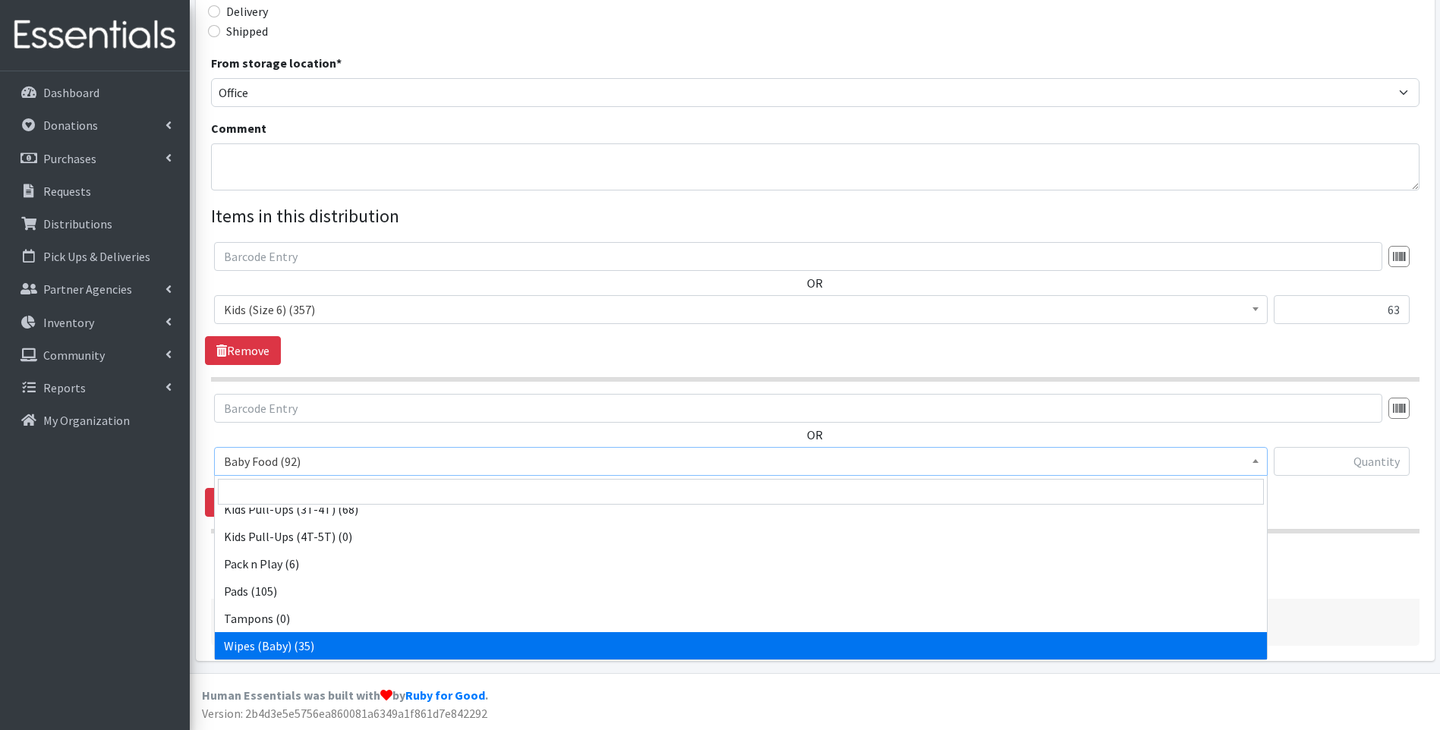
select select "10041"
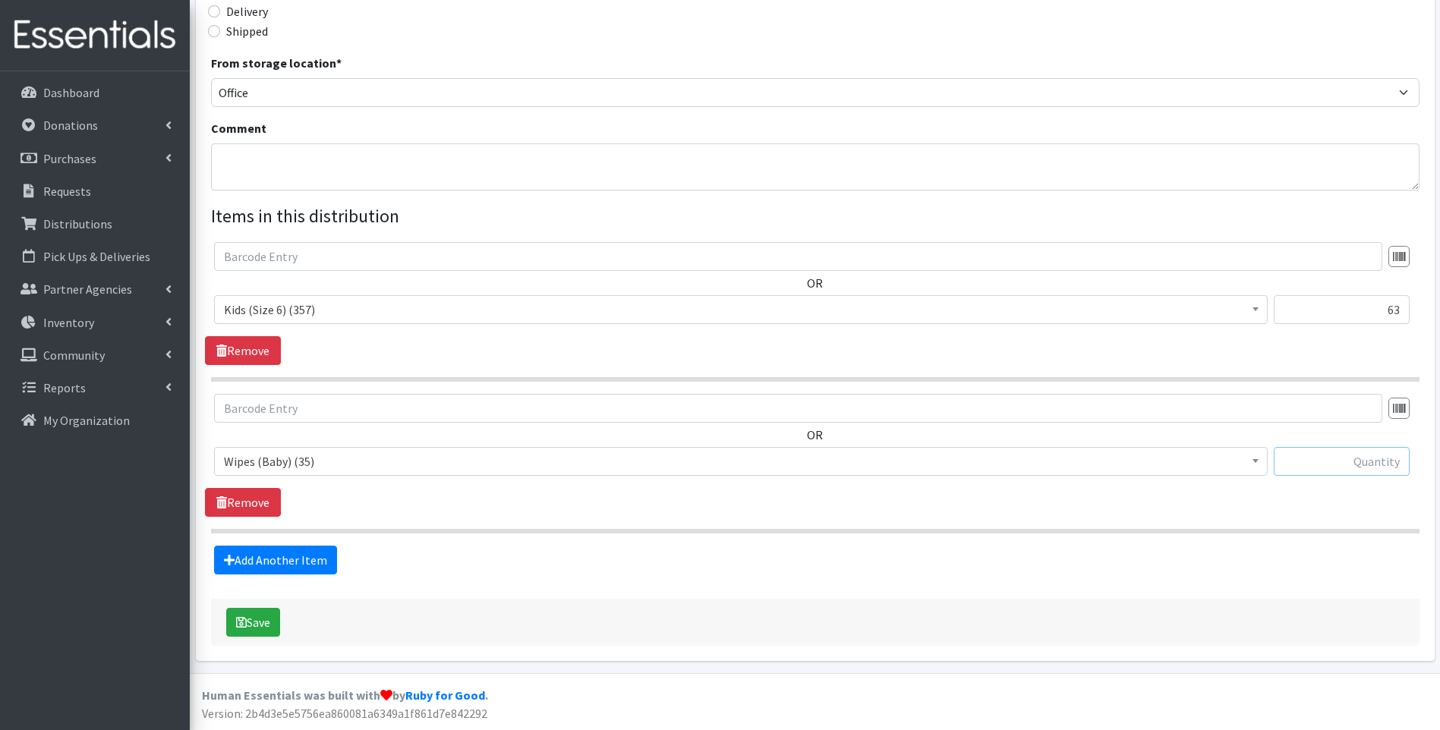
click at [1328, 459] on input "text" at bounding box center [1342, 461] width 136 height 29
type input "1"
click at [247, 616] on button "Save" at bounding box center [253, 622] width 54 height 29
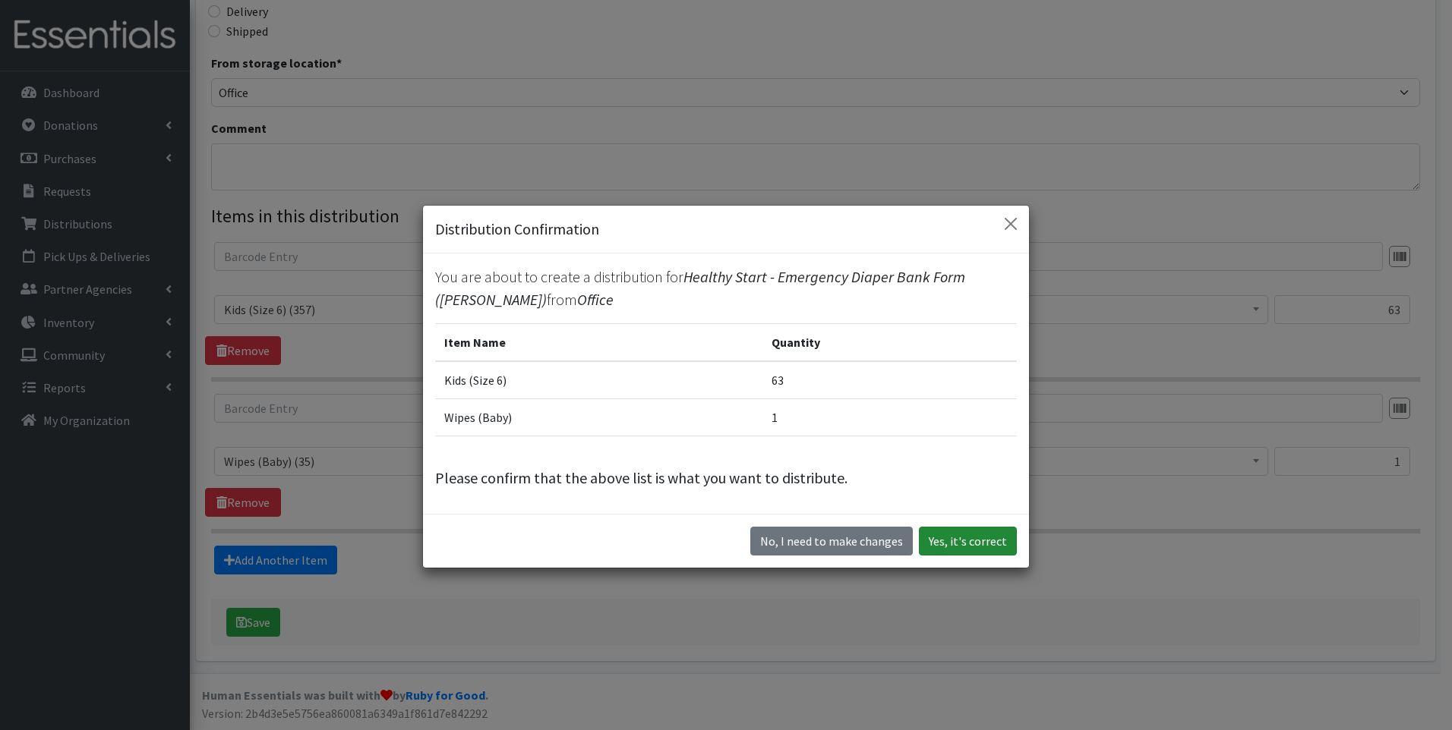
click at [970, 545] on button "Yes, it's correct" at bounding box center [968, 541] width 98 height 29
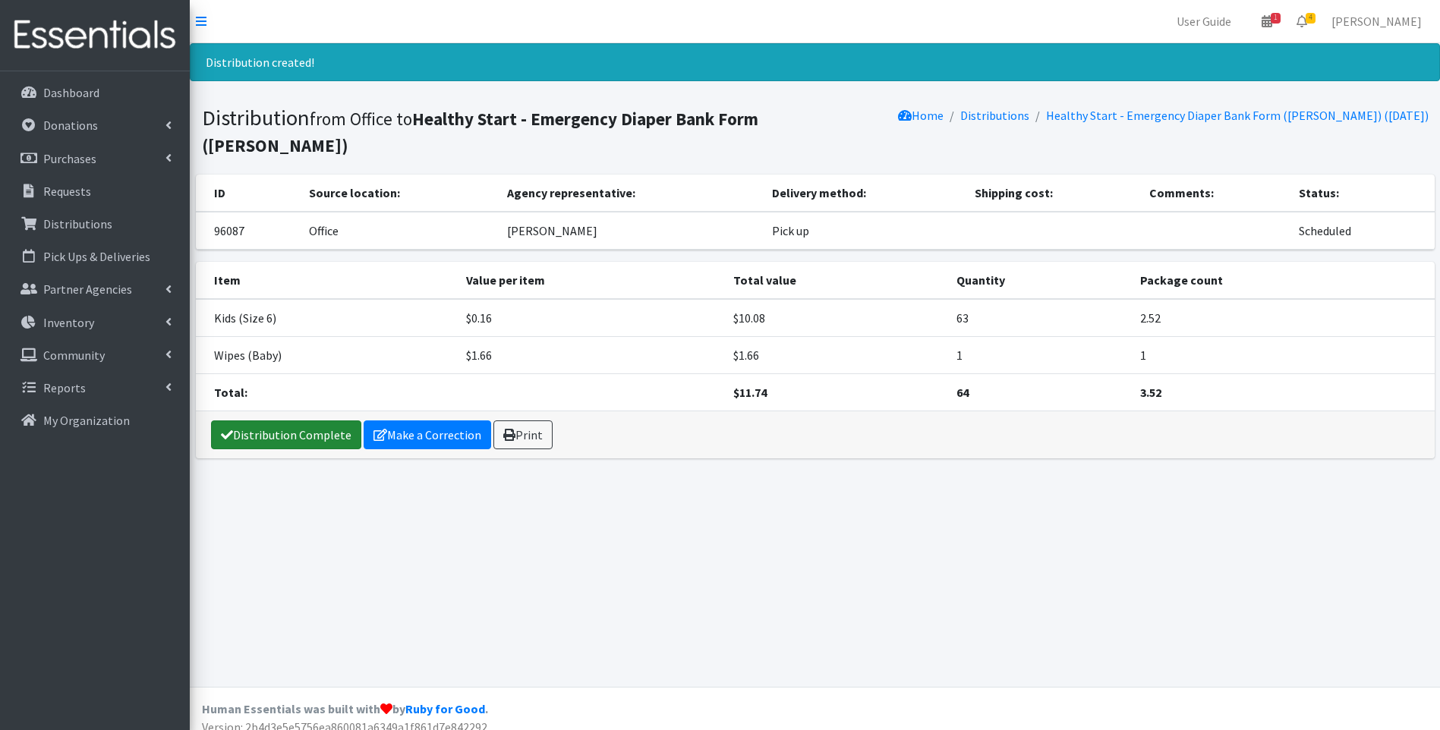
click at [319, 421] on link "Distribution Complete" at bounding box center [286, 435] width 150 height 29
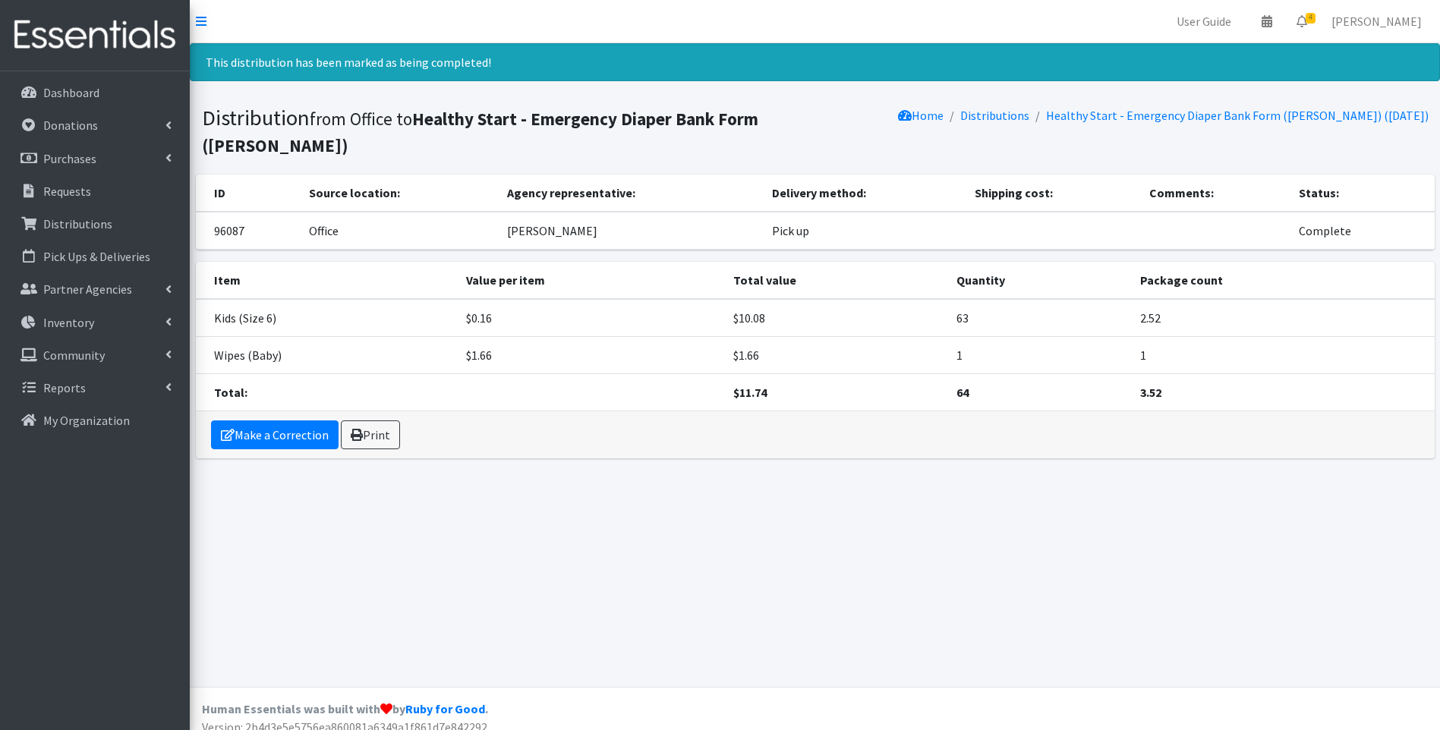
click at [64, 35] on img at bounding box center [95, 35] width 178 height 51
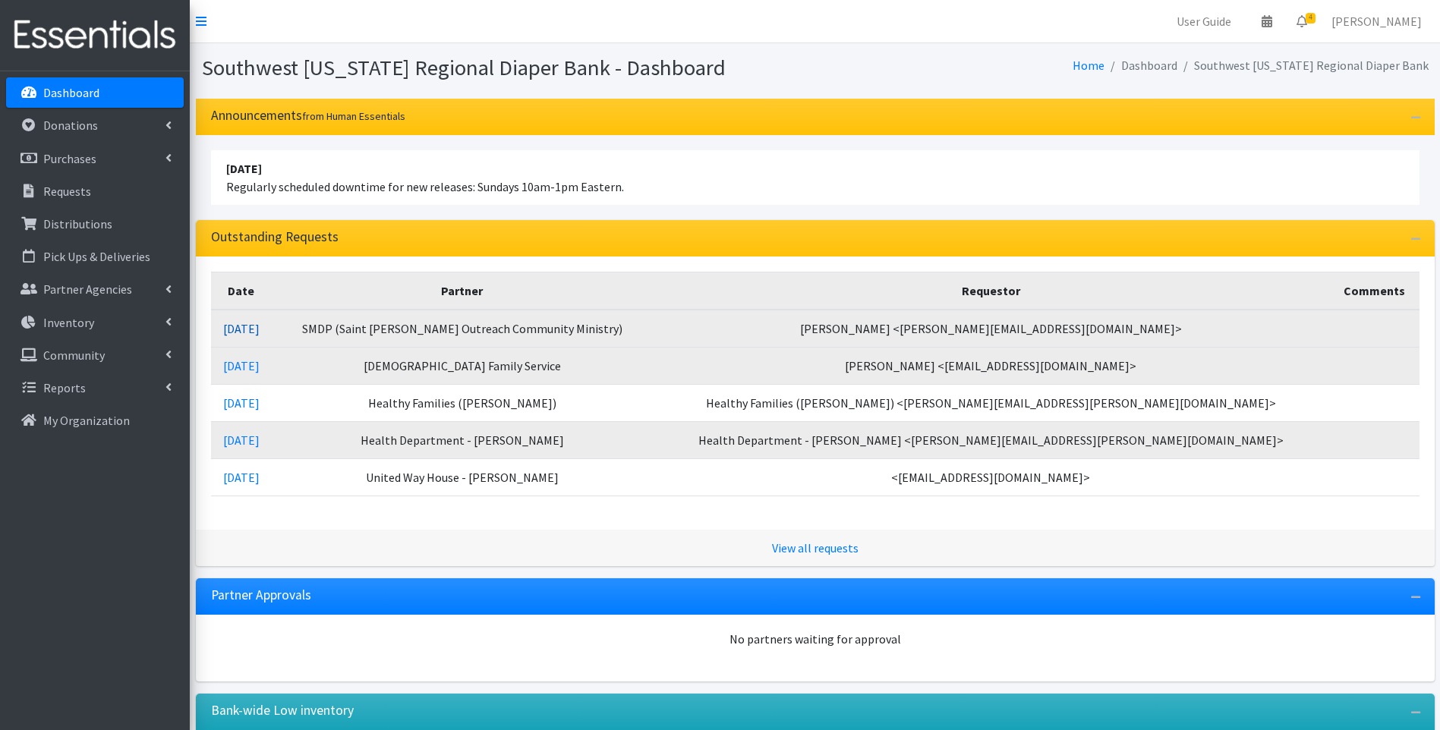
click at [260, 330] on link "09/03/2025" at bounding box center [241, 328] width 36 height 15
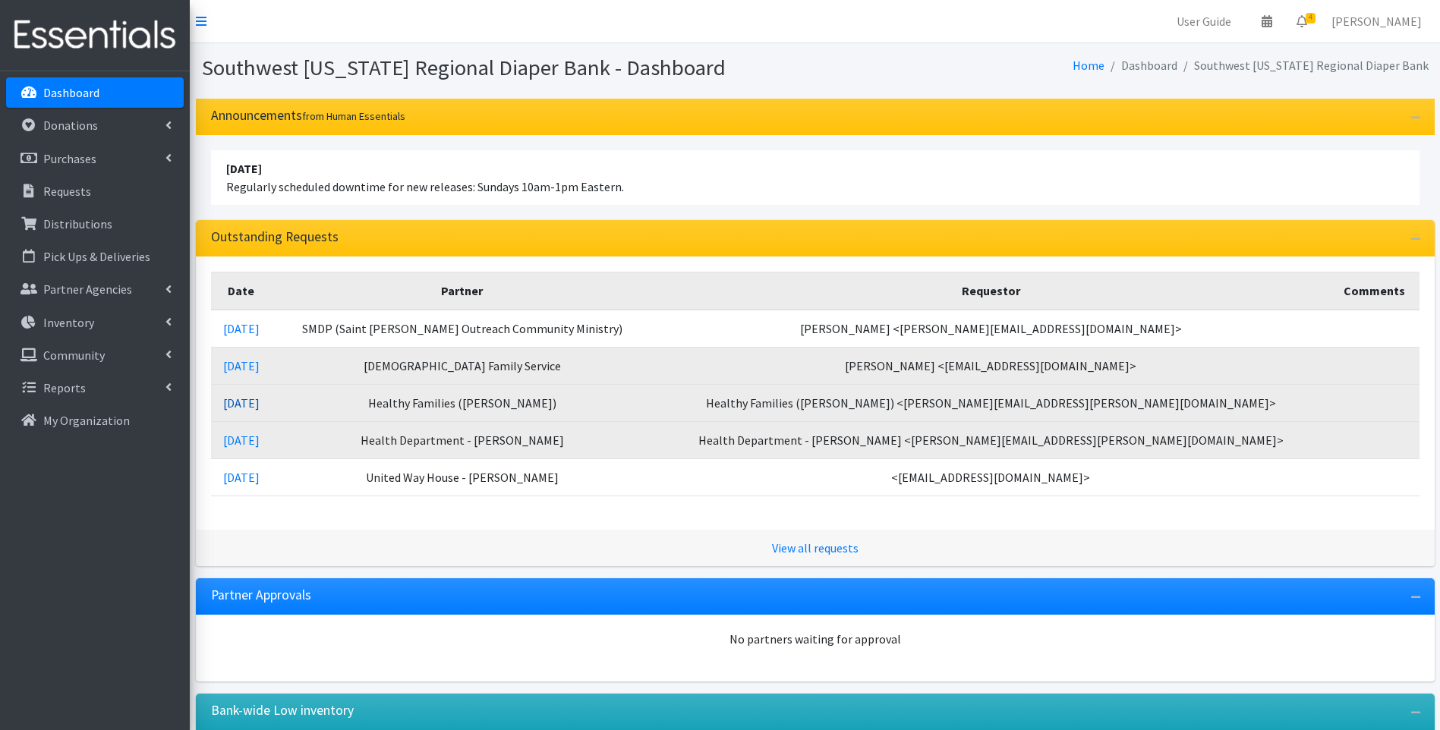
click at [253, 405] on link "09/03/2025" at bounding box center [241, 403] width 36 height 15
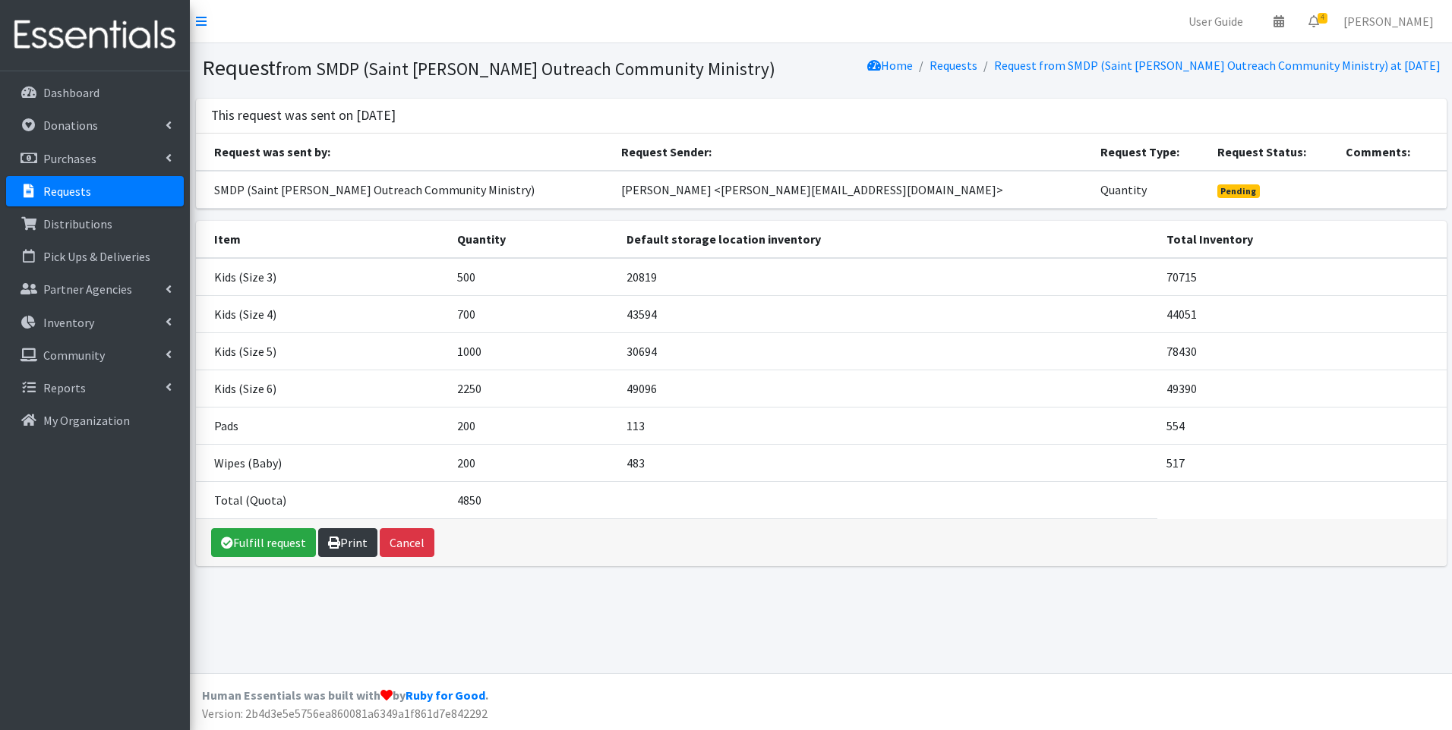
click at [337, 542] on icon at bounding box center [334, 543] width 12 height 12
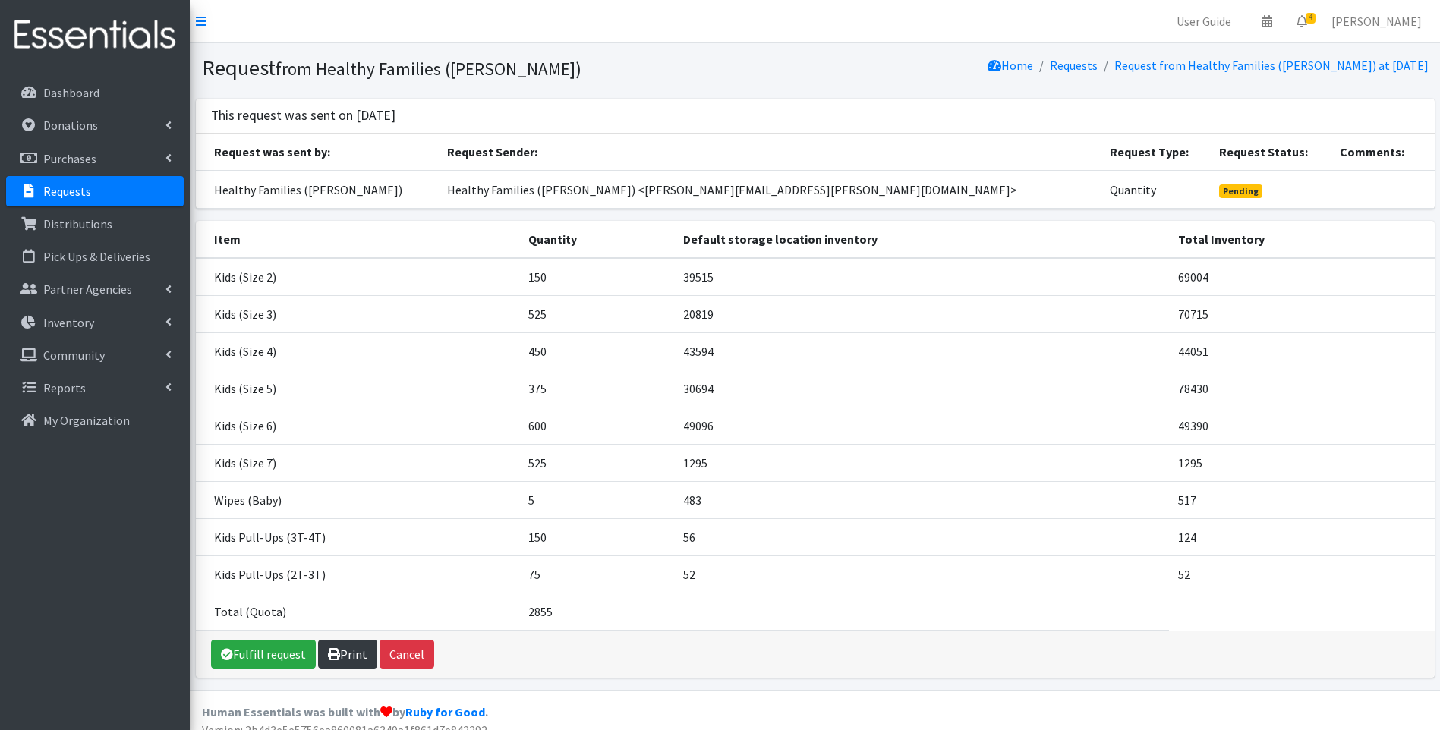
click at [335, 652] on icon at bounding box center [334, 654] width 12 height 12
click at [113, 30] on img at bounding box center [95, 35] width 178 height 51
